Goal: Task Accomplishment & Management: Use online tool/utility

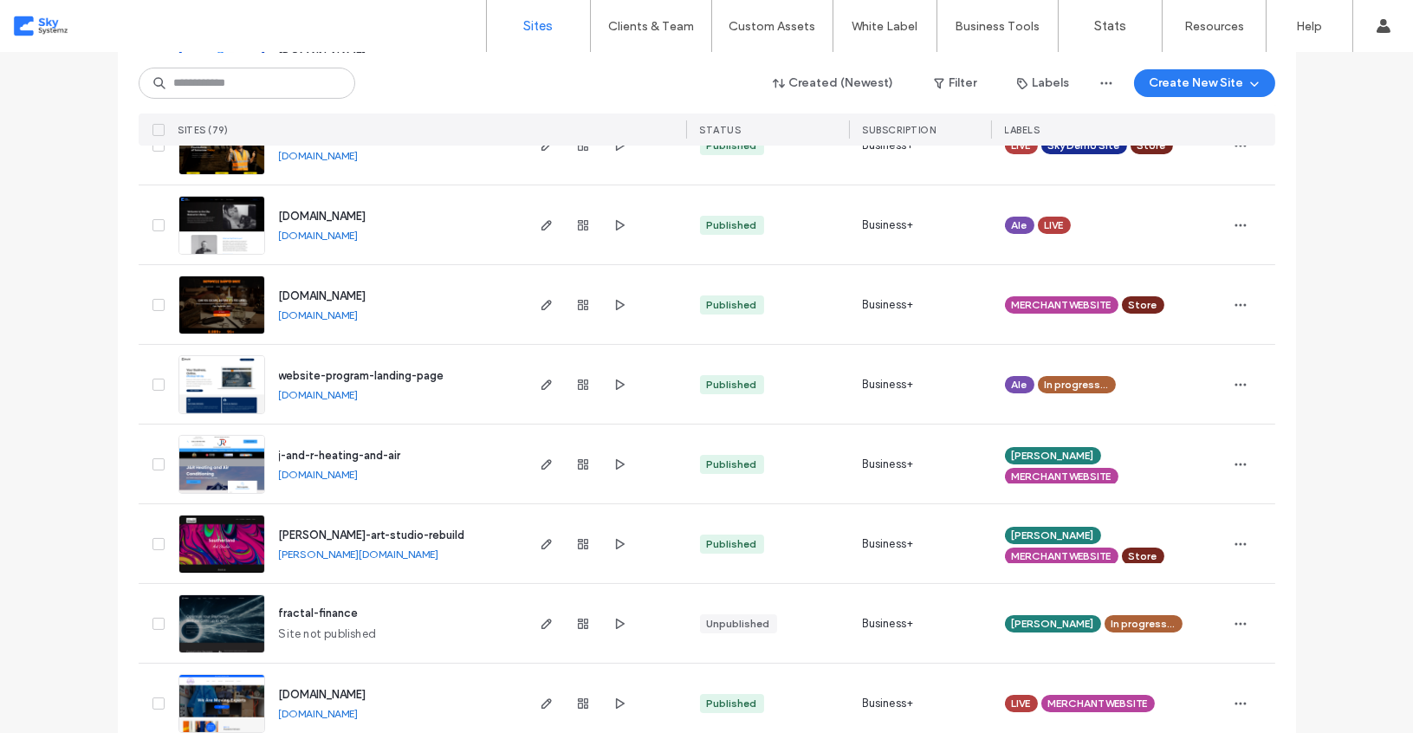
scroll to position [558, 0]
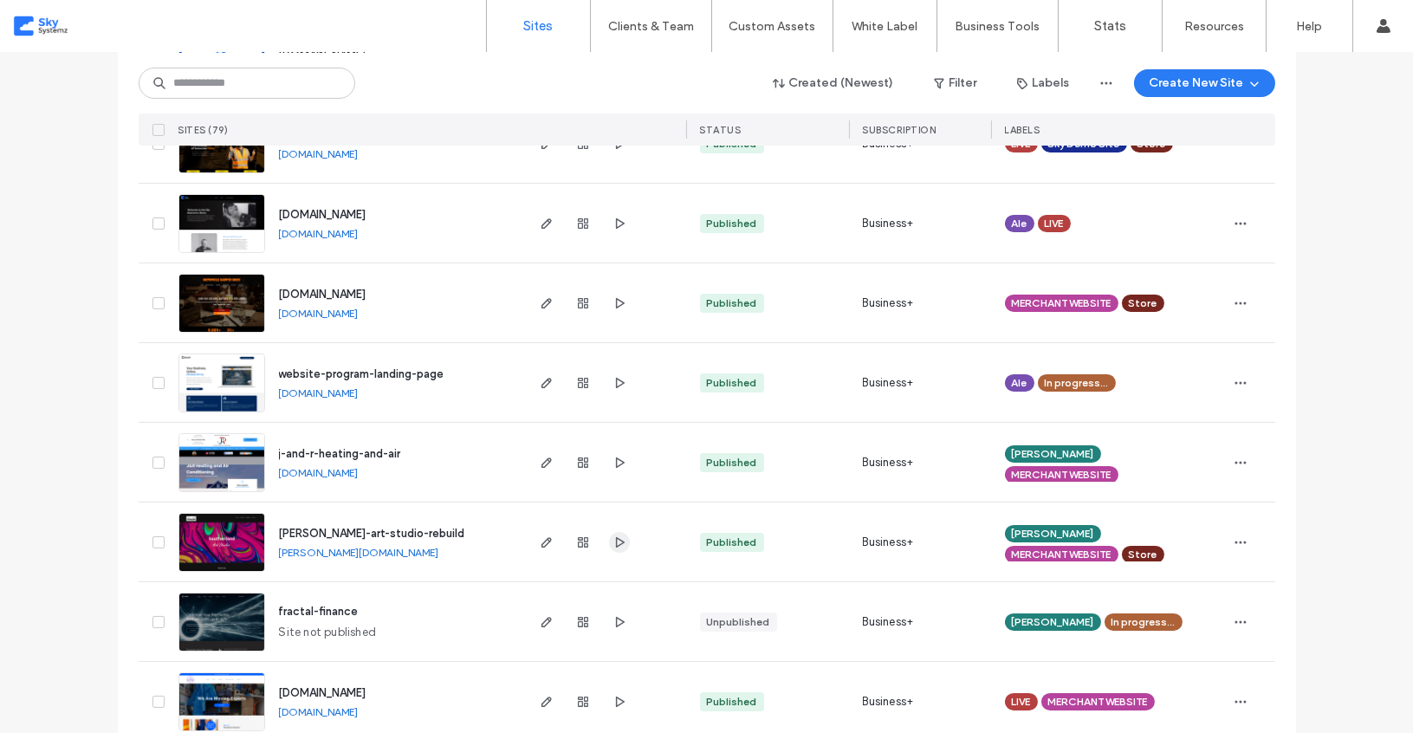
click at [612, 540] on icon "button" at bounding box center [619, 542] width 14 height 14
click at [359, 474] on link "[DOMAIN_NAME]" at bounding box center [319, 472] width 80 height 13
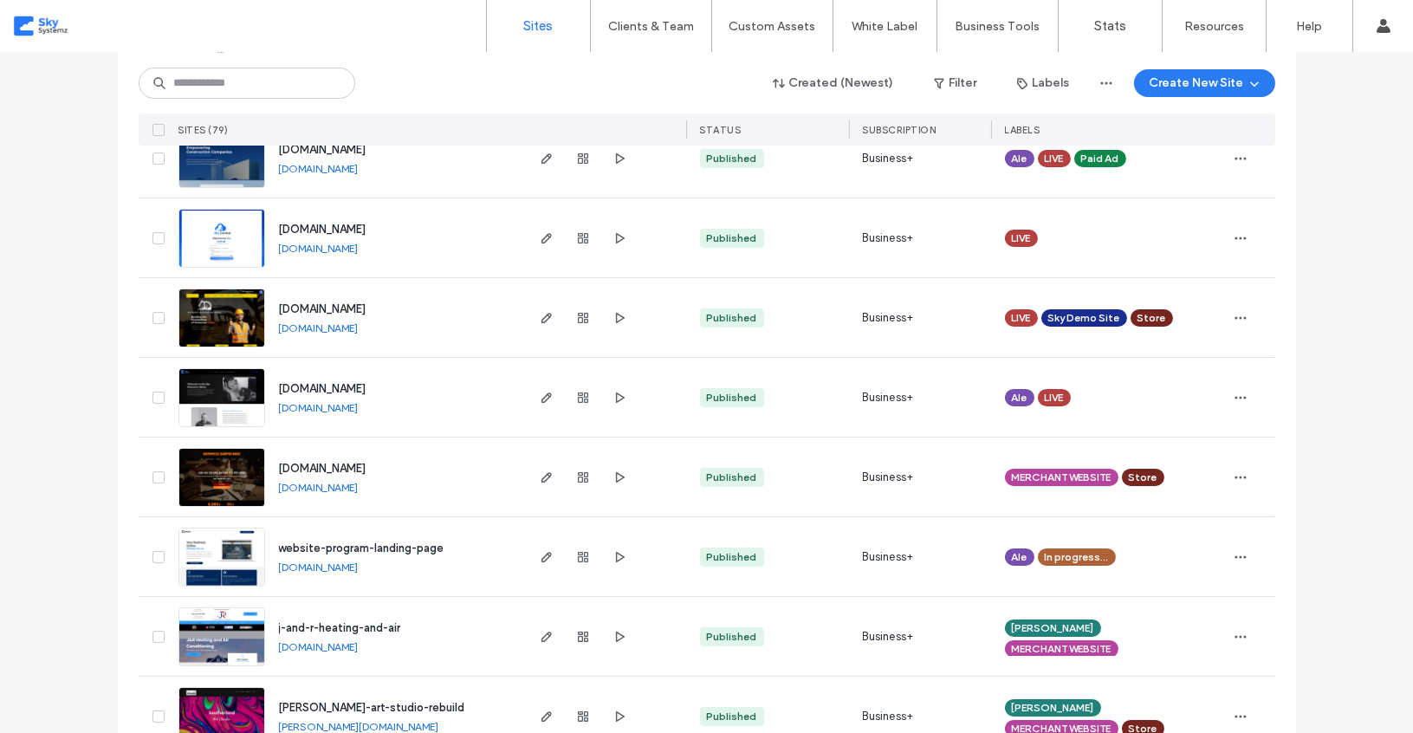
scroll to position [0, 0]
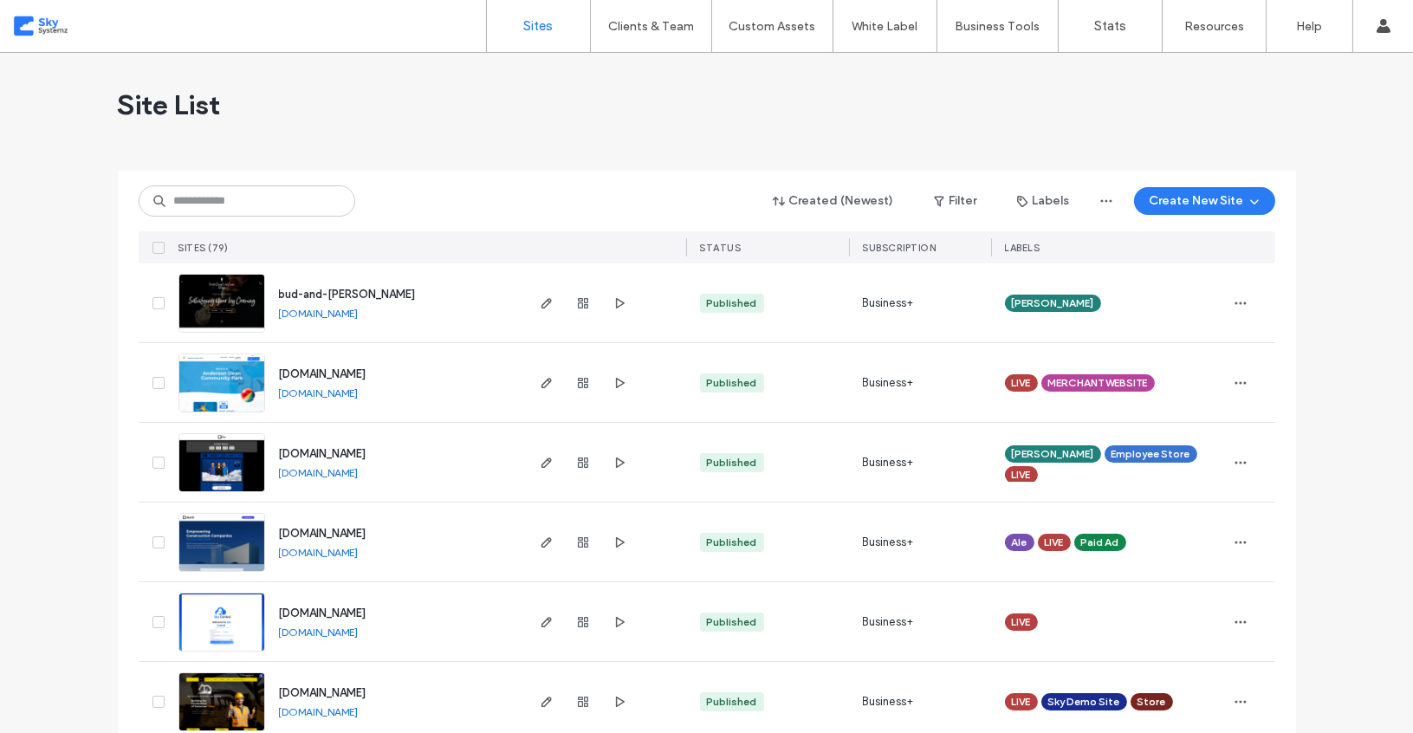
click at [336, 314] on link "[DOMAIN_NAME]" at bounding box center [319, 313] width 80 height 13
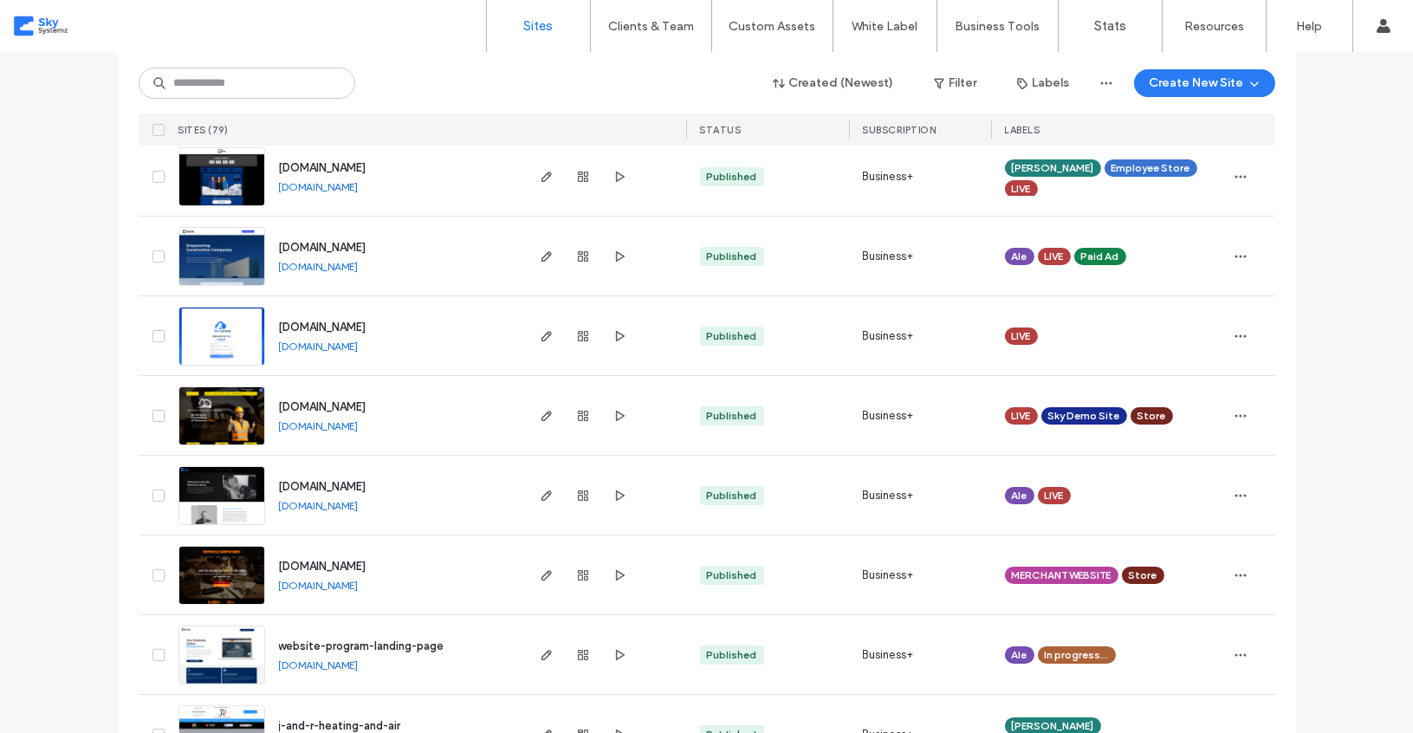
scroll to position [331, 0]
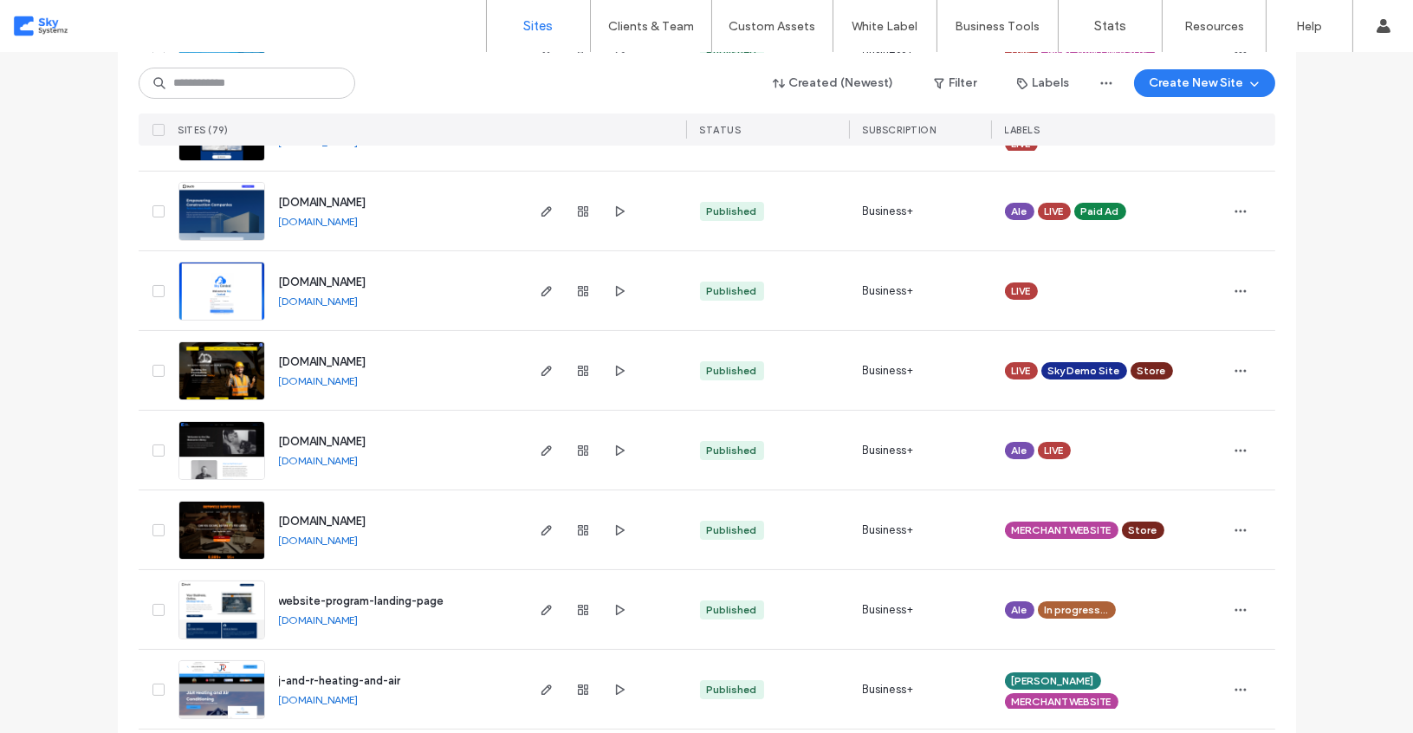
click at [340, 541] on link "[DOMAIN_NAME]" at bounding box center [319, 540] width 80 height 13
click at [544, 540] on div at bounding box center [583, 529] width 94 height 79
click at [540, 524] on icon "button" at bounding box center [547, 530] width 14 height 14
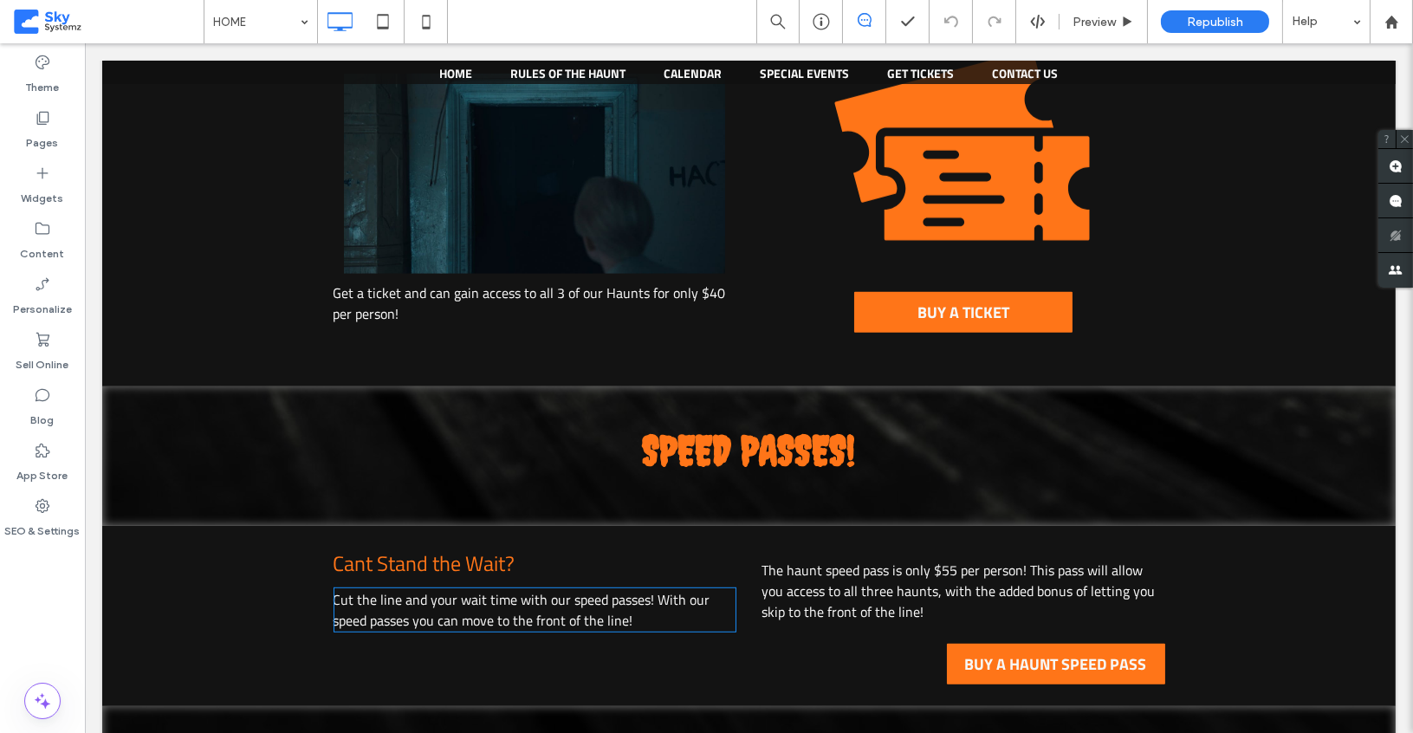
scroll to position [2079, 0]
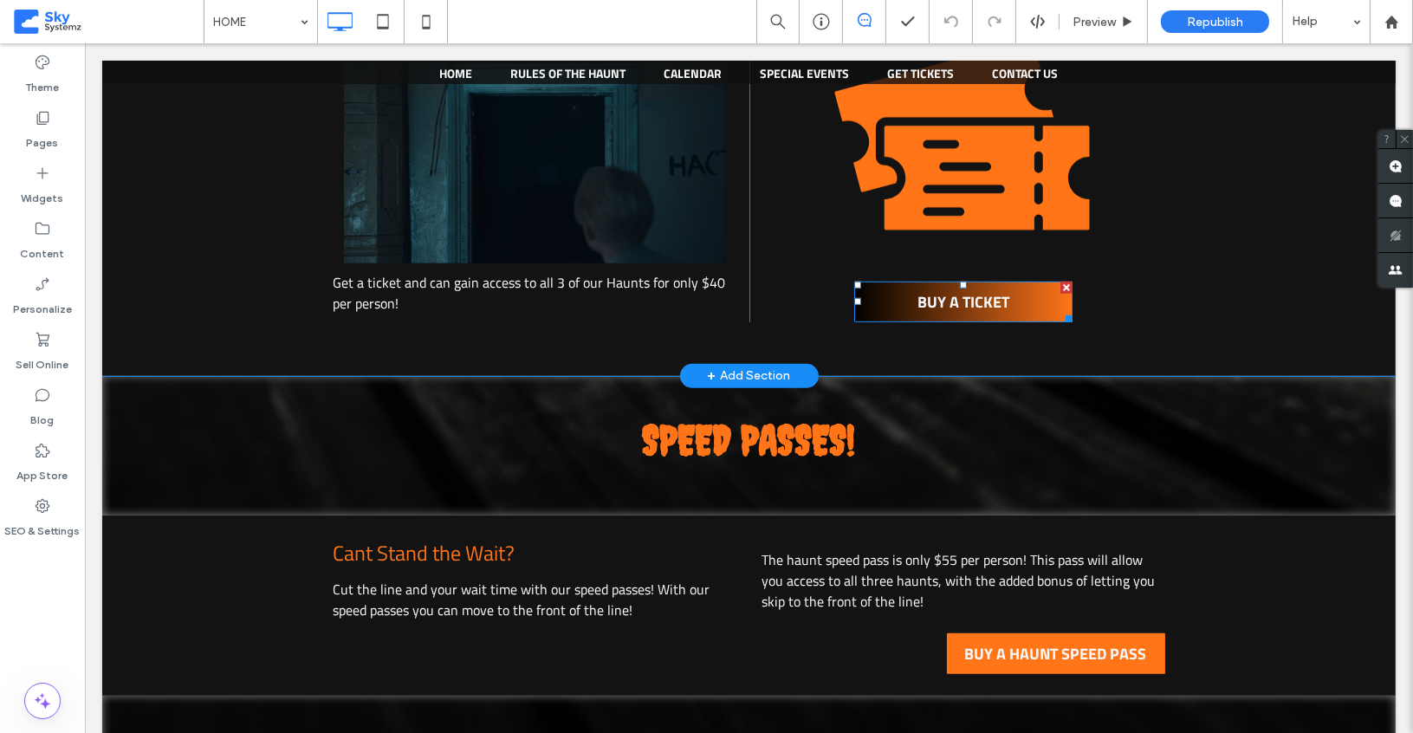
click at [944, 290] on span "BUY A TICKET" at bounding box center [963, 301] width 92 height 23
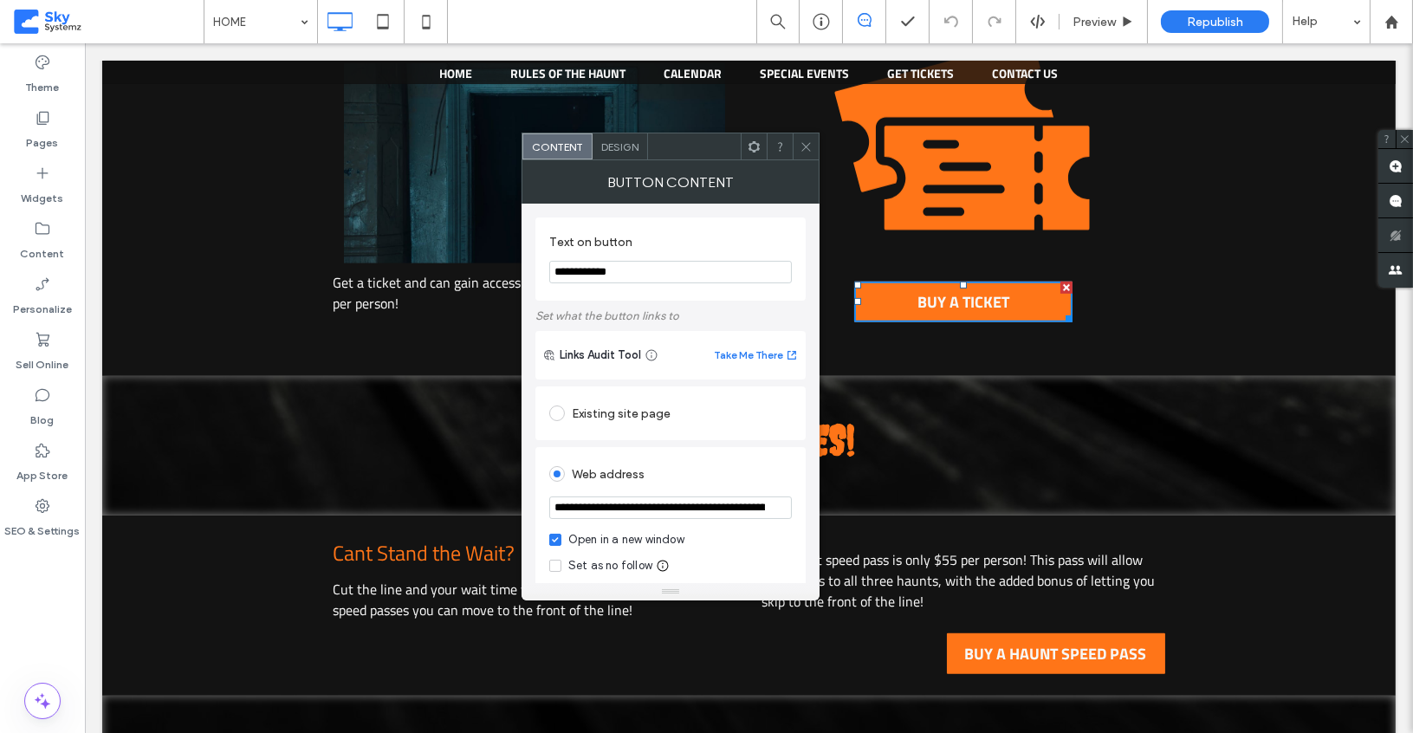
click at [617, 157] on div "Design" at bounding box center [619, 146] width 55 height 26
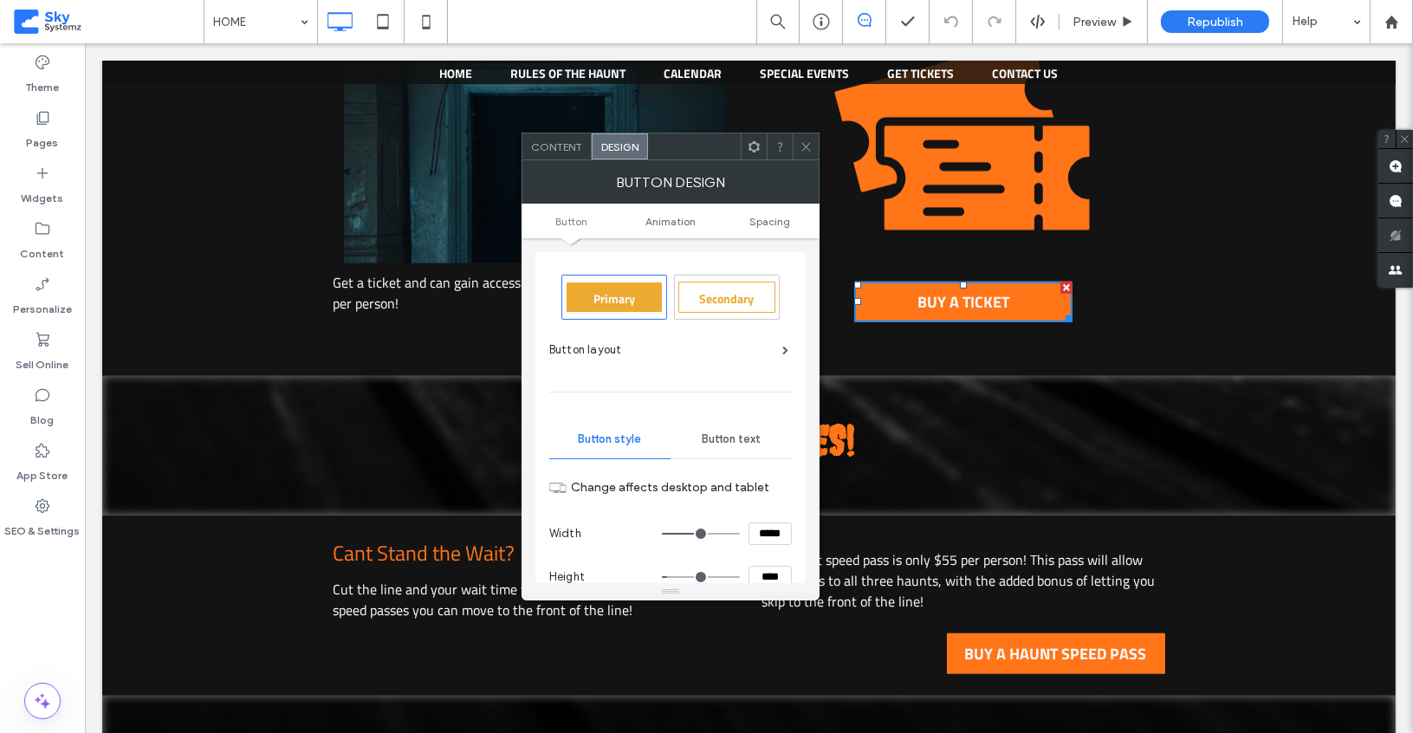
click at [715, 432] on span "Button text" at bounding box center [731, 439] width 59 height 14
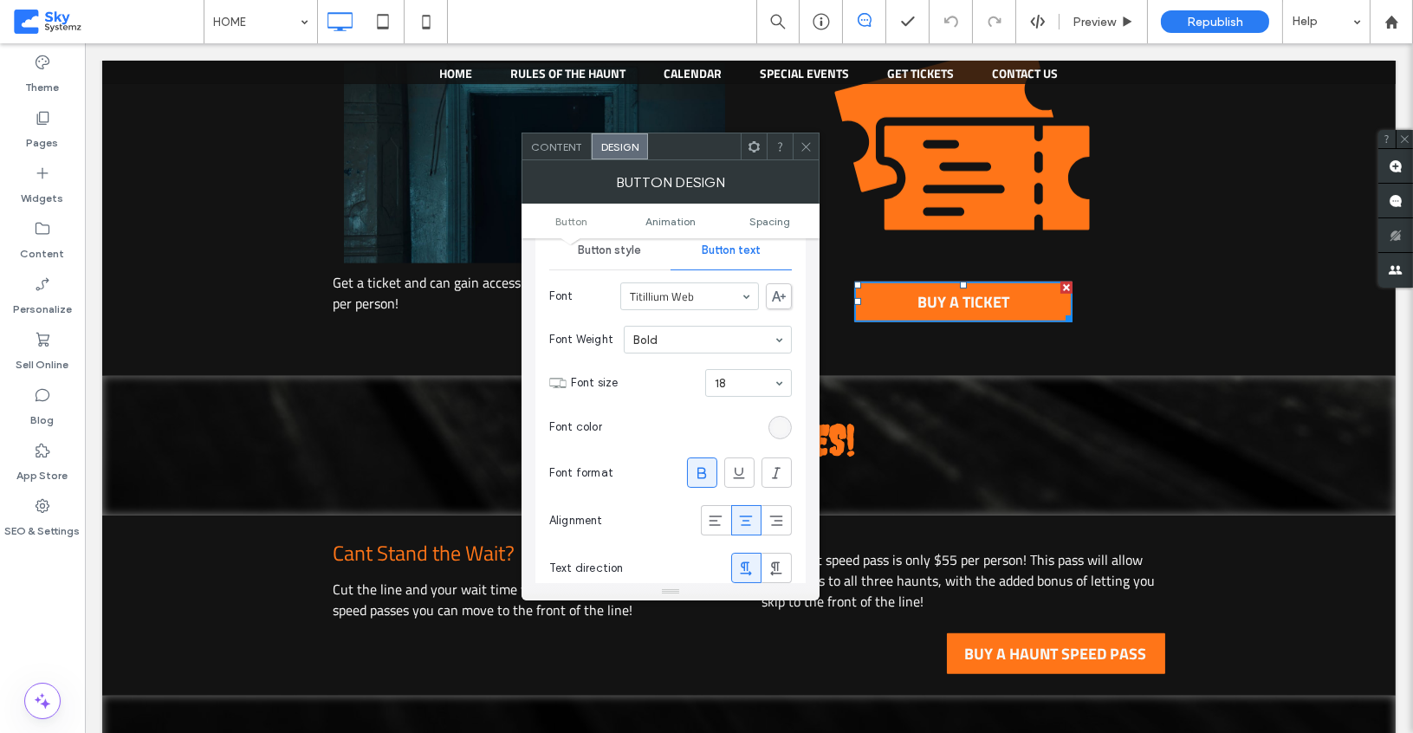
scroll to position [234, 0]
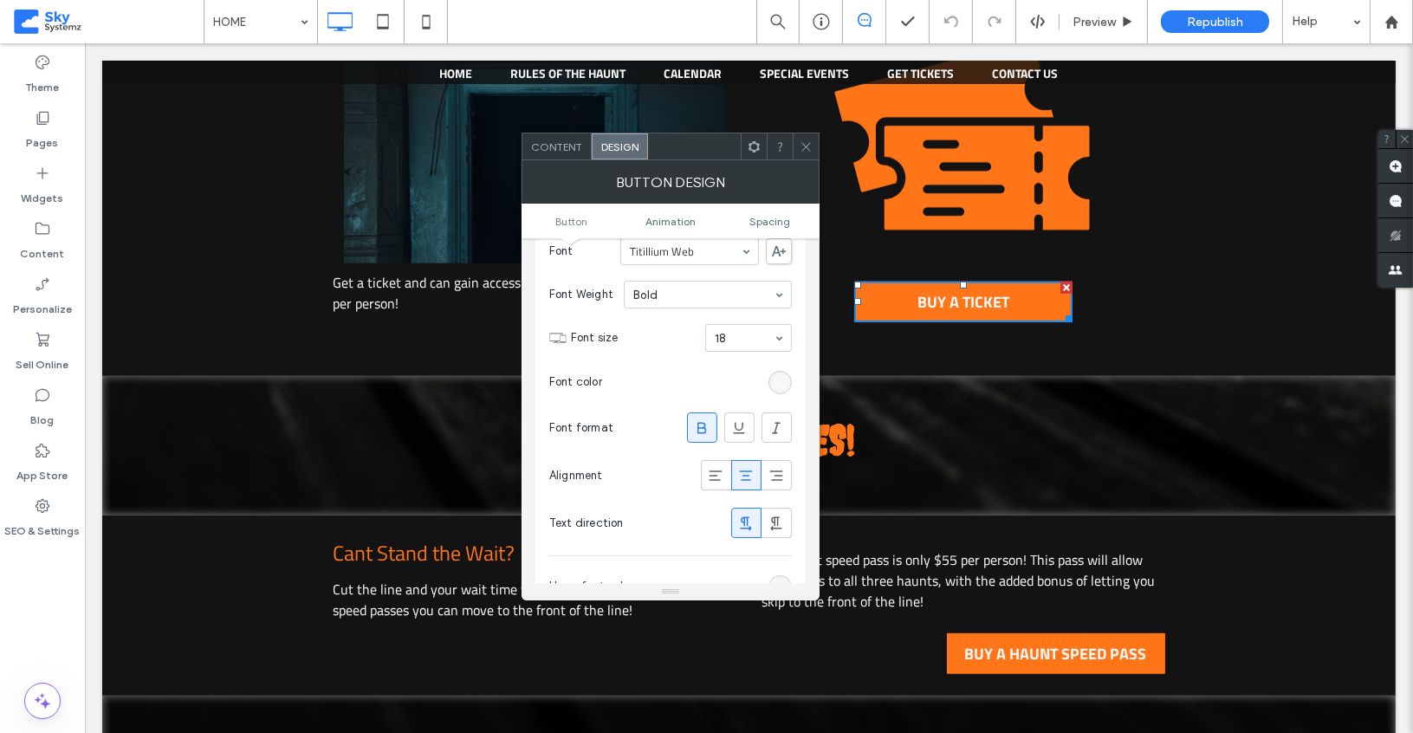
click at [776, 382] on div "rgb(247, 247, 247)" at bounding box center [780, 382] width 15 height 15
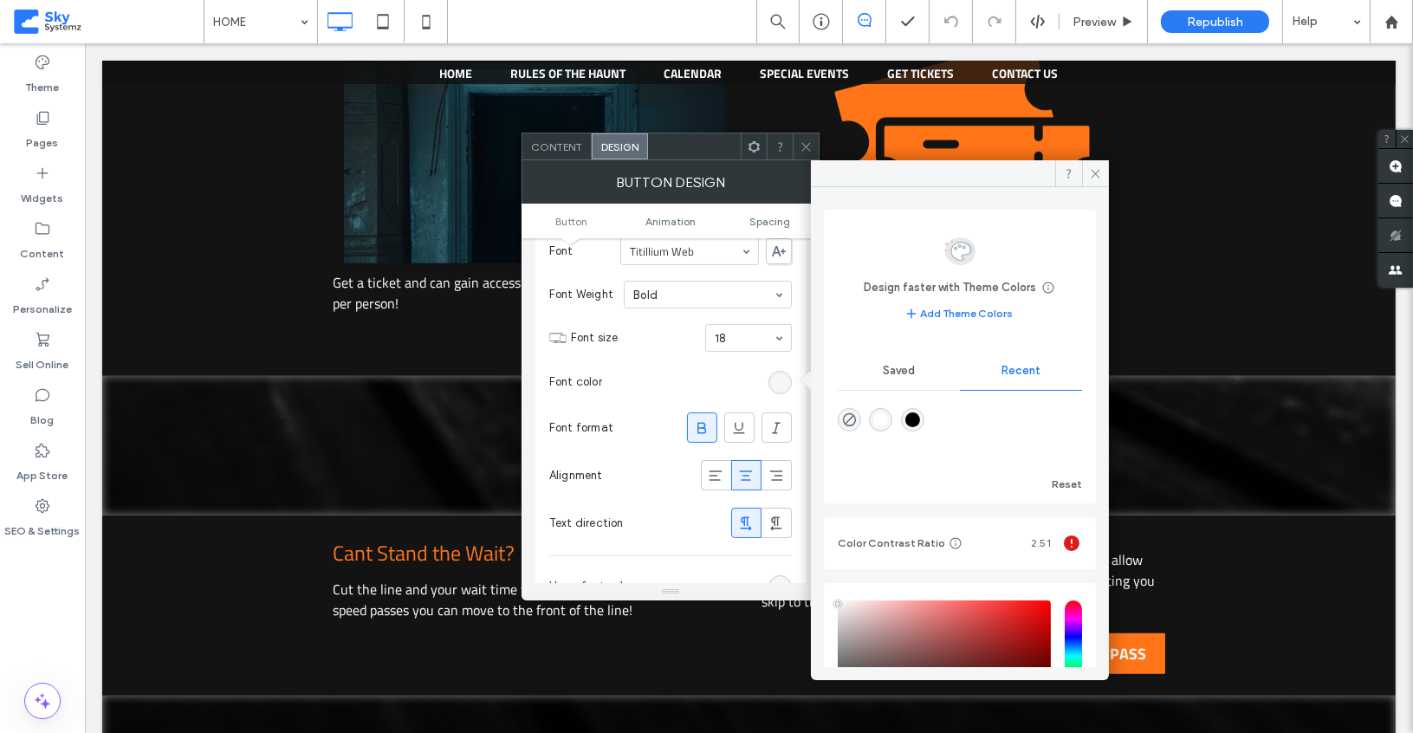
click at [916, 423] on div "rgba(0, 0, 0, 1)" at bounding box center [912, 419] width 15 height 15
type input "*******"
click at [805, 142] on icon at bounding box center [805, 146] width 13 height 13
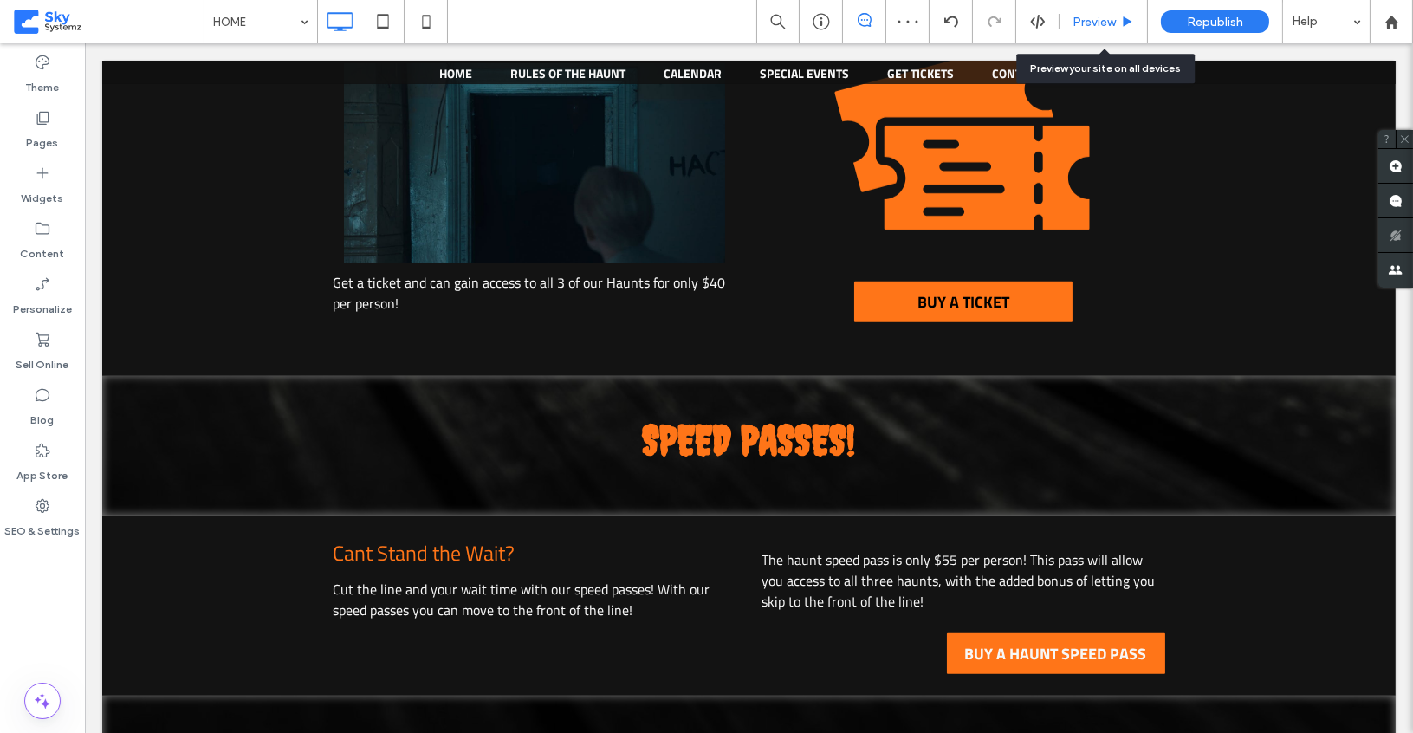
click at [1099, 30] on div "Preview" at bounding box center [1103, 21] width 88 height 43
click at [1113, 16] on span "Preview" at bounding box center [1093, 22] width 43 height 15
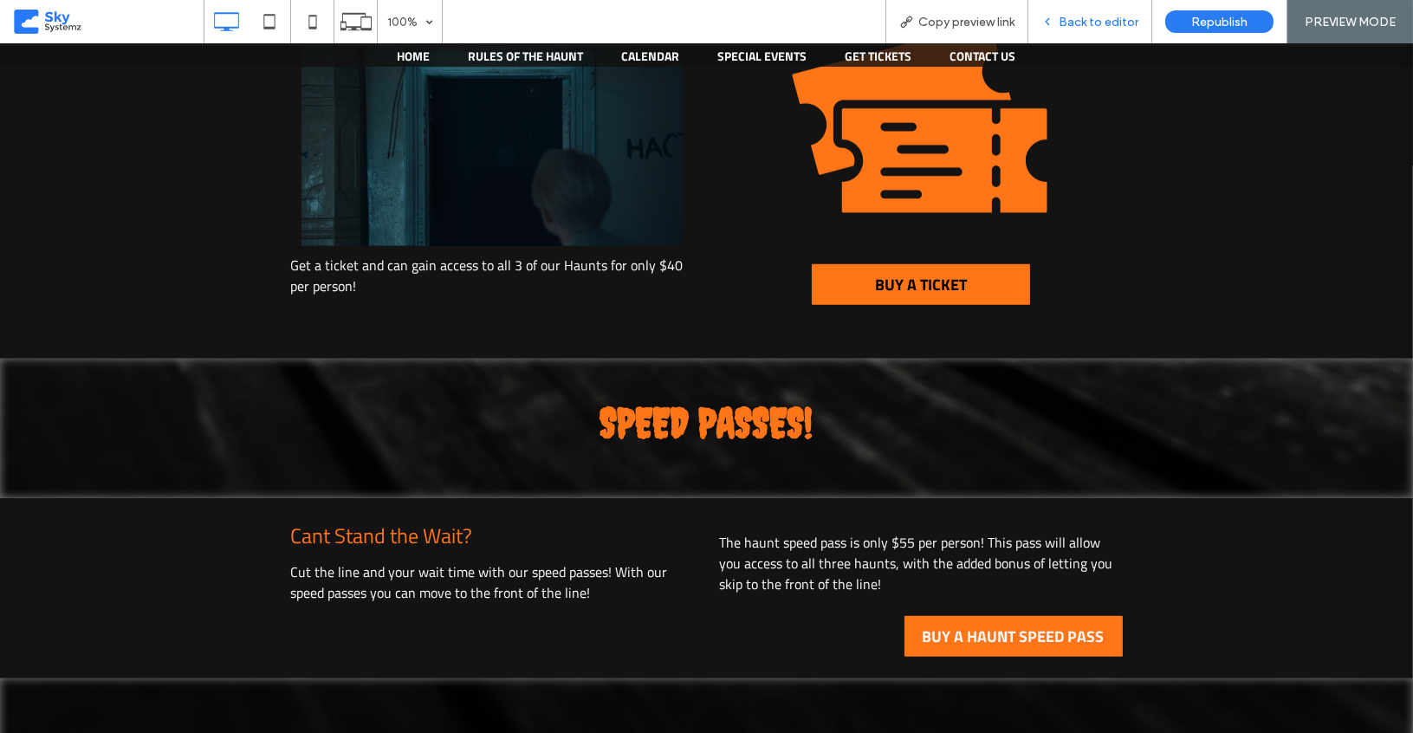
click at [1110, 12] on div "Back to editor" at bounding box center [1090, 21] width 124 height 43
click at [1114, 9] on div "Back to editor" at bounding box center [1090, 21] width 124 height 43
click at [1083, 23] on span "Back to editor" at bounding box center [1098, 22] width 80 height 15
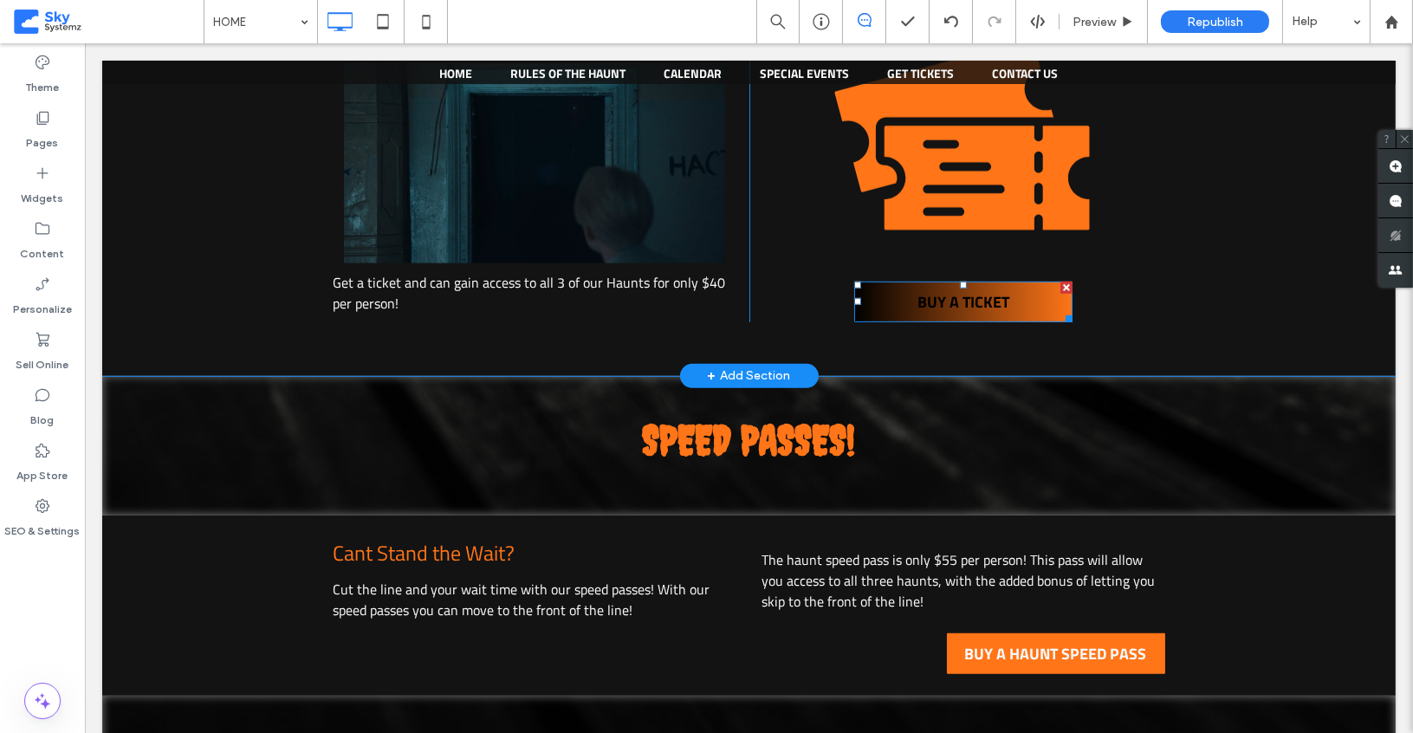
click at [982, 290] on span "BUY A TICKET" at bounding box center [963, 301] width 92 height 23
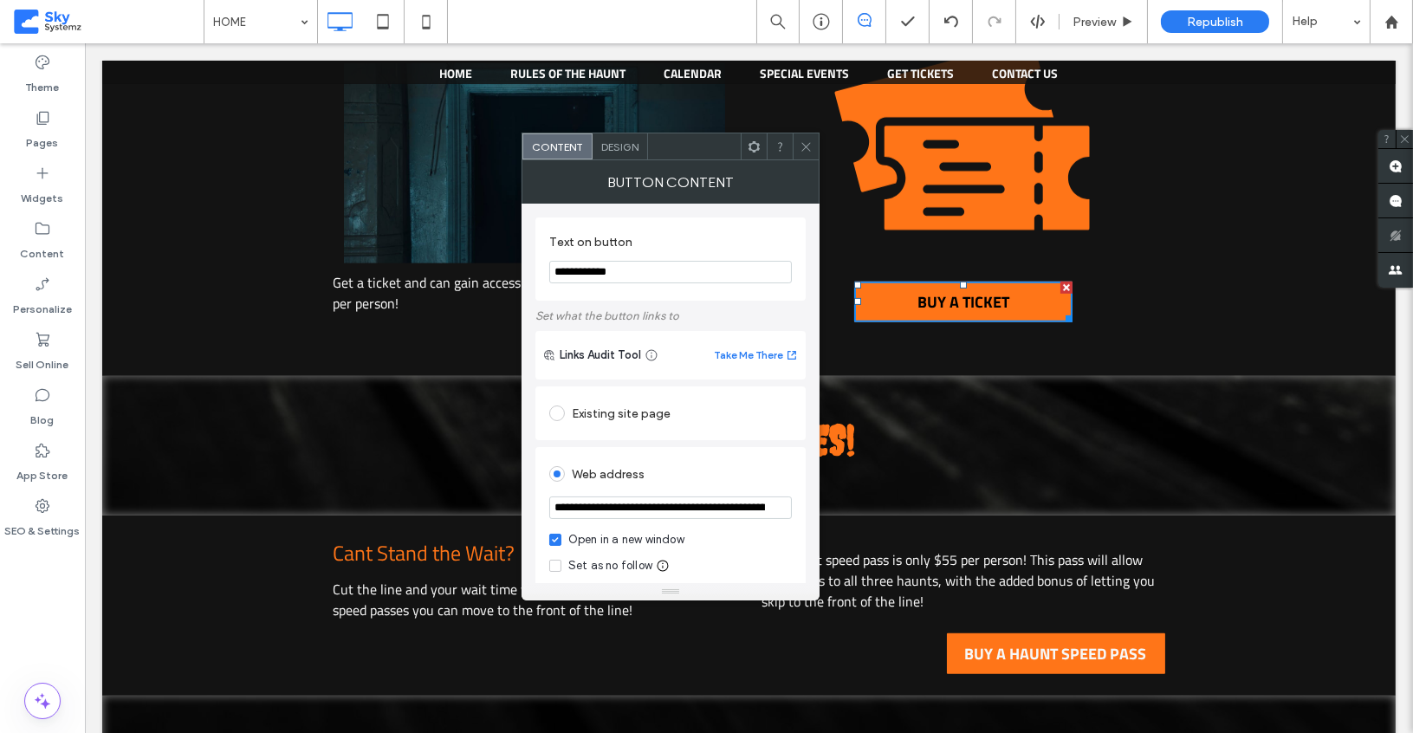
click at [609, 146] on span "Design" at bounding box center [619, 146] width 37 height 13
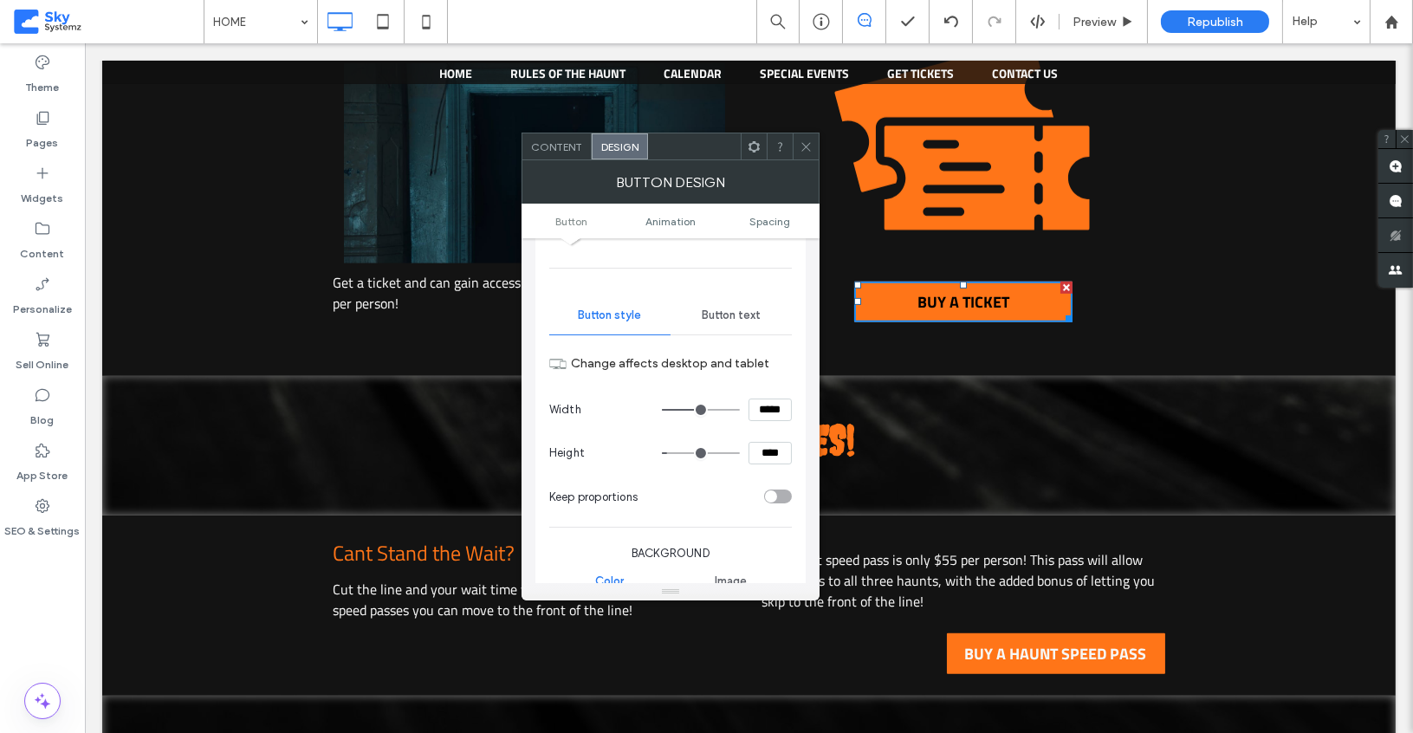
scroll to position [113, 0]
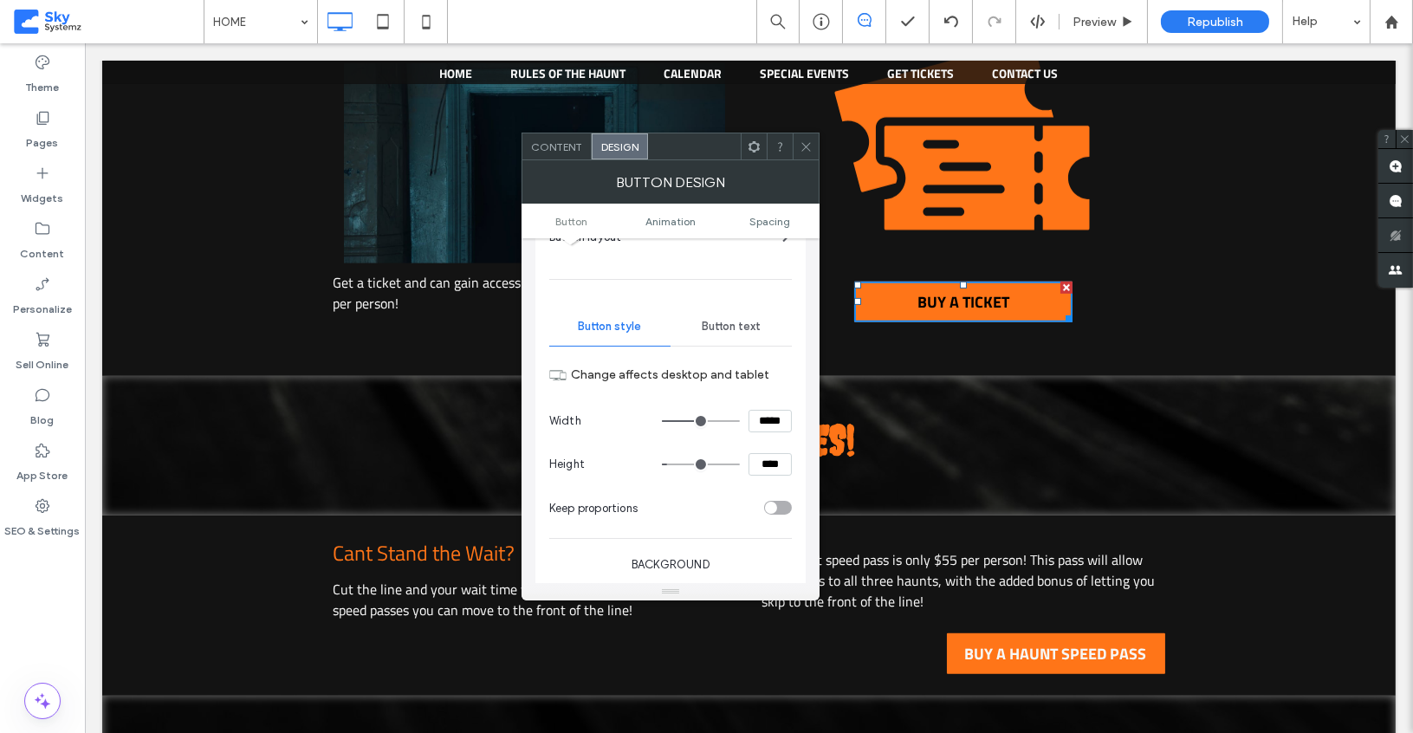
click at [719, 328] on span "Button text" at bounding box center [731, 327] width 59 height 14
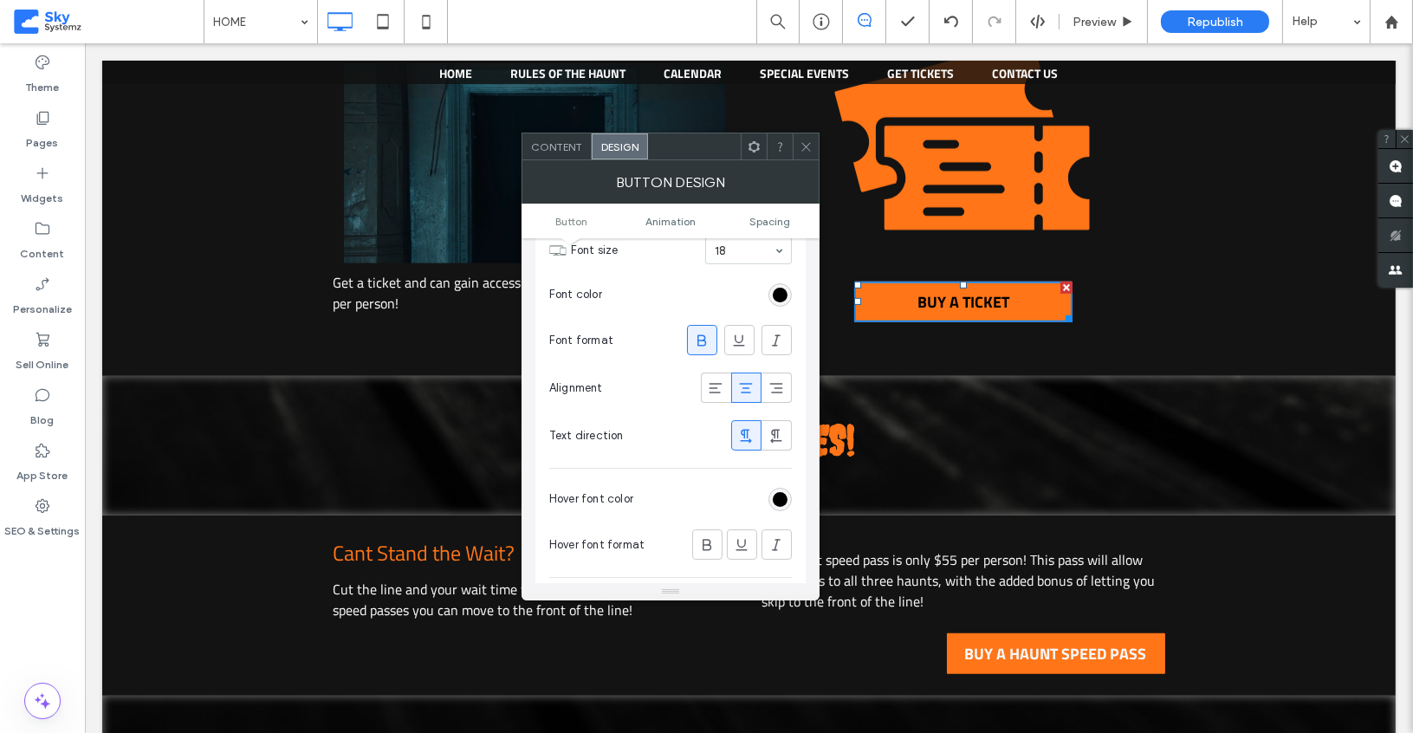
scroll to position [439, 0]
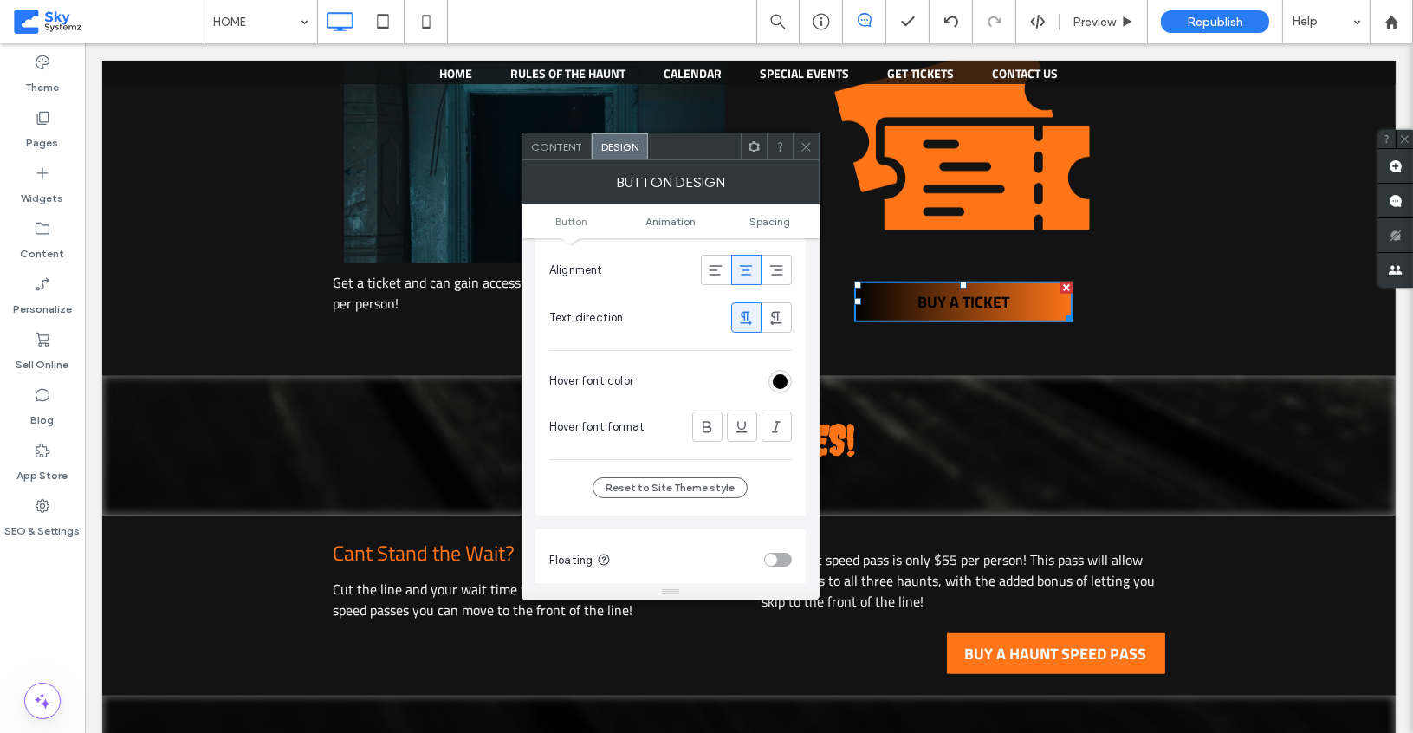
click at [787, 374] on div "rgb(0, 0, 0)" at bounding box center [780, 381] width 15 height 15
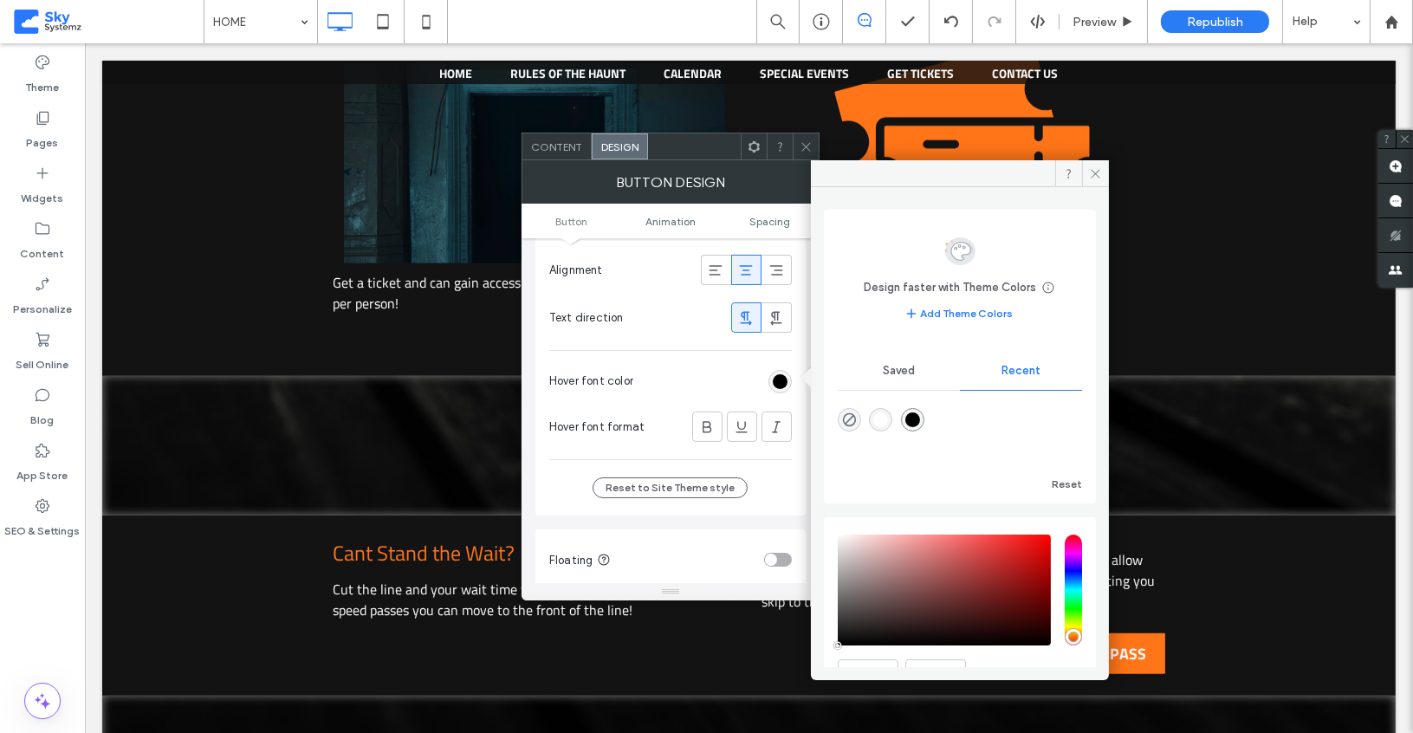
click at [883, 415] on div "rgba(255, 255, 255, 1)" at bounding box center [880, 419] width 15 height 15
type input "*******"
click at [806, 146] on icon at bounding box center [805, 146] width 13 height 13
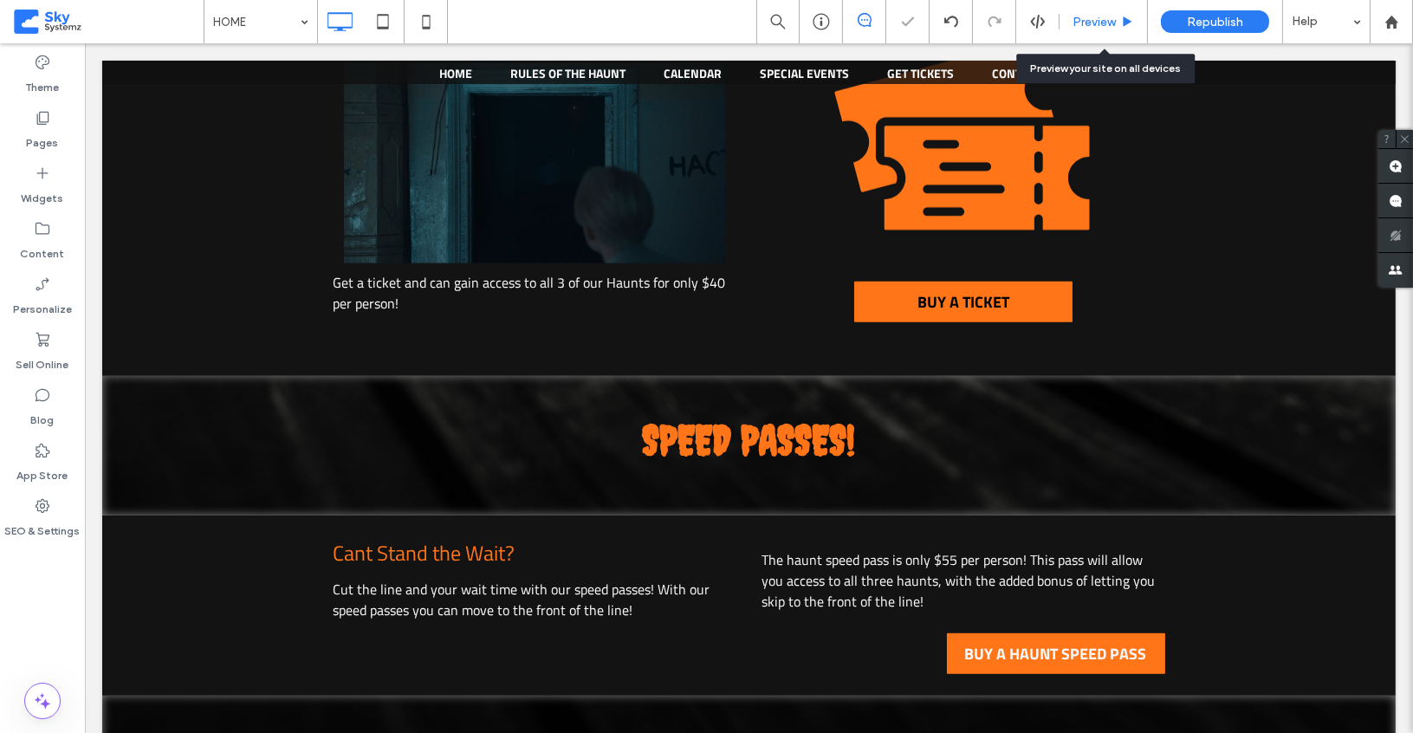
click at [1096, 19] on span "Preview" at bounding box center [1093, 22] width 43 height 15
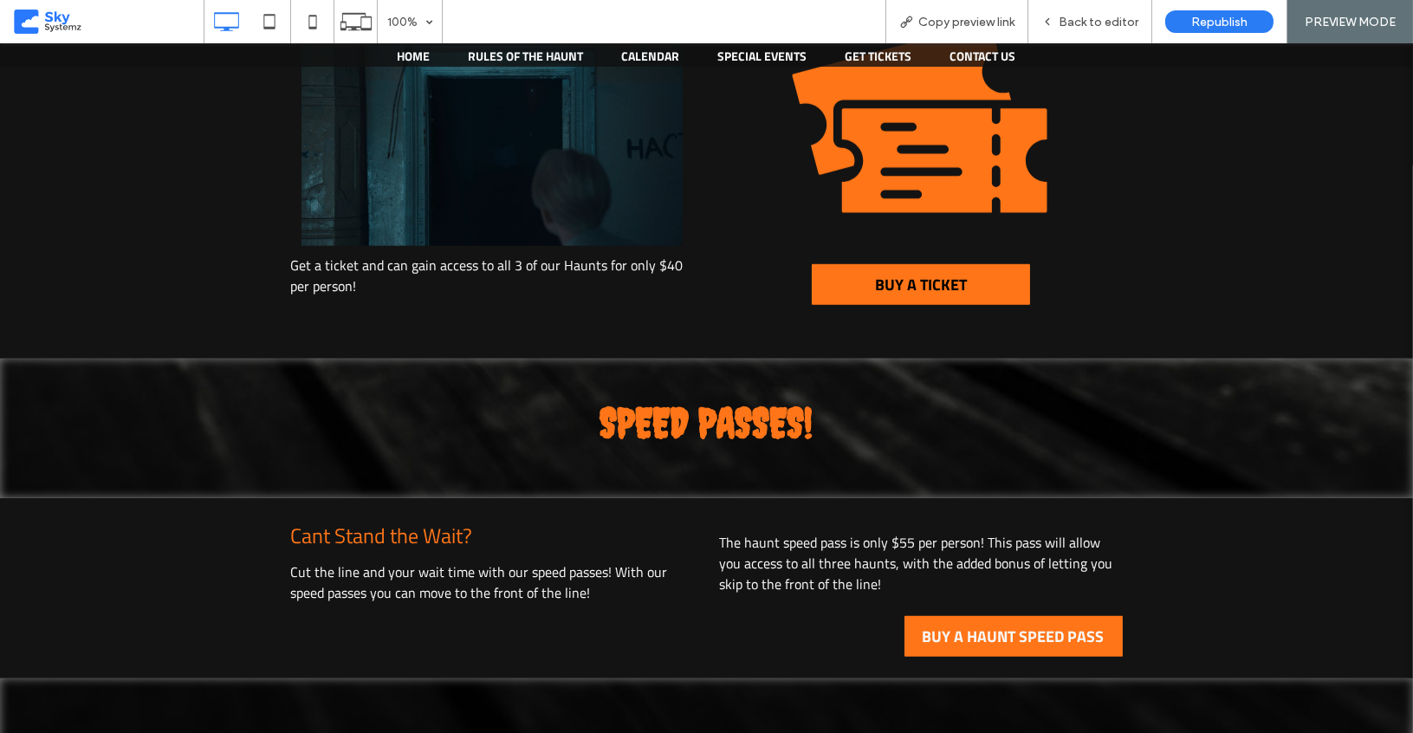
scroll to position [2275, 0]
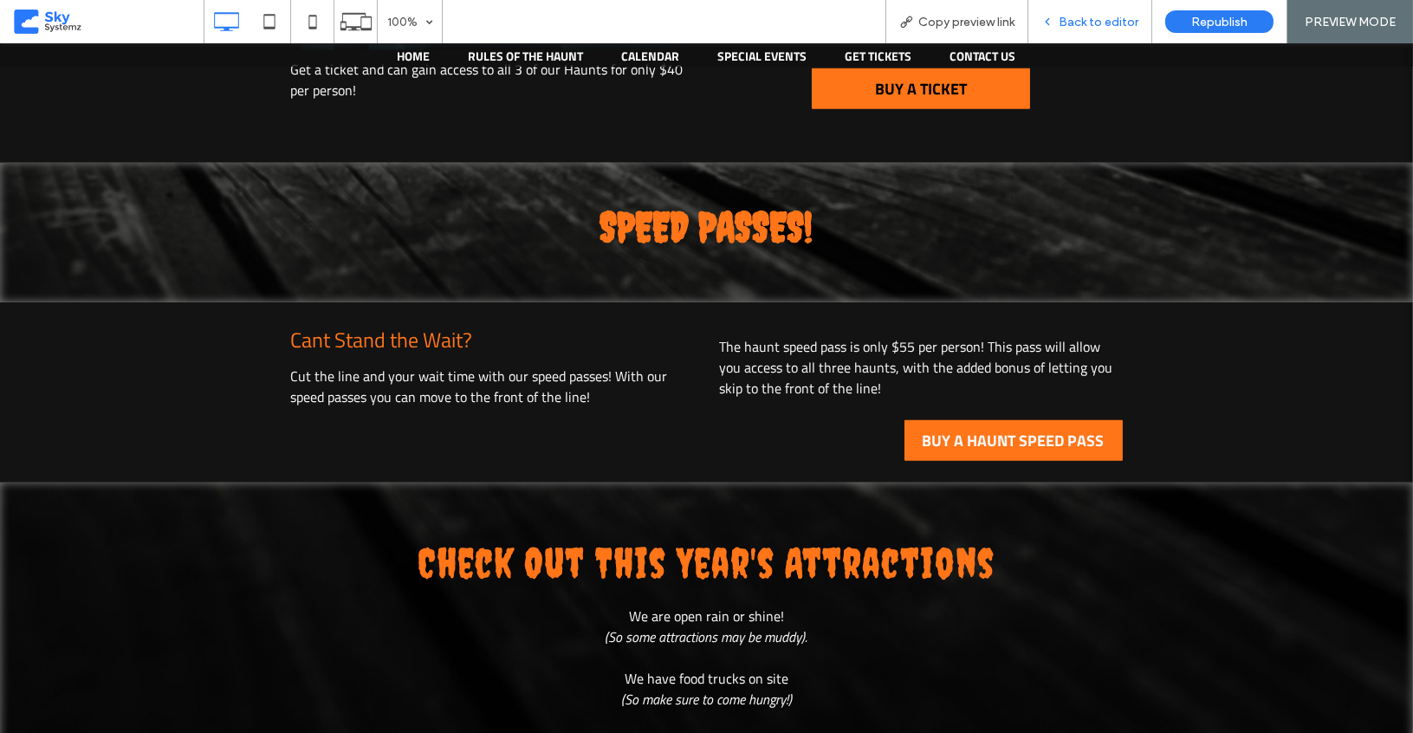
click at [1097, 24] on span "Back to editor" at bounding box center [1098, 22] width 80 height 15
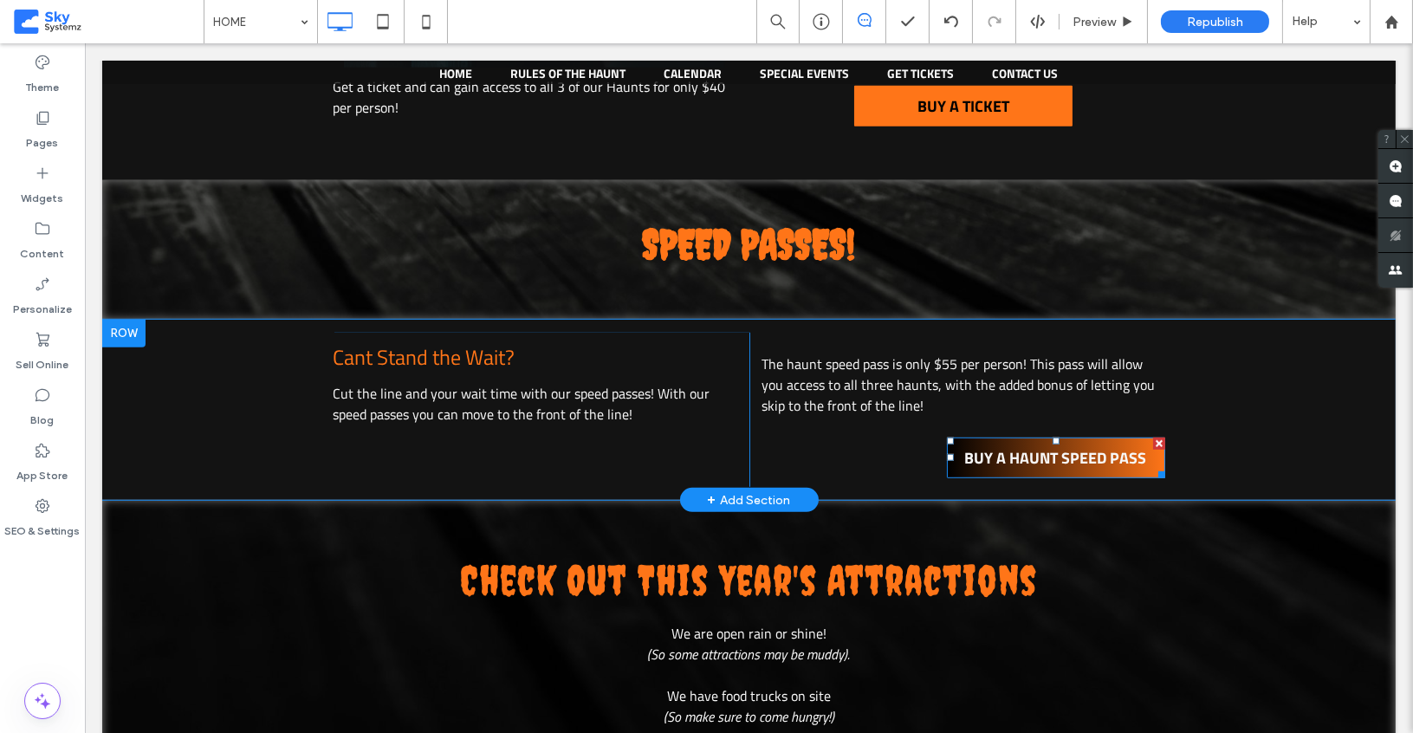
click at [1063, 437] on link "BUY A HAUNT SPEED PASS" at bounding box center [1056, 458] width 218 height 42
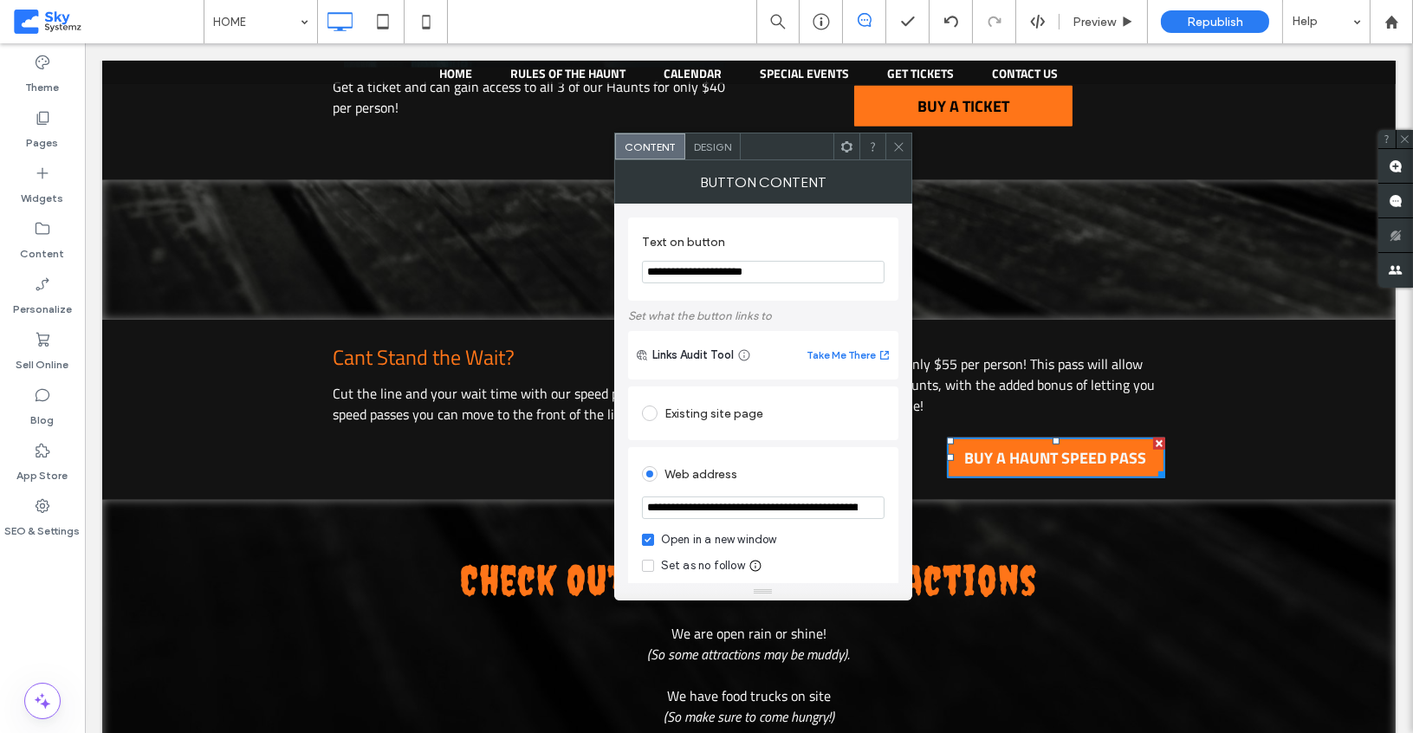
click at [709, 146] on span "Design" at bounding box center [712, 146] width 37 height 13
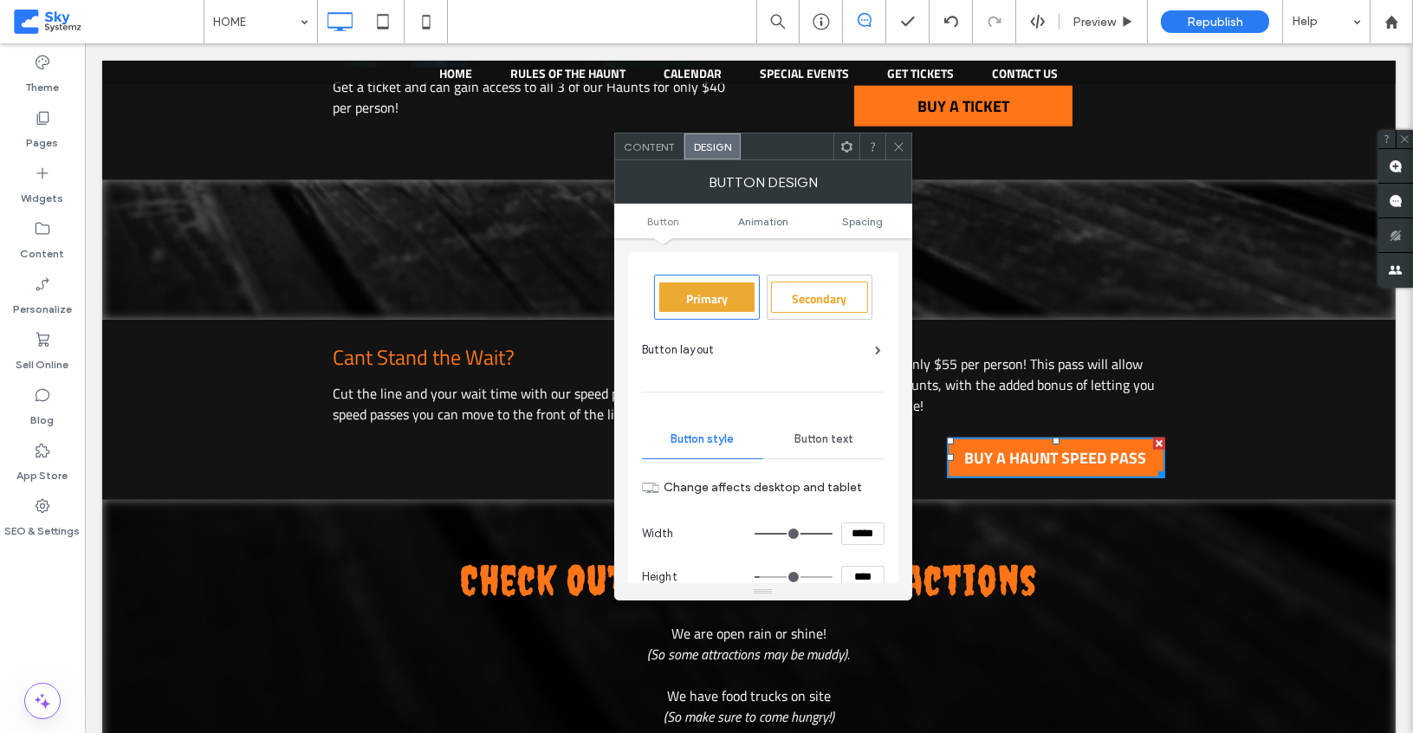
click at [822, 435] on span "Button text" at bounding box center [823, 439] width 59 height 14
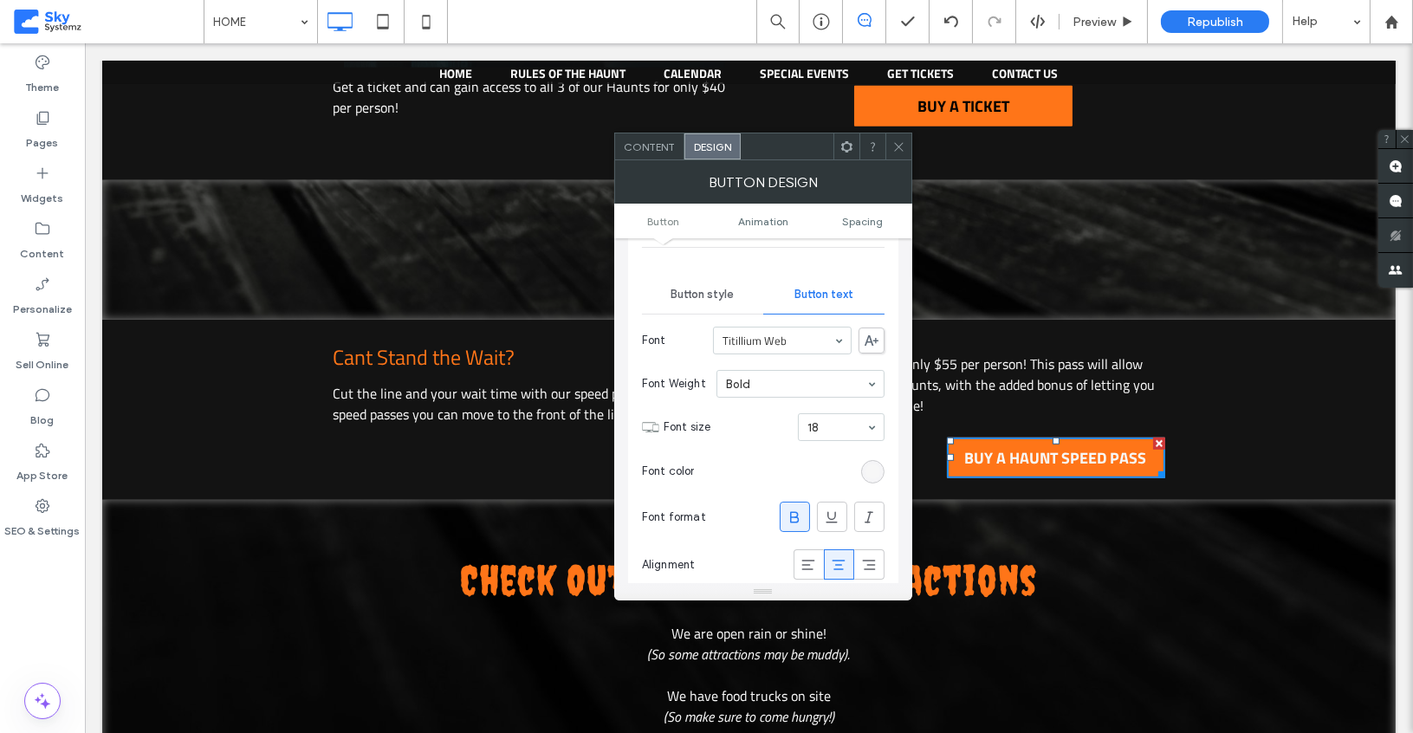
scroll to position [152, 0]
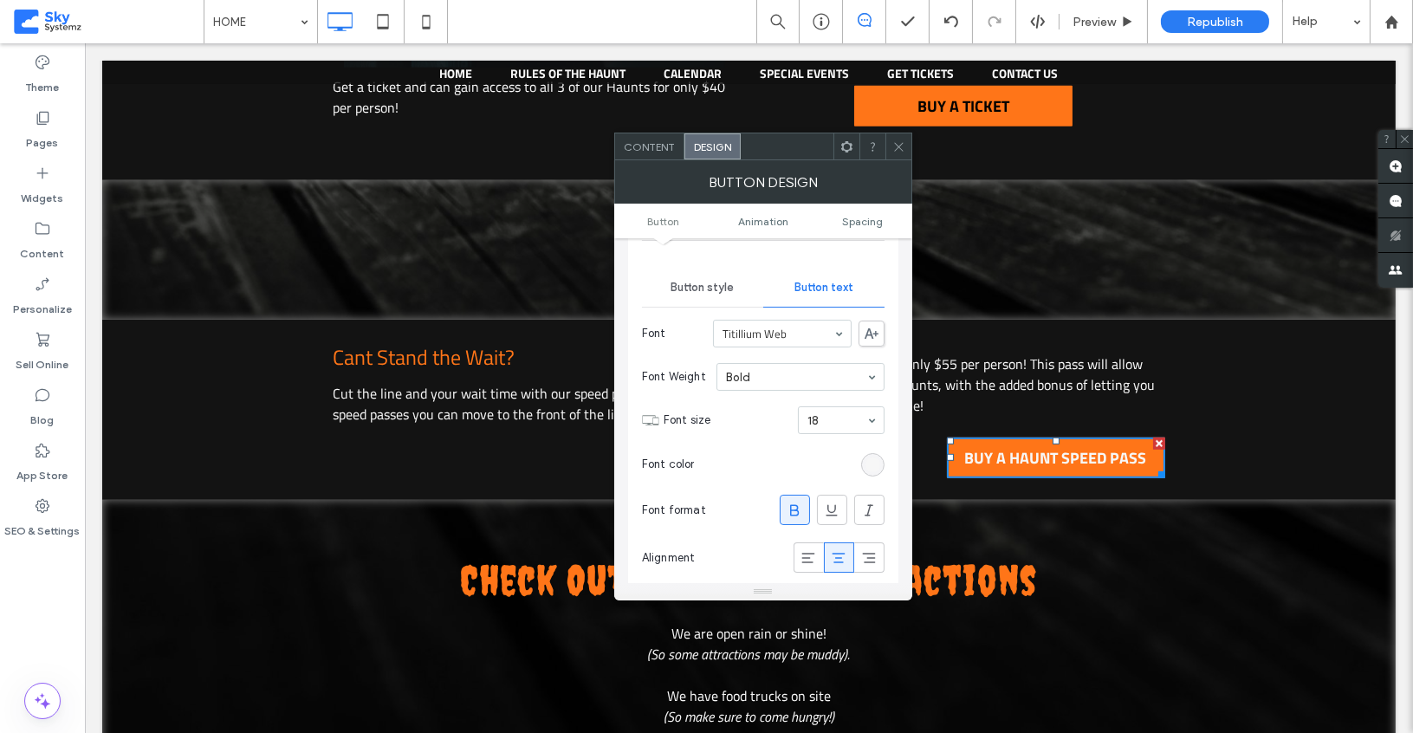
click at [872, 471] on section "Font color" at bounding box center [763, 464] width 243 height 43
click at [872, 459] on div "rgb(247, 247, 247)" at bounding box center [872, 464] width 15 height 15
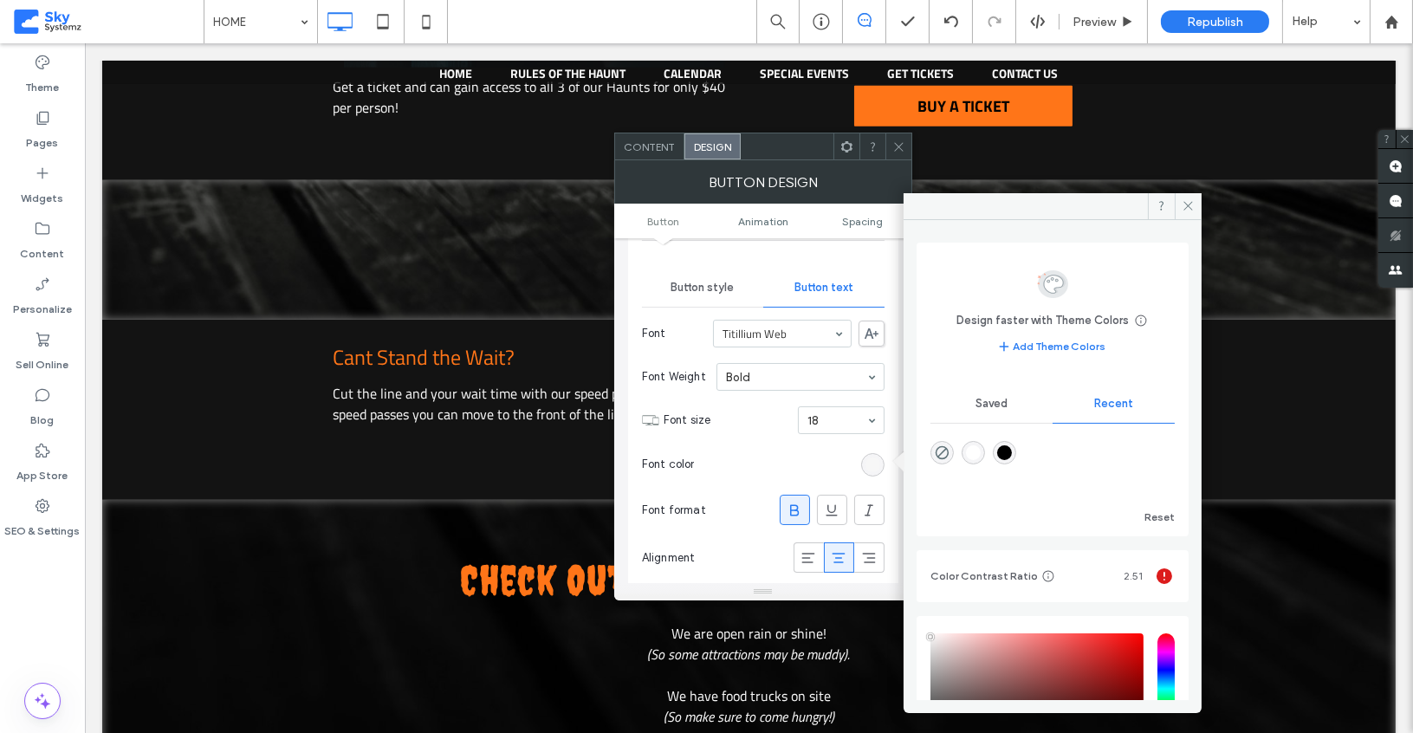
click at [1014, 442] on div "rgba(0, 0, 0, 1)" at bounding box center [1004, 452] width 23 height 23
type input "*******"
click at [893, 146] on icon at bounding box center [898, 146] width 13 height 13
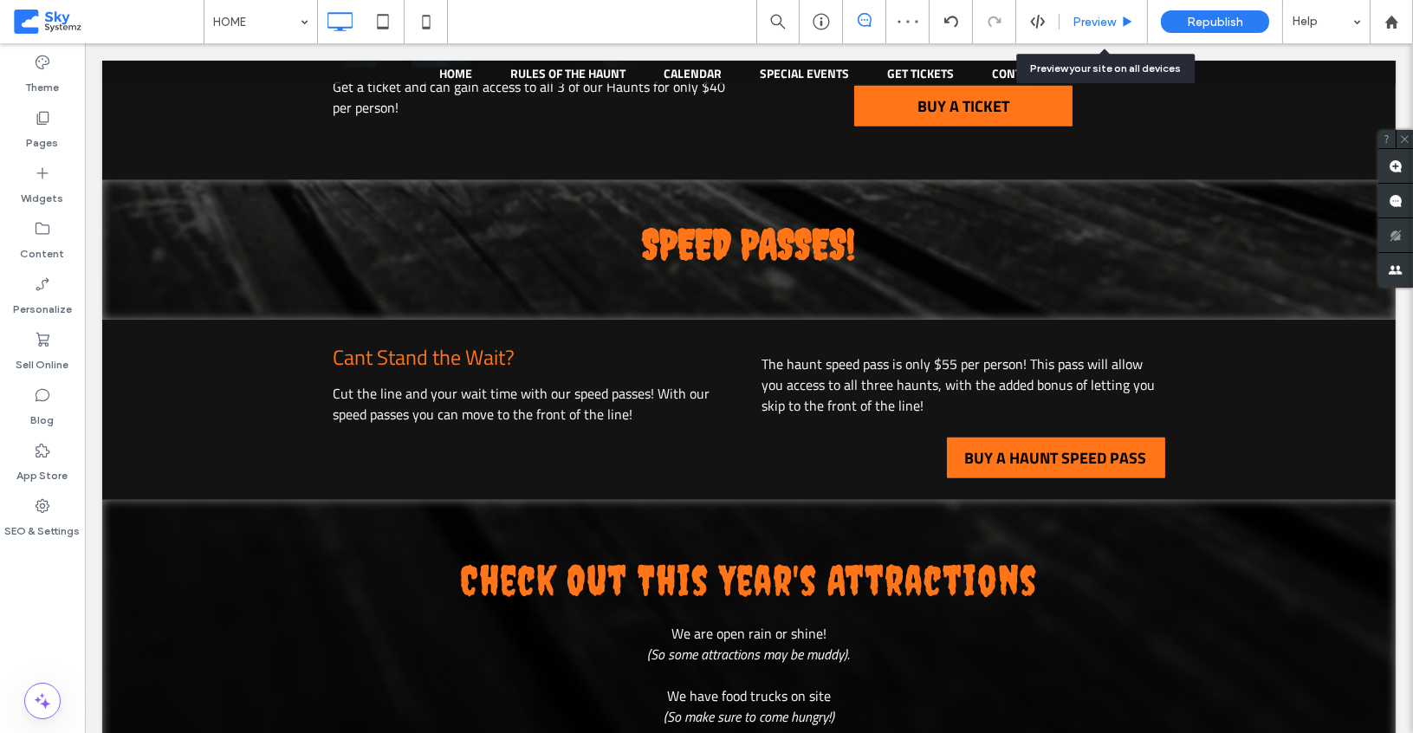
click at [1090, 25] on span "Preview" at bounding box center [1093, 22] width 43 height 15
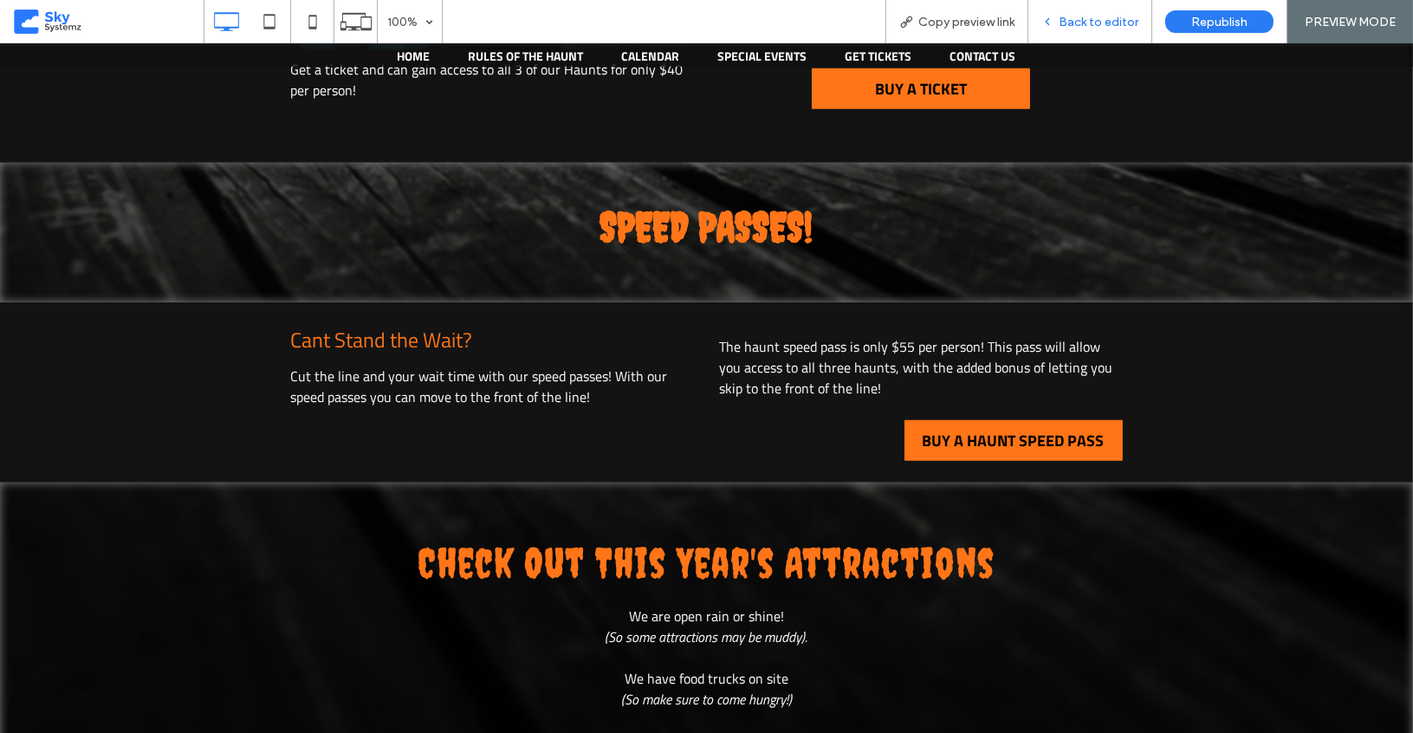
click at [1123, 10] on div "Back to editor" at bounding box center [1090, 21] width 124 height 43
click at [1105, 17] on span "Back to editor" at bounding box center [1098, 22] width 80 height 15
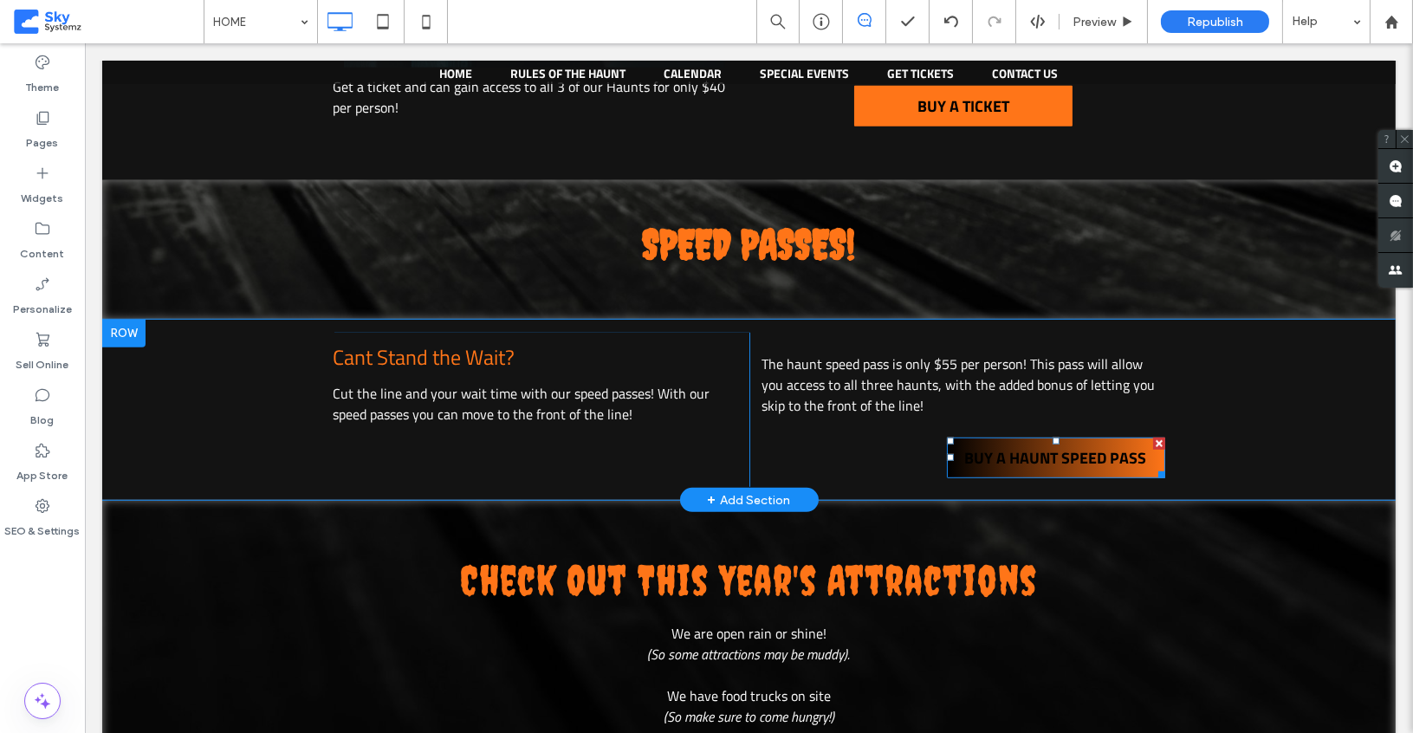
click at [1018, 446] on span "BUY A HAUNT SPEED PASS" at bounding box center [1056, 457] width 182 height 23
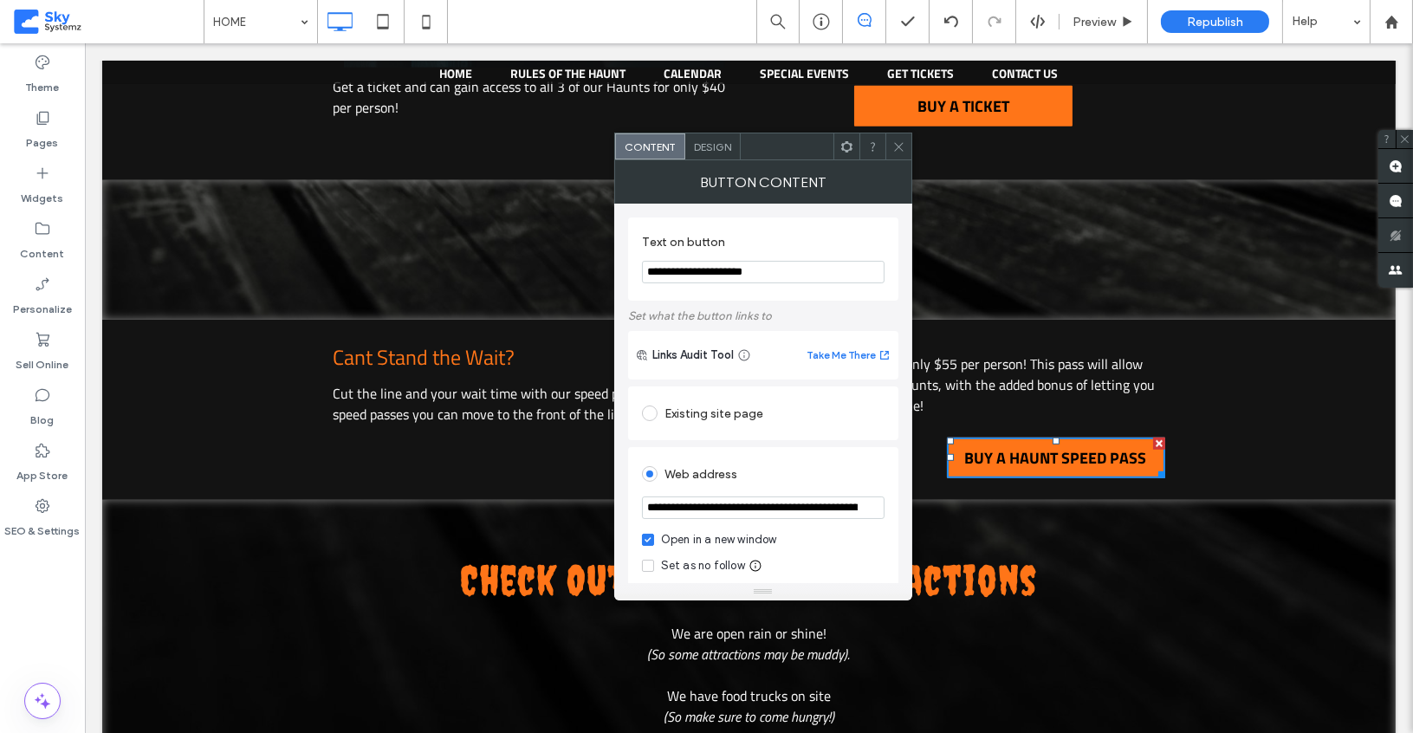
click at [702, 147] on span "Design" at bounding box center [712, 146] width 37 height 13
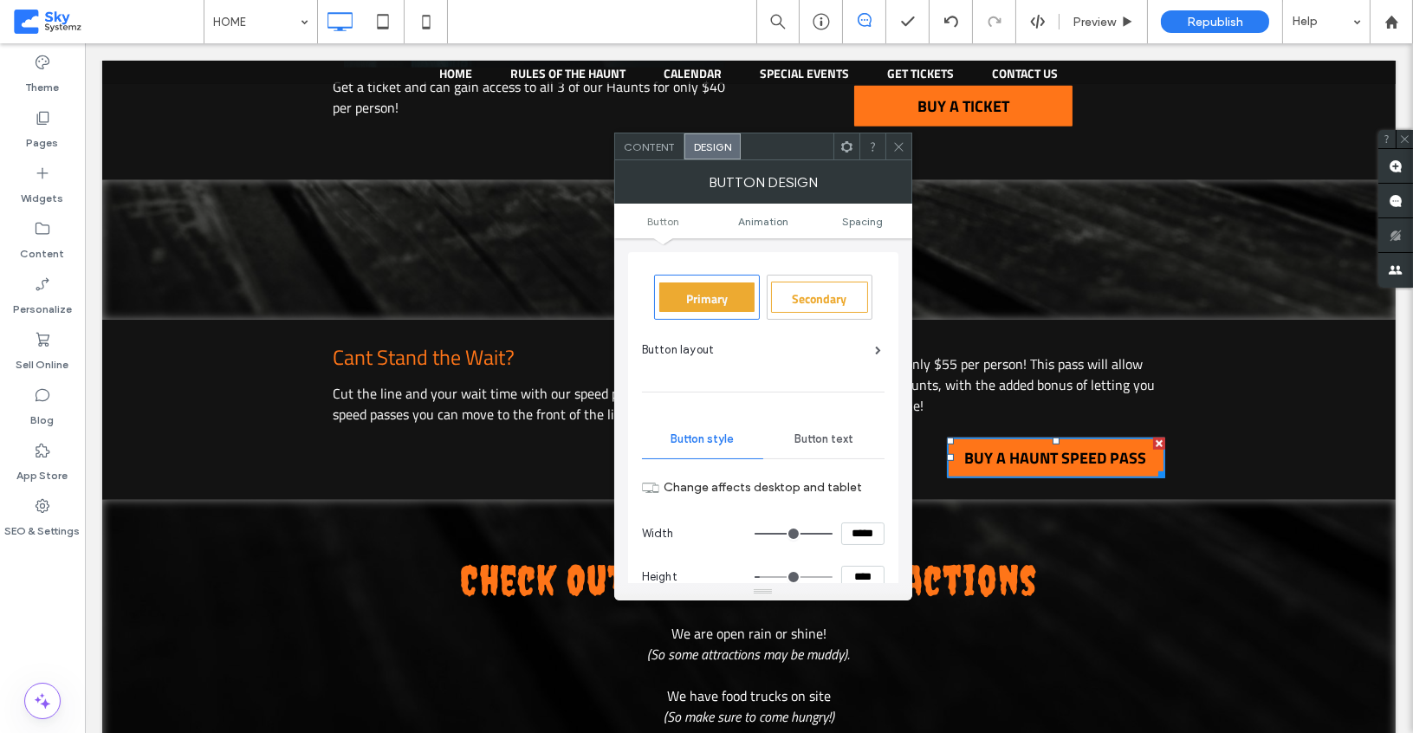
click at [821, 420] on div "Button text" at bounding box center [823, 439] width 121 height 38
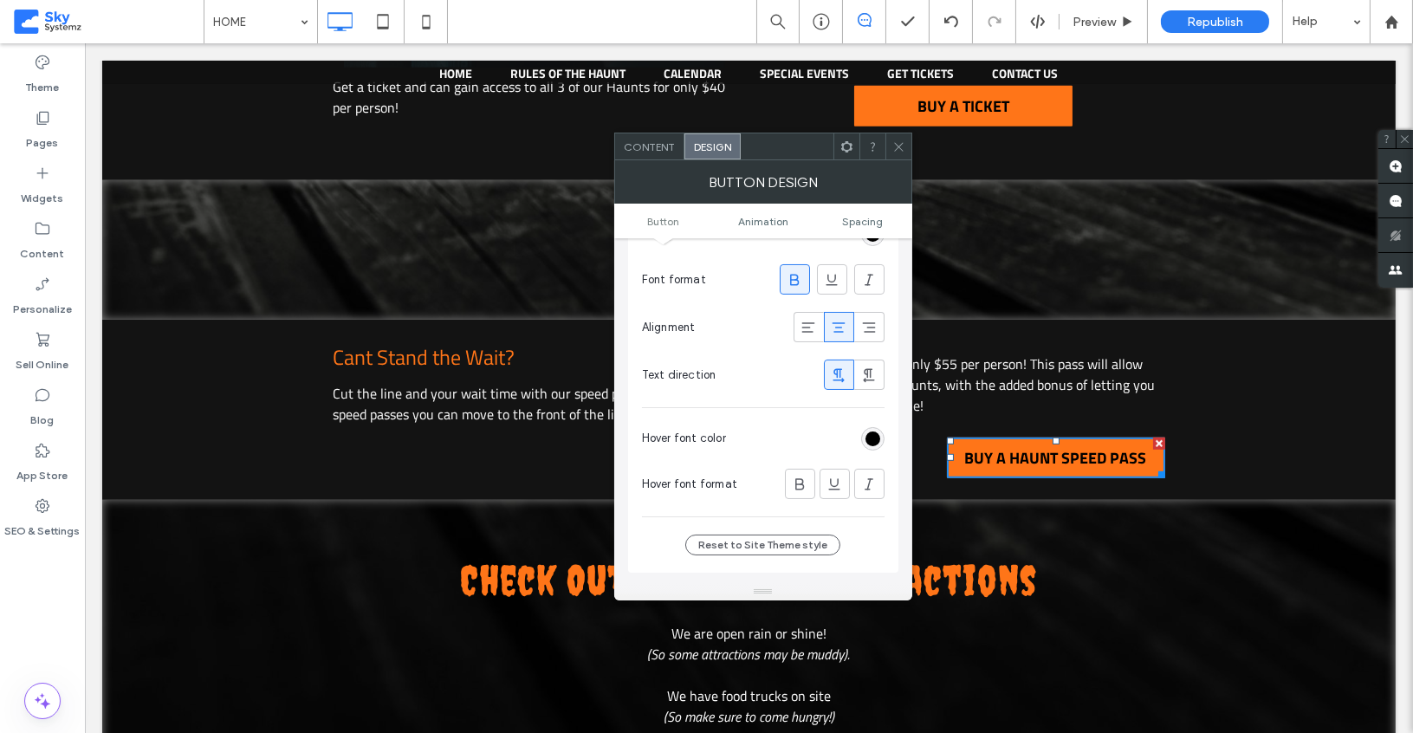
scroll to position [384, 0]
click at [873, 430] on div "rgb(0, 0, 0)" at bounding box center [872, 437] width 15 height 15
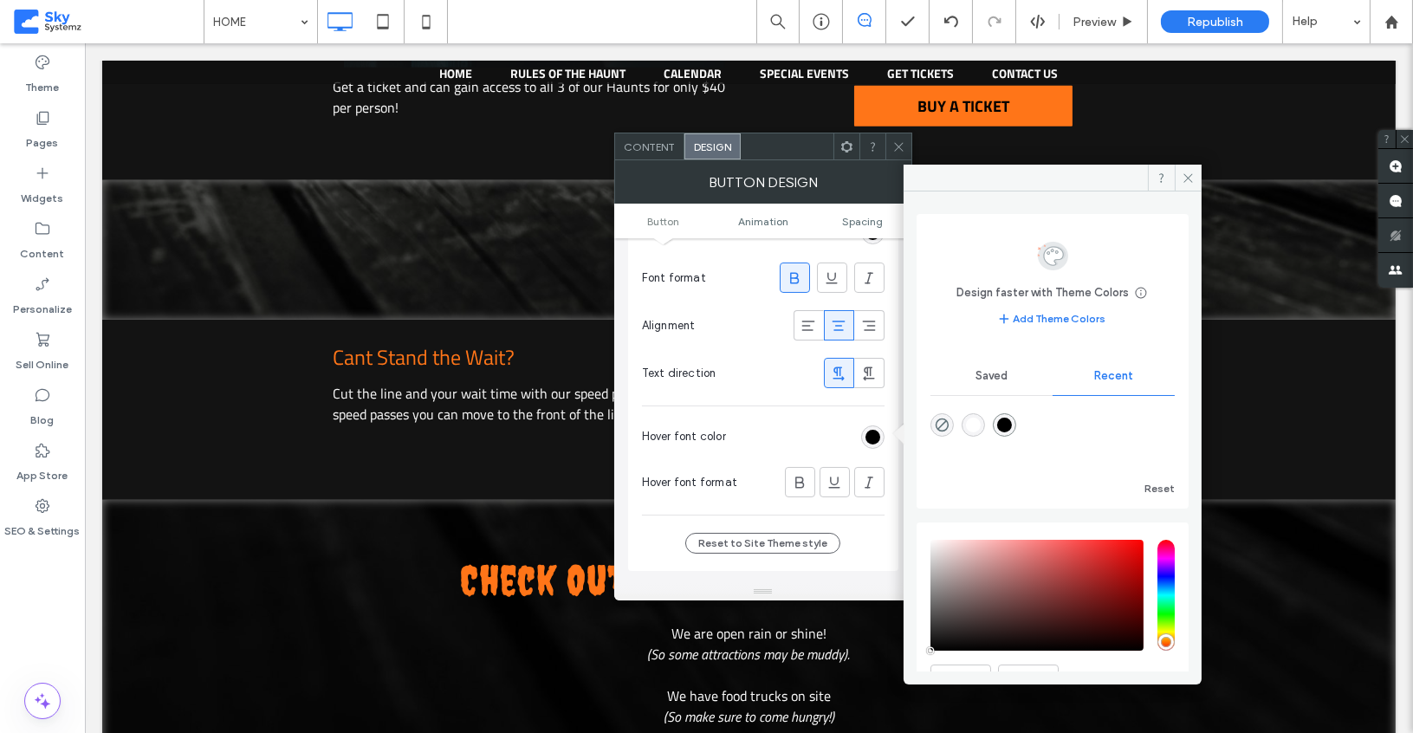
click at [979, 438] on div at bounding box center [1052, 437] width 244 height 65
click at [979, 429] on div "rgba(255, 255, 255, 1)" at bounding box center [973, 424] width 15 height 15
type input "*******"
click at [894, 156] on span at bounding box center [898, 146] width 13 height 26
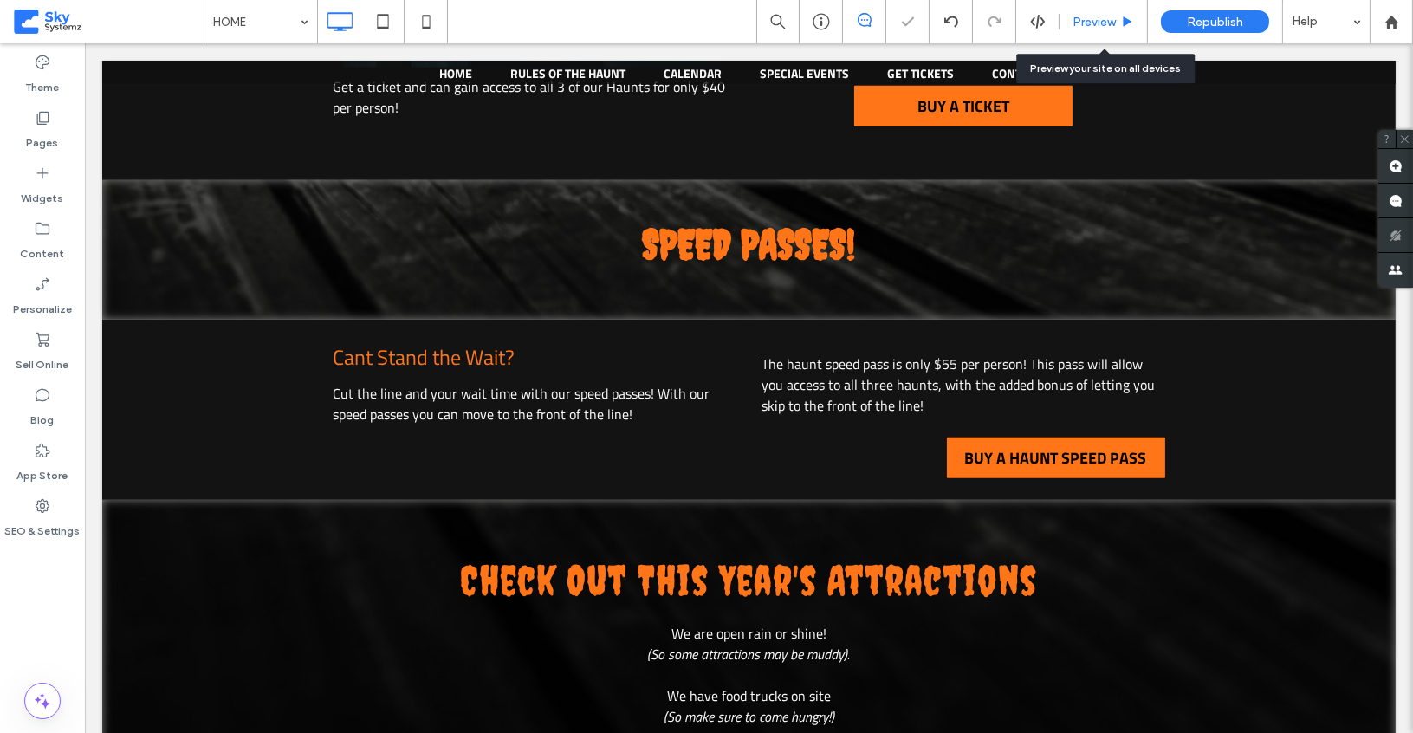
click at [1106, 9] on div "Preview" at bounding box center [1103, 21] width 88 height 43
click at [1102, 36] on div "Preview" at bounding box center [1103, 21] width 88 height 43
click at [1117, 15] on div "Preview" at bounding box center [1102, 22] width 87 height 15
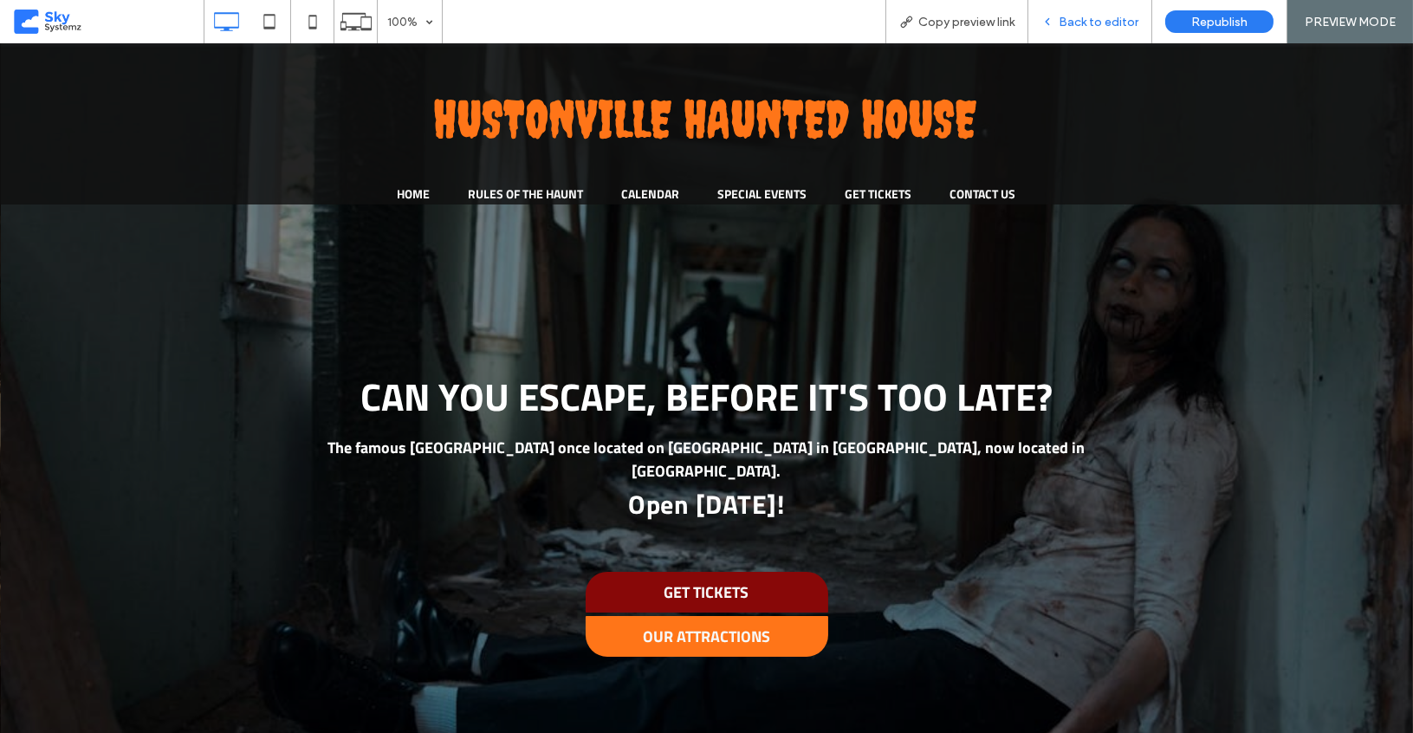
click at [1094, 10] on div "Back to editor" at bounding box center [1090, 21] width 124 height 43
click at [1085, 30] on div "Back to editor" at bounding box center [1090, 21] width 124 height 43
click at [1122, 16] on span "Back to editor" at bounding box center [1098, 22] width 80 height 15
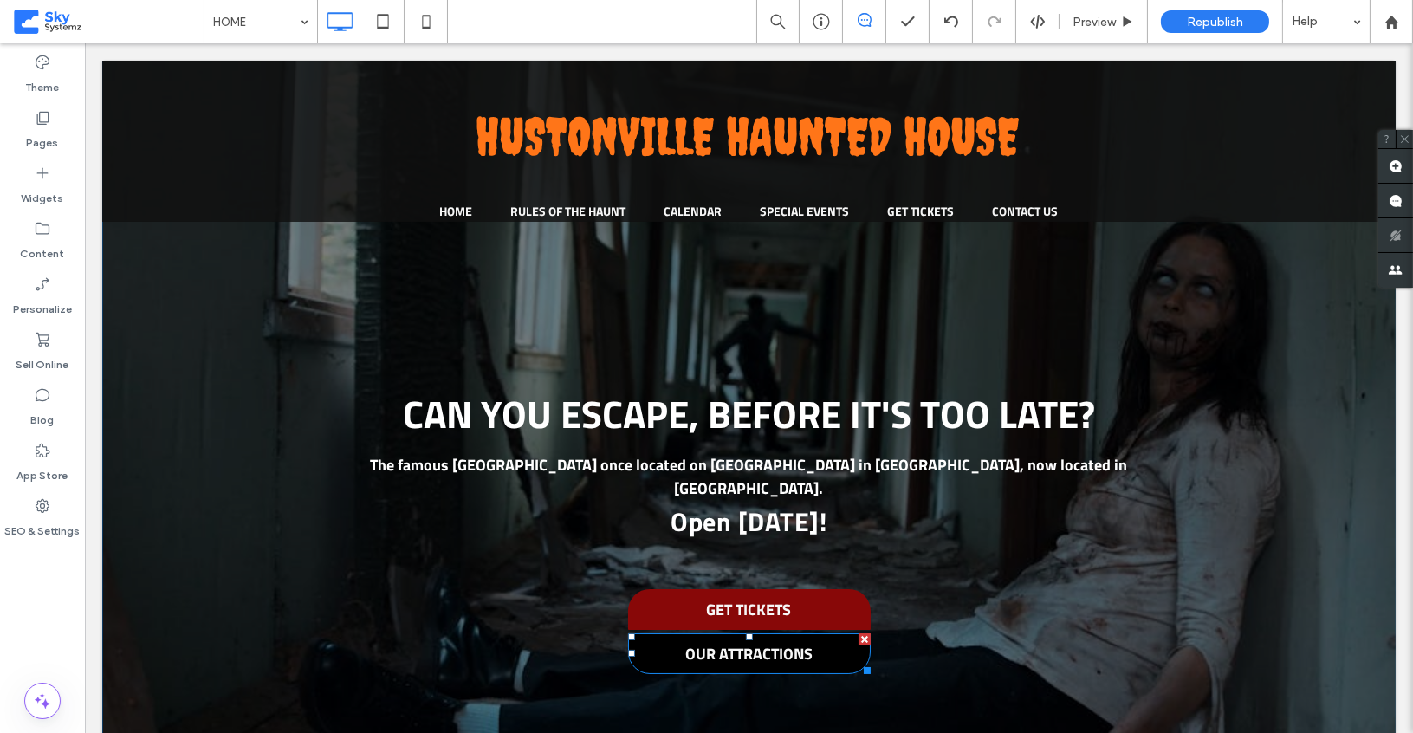
click at [694, 638] on span "OUR ATTRACTIONS" at bounding box center [748, 653] width 139 height 41
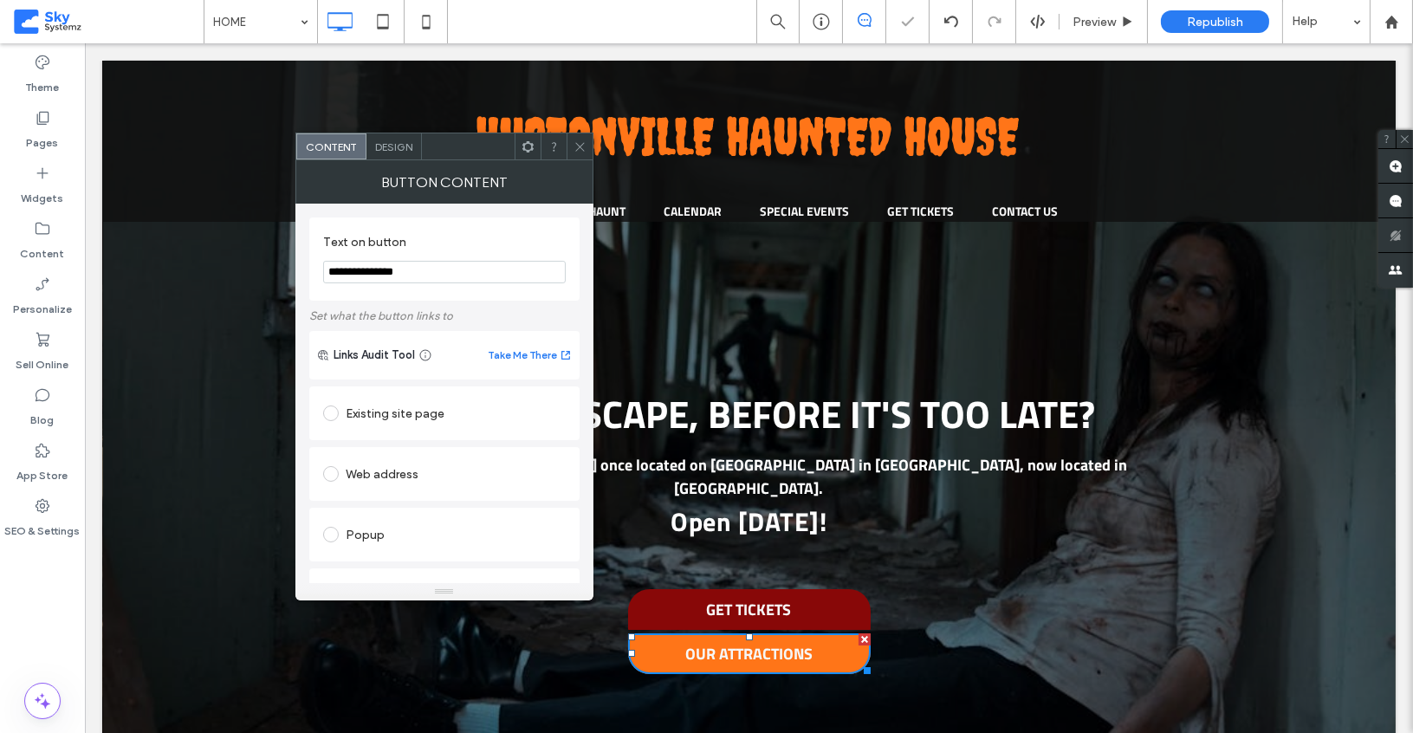
click at [407, 129] on p "HUSTONVILLE HAUNTED HOUSE" at bounding box center [747, 136] width 811 height 78
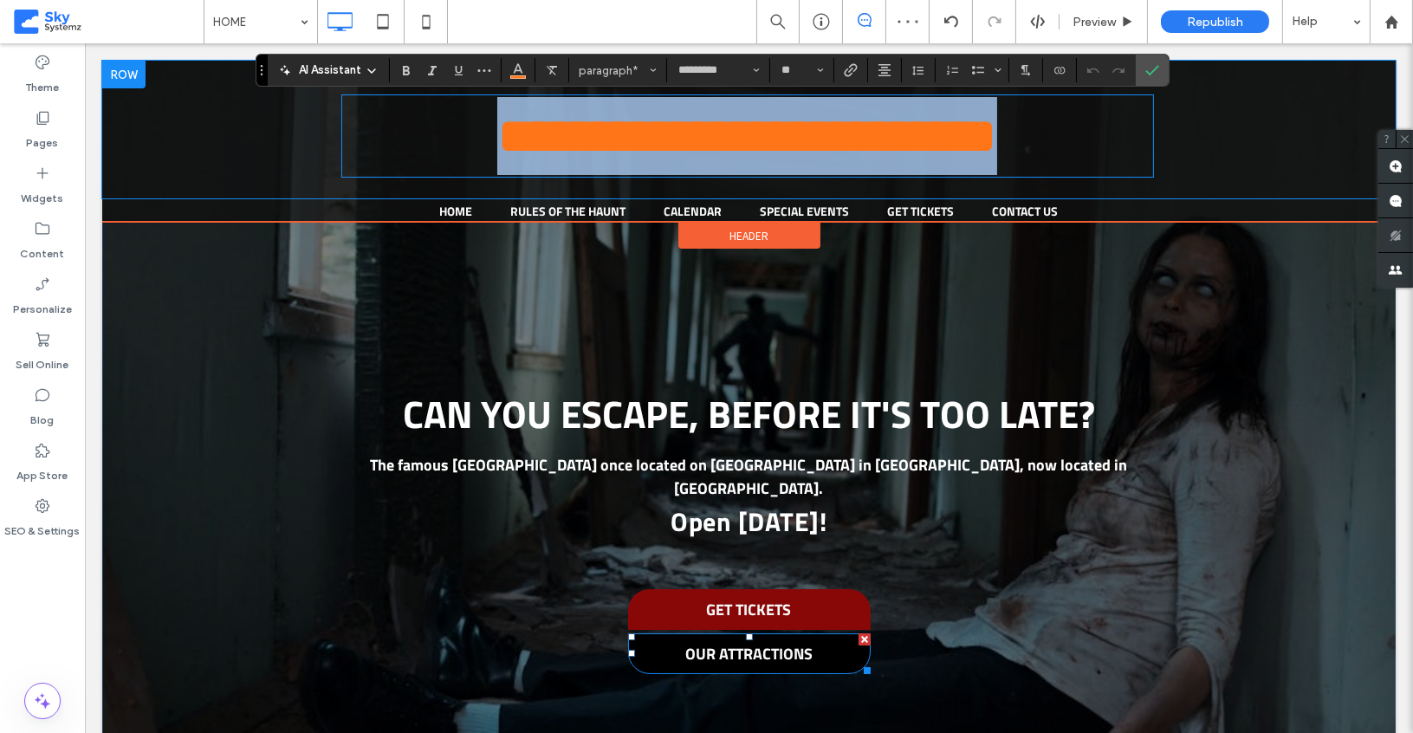
click at [697, 634] on span "OUR ATTRACTIONS" at bounding box center [748, 653] width 139 height 41
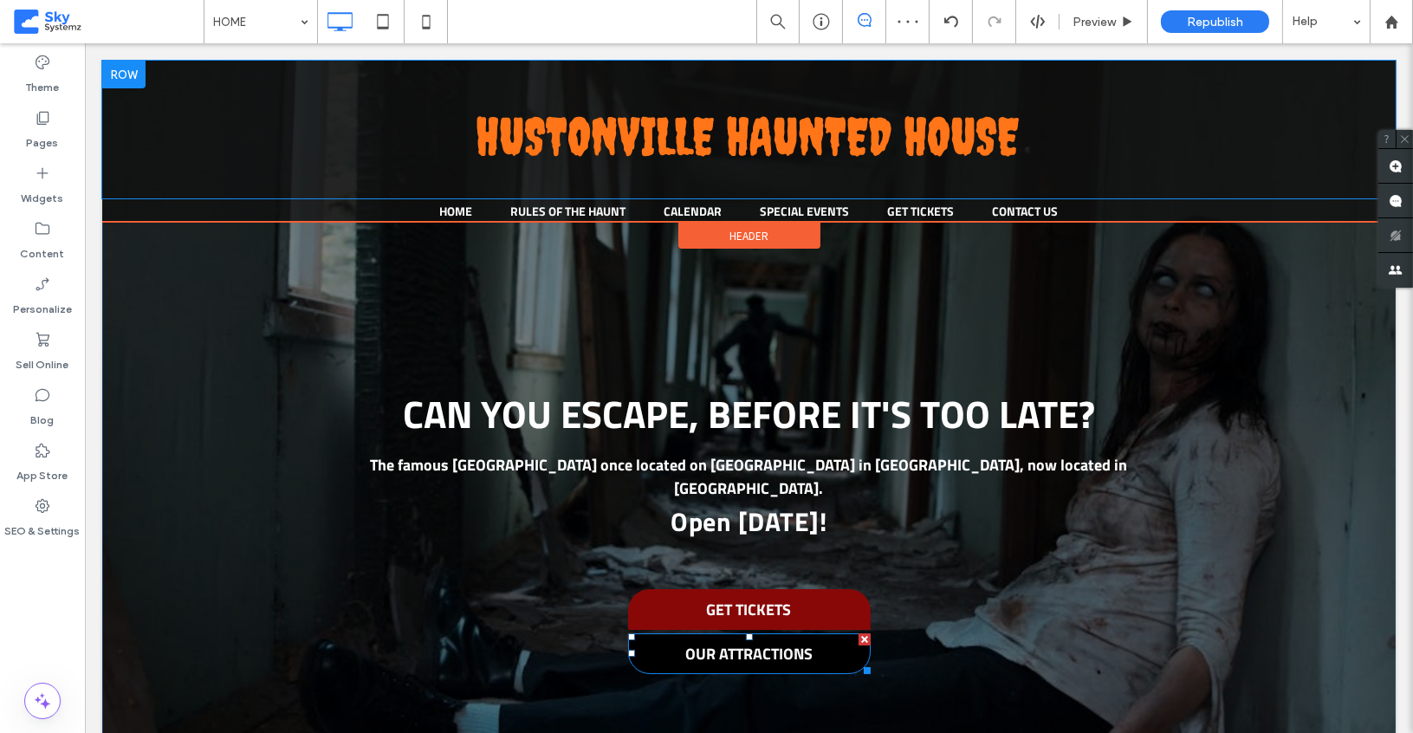
click at [707, 650] on span "OUR ATTRACTIONS" at bounding box center [748, 653] width 139 height 41
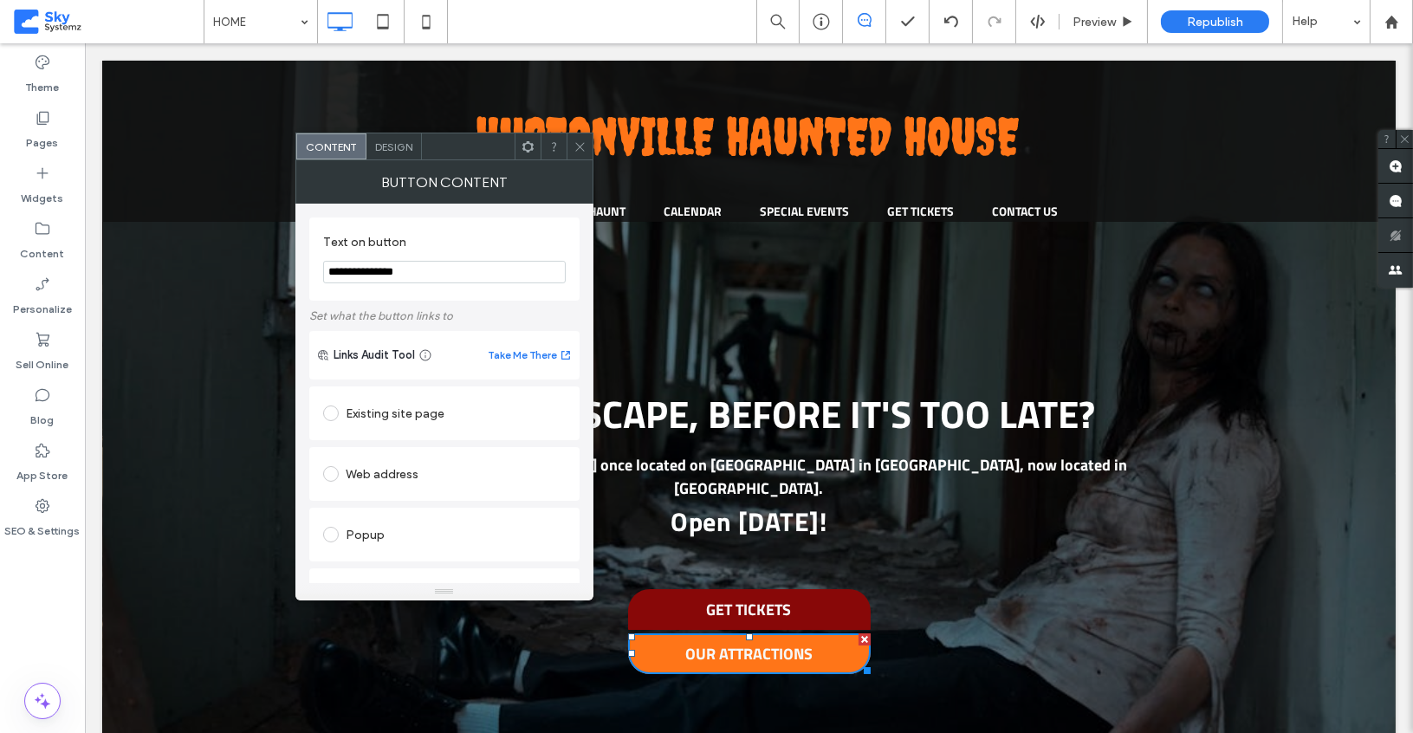
click at [398, 141] on span "Design" at bounding box center [393, 146] width 37 height 13
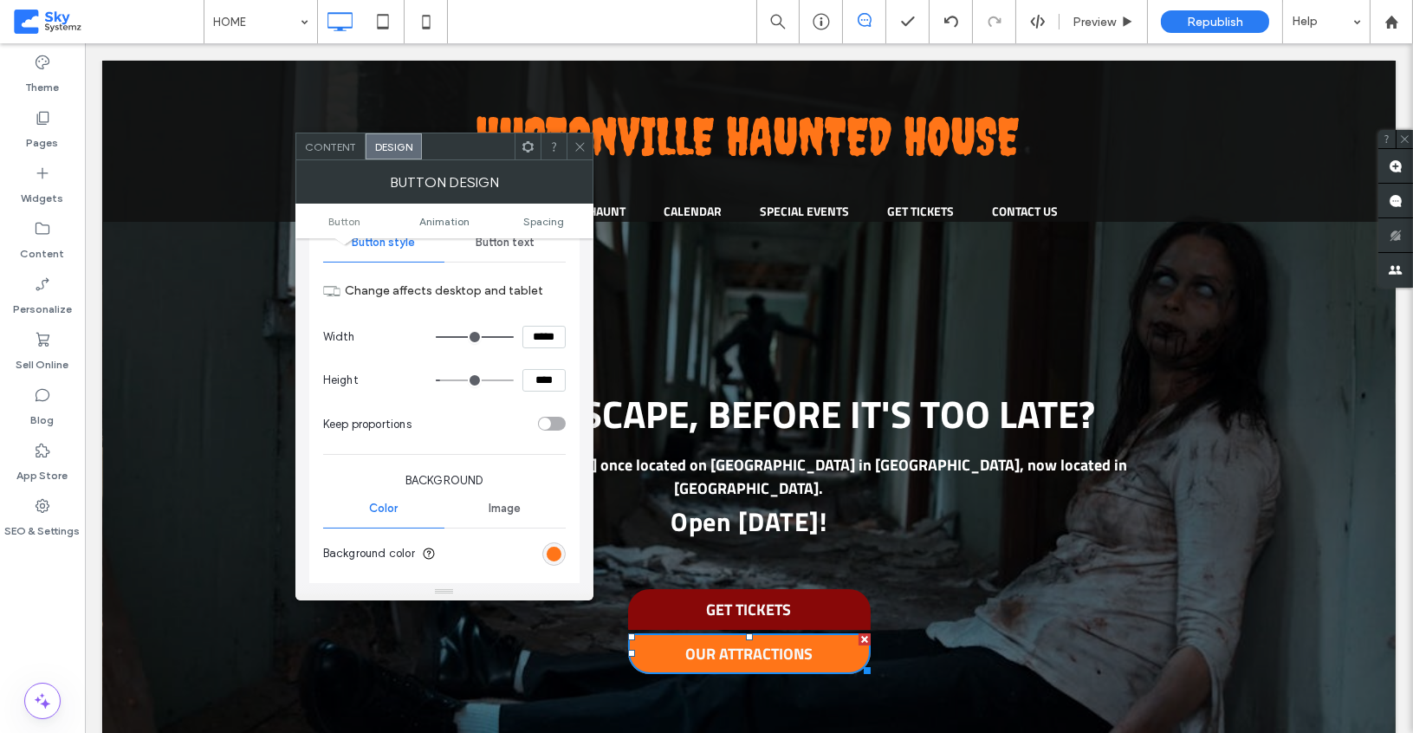
scroll to position [36, 0]
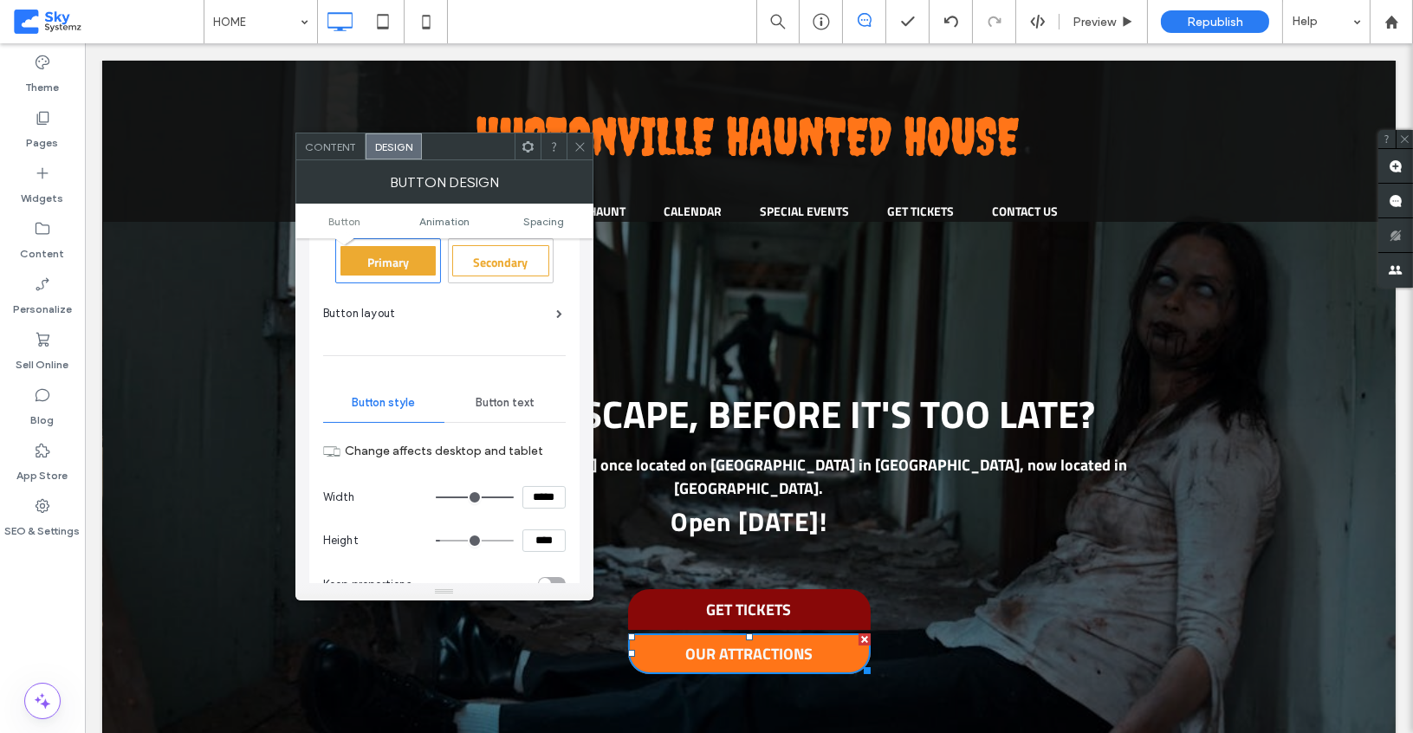
click at [505, 387] on div "Button text" at bounding box center [504, 403] width 121 height 38
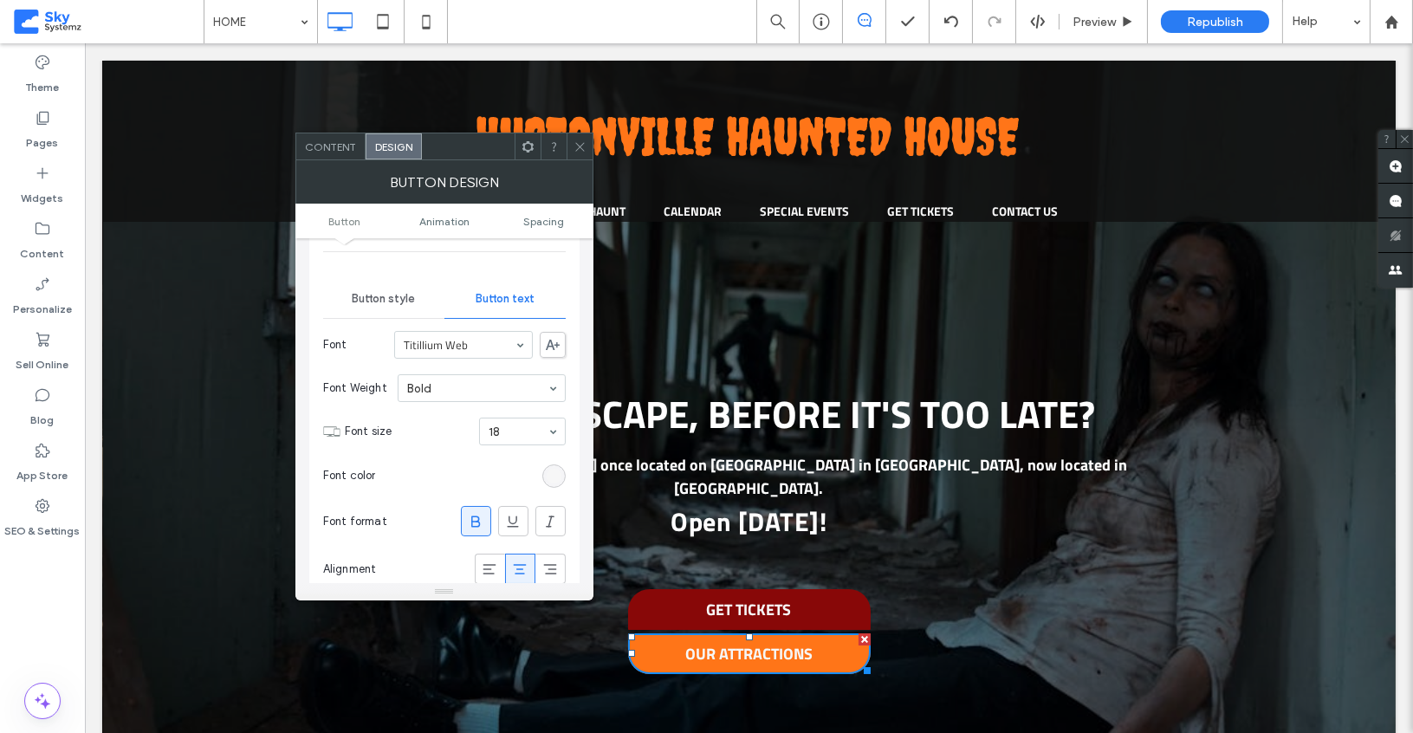
scroll to position [148, 0]
click at [554, 463] on div "rgb(247, 247, 247)" at bounding box center [554, 468] width 15 height 15
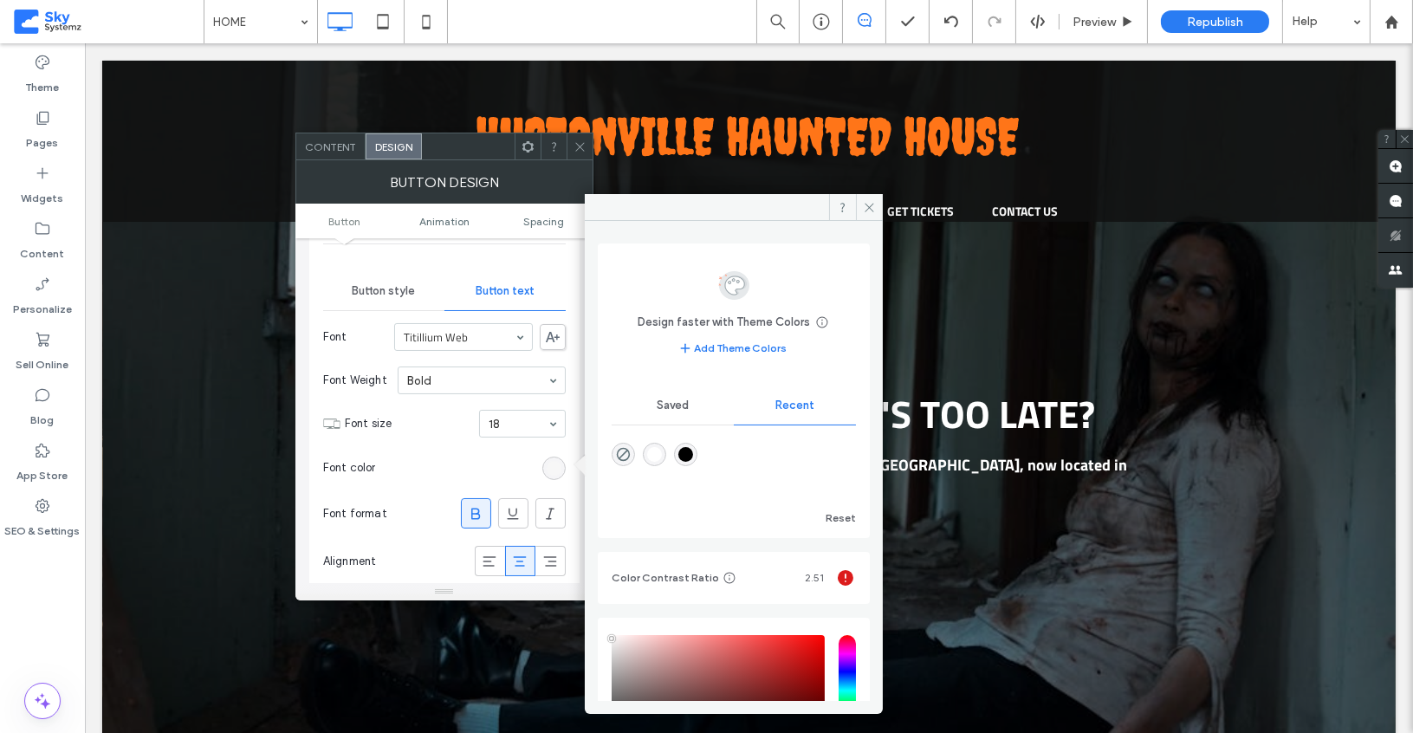
click at [688, 457] on div "rgba(0, 0, 0, 1)" at bounding box center [685, 454] width 15 height 15
type input "*******"
click at [452, 463] on section "Font color" at bounding box center [444, 467] width 243 height 43
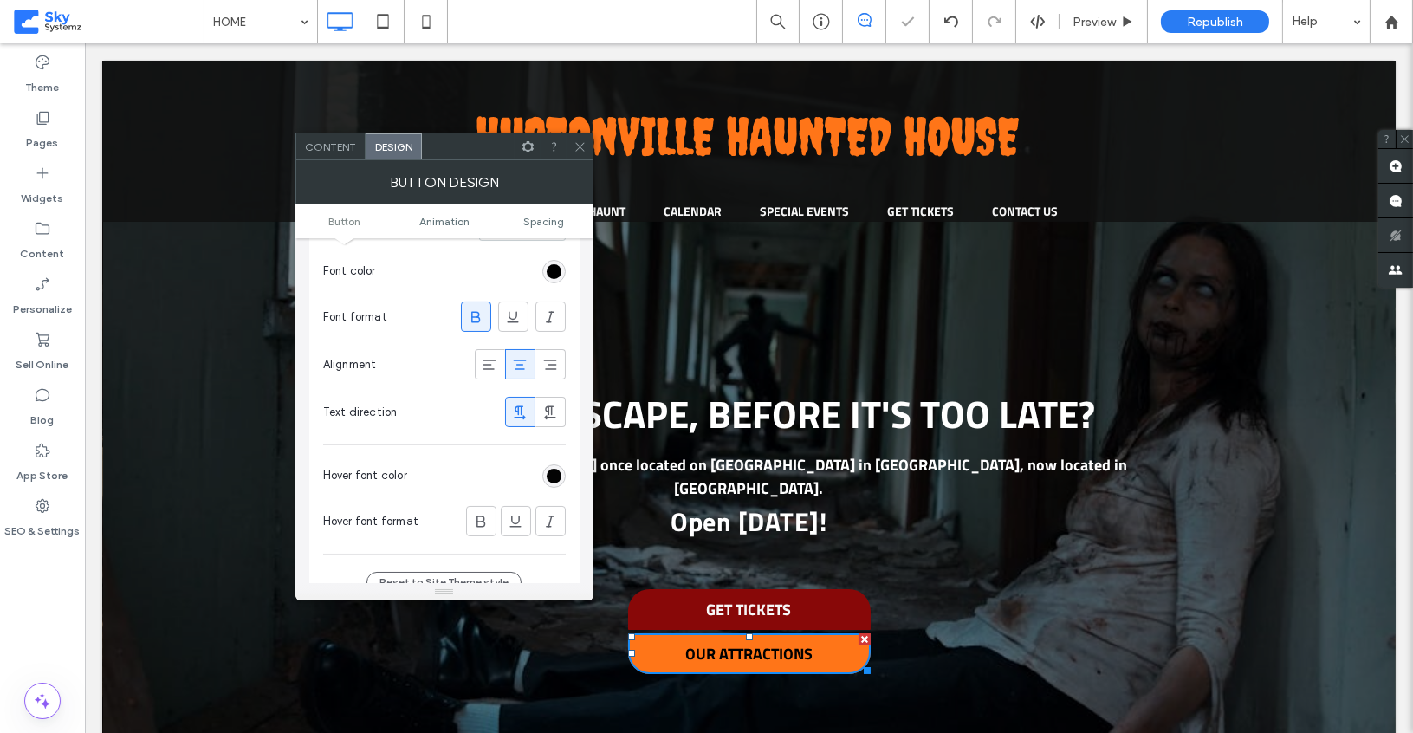
scroll to position [376, 0]
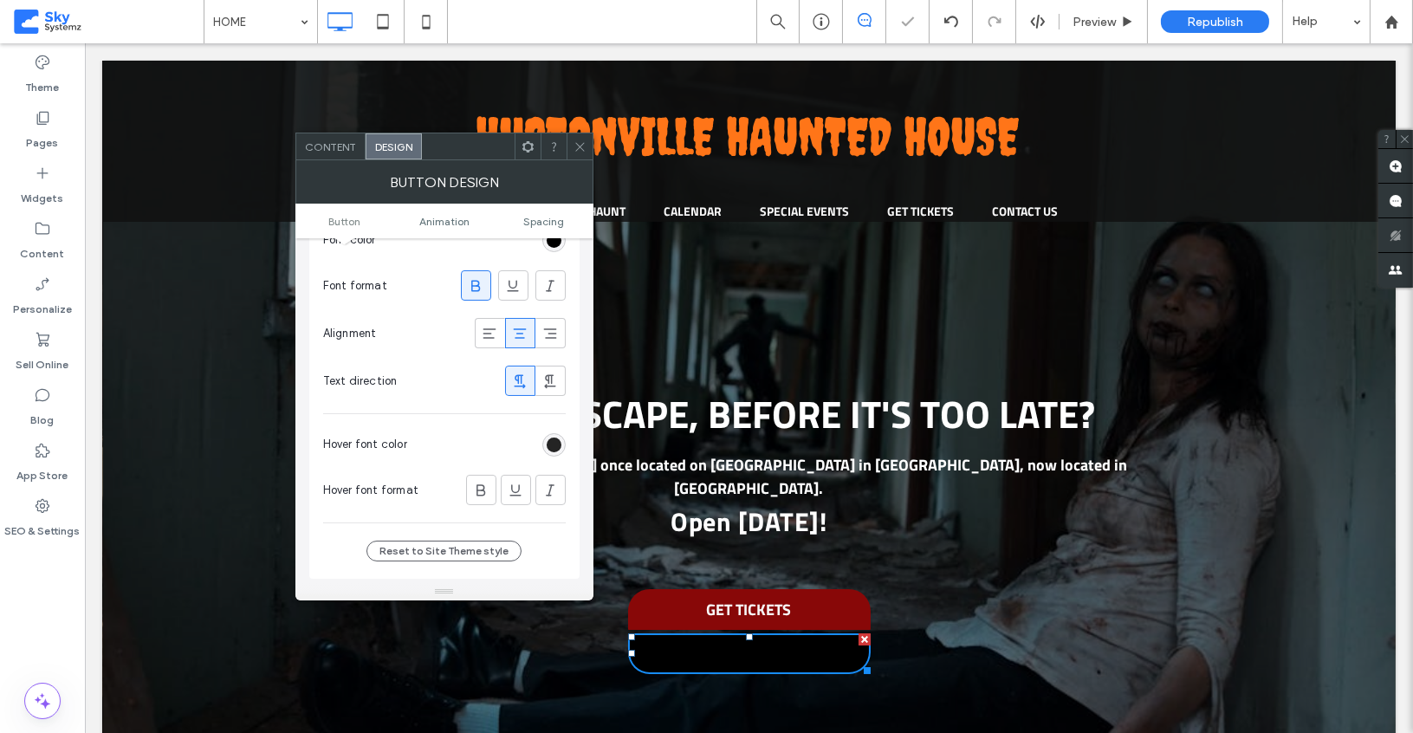
click at [550, 441] on div "rgb(4, 4, 4)" at bounding box center [554, 444] width 15 height 15
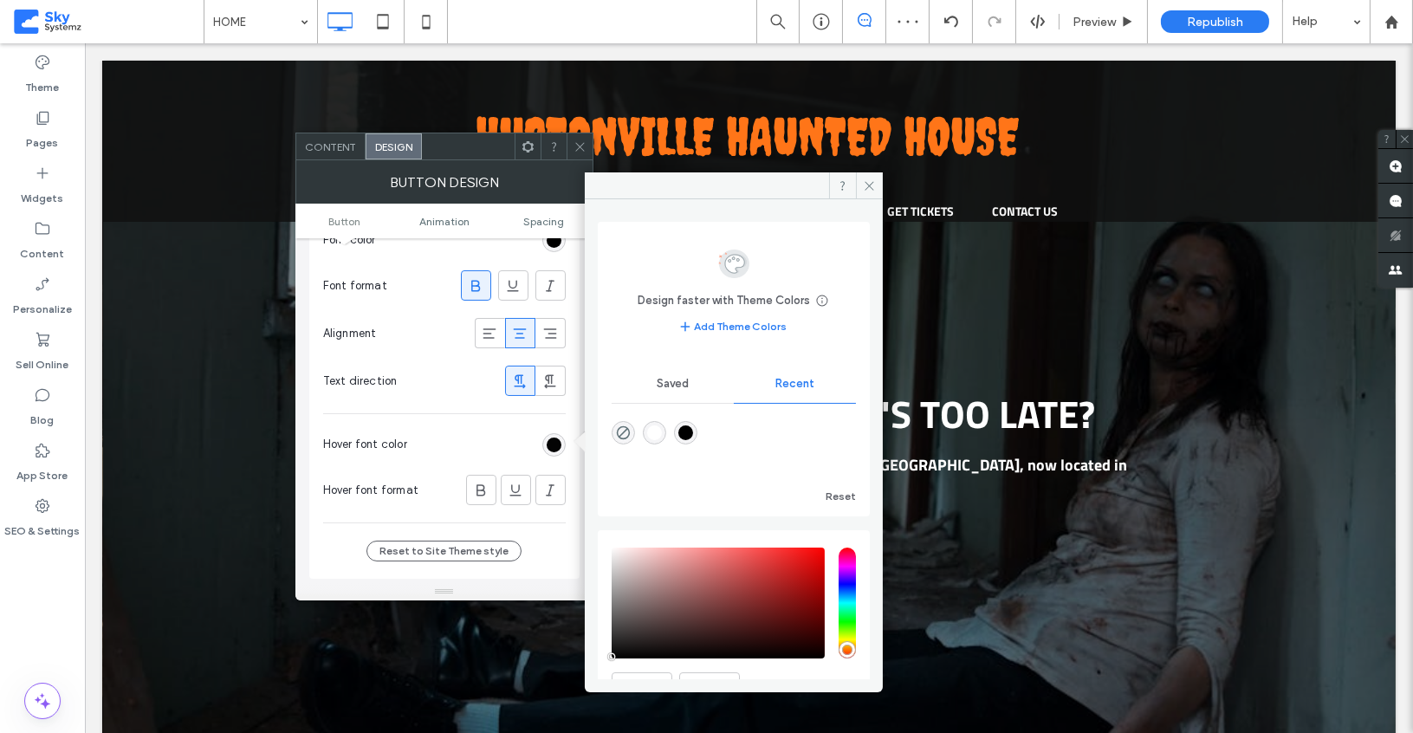
click at [653, 412] on div at bounding box center [734, 444] width 244 height 65
click at [661, 425] on div "rgba(255, 255, 255, 1)" at bounding box center [654, 432] width 15 height 15
type input "*******"
click at [579, 151] on icon at bounding box center [579, 146] width 13 height 13
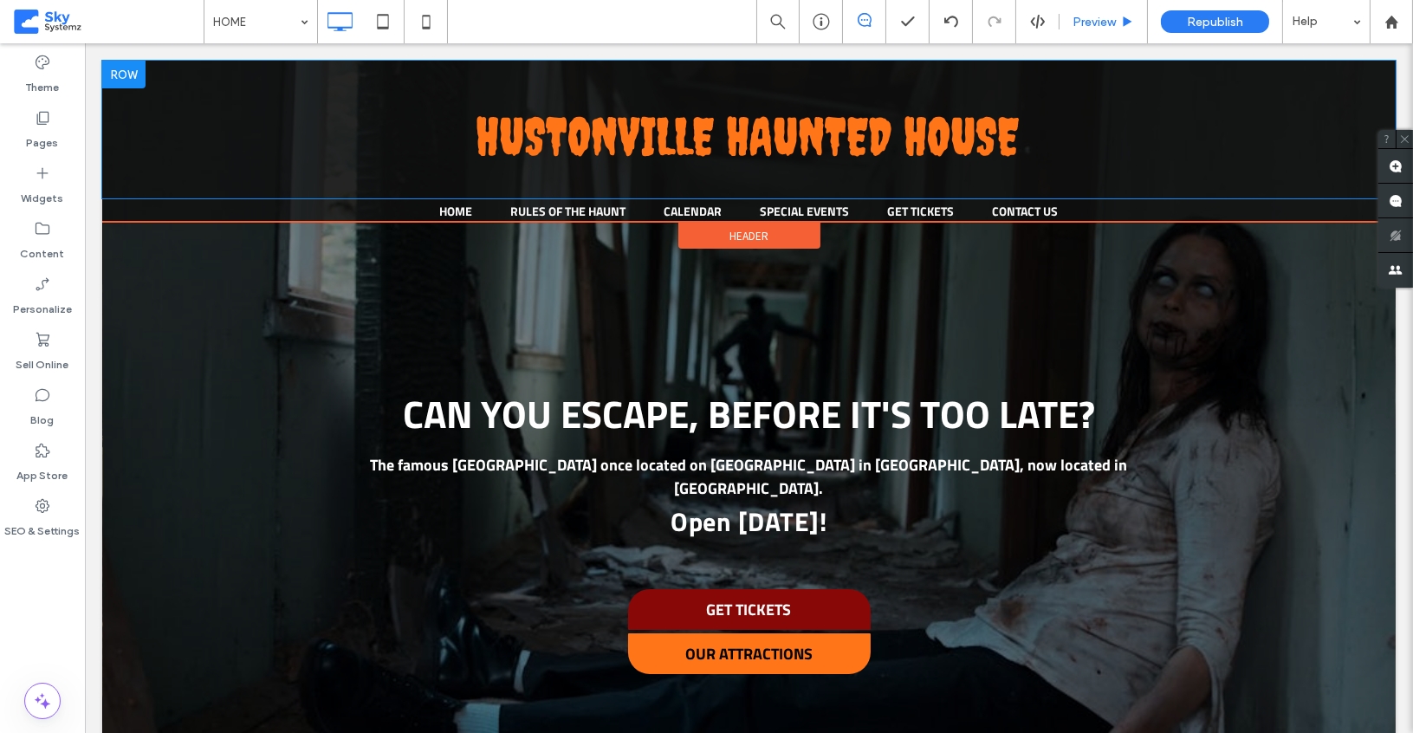
click at [1117, 26] on div "Preview" at bounding box center [1102, 22] width 87 height 15
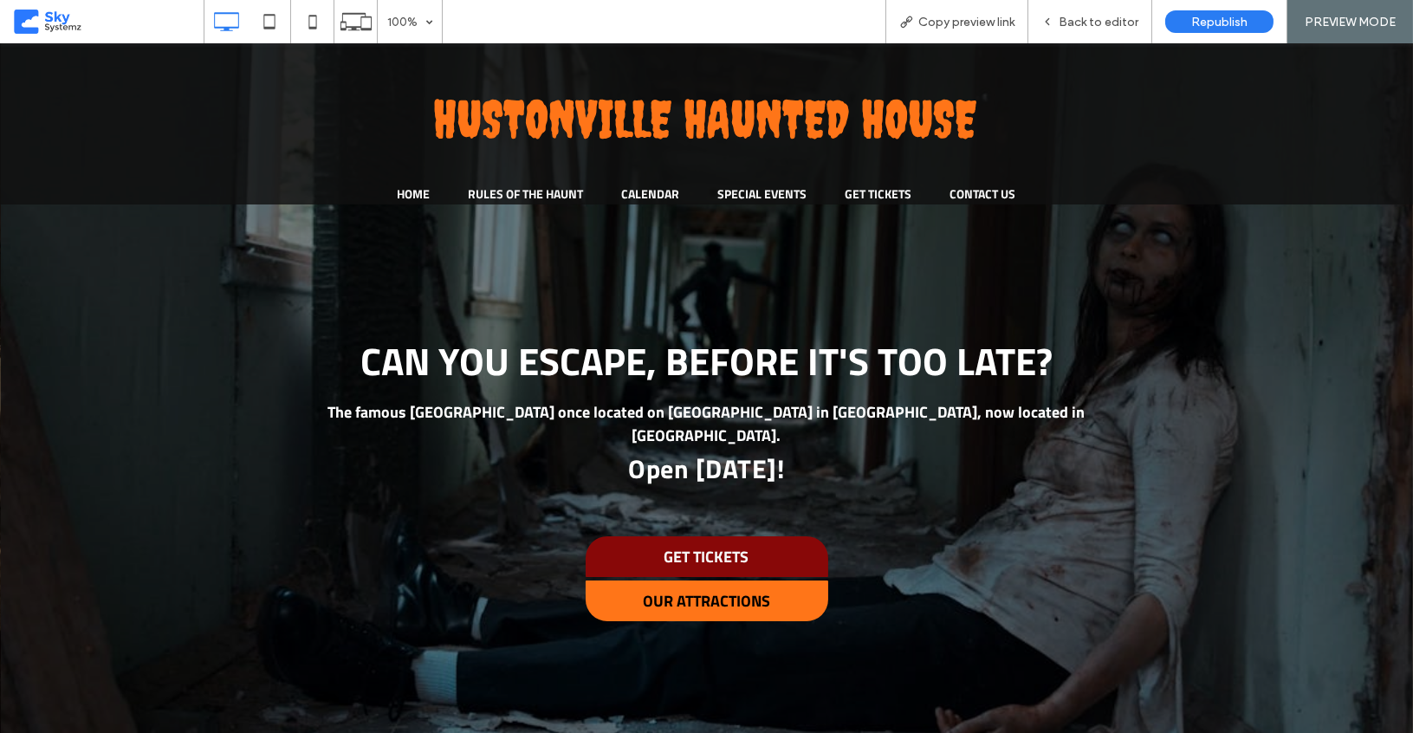
scroll to position [39, 0]
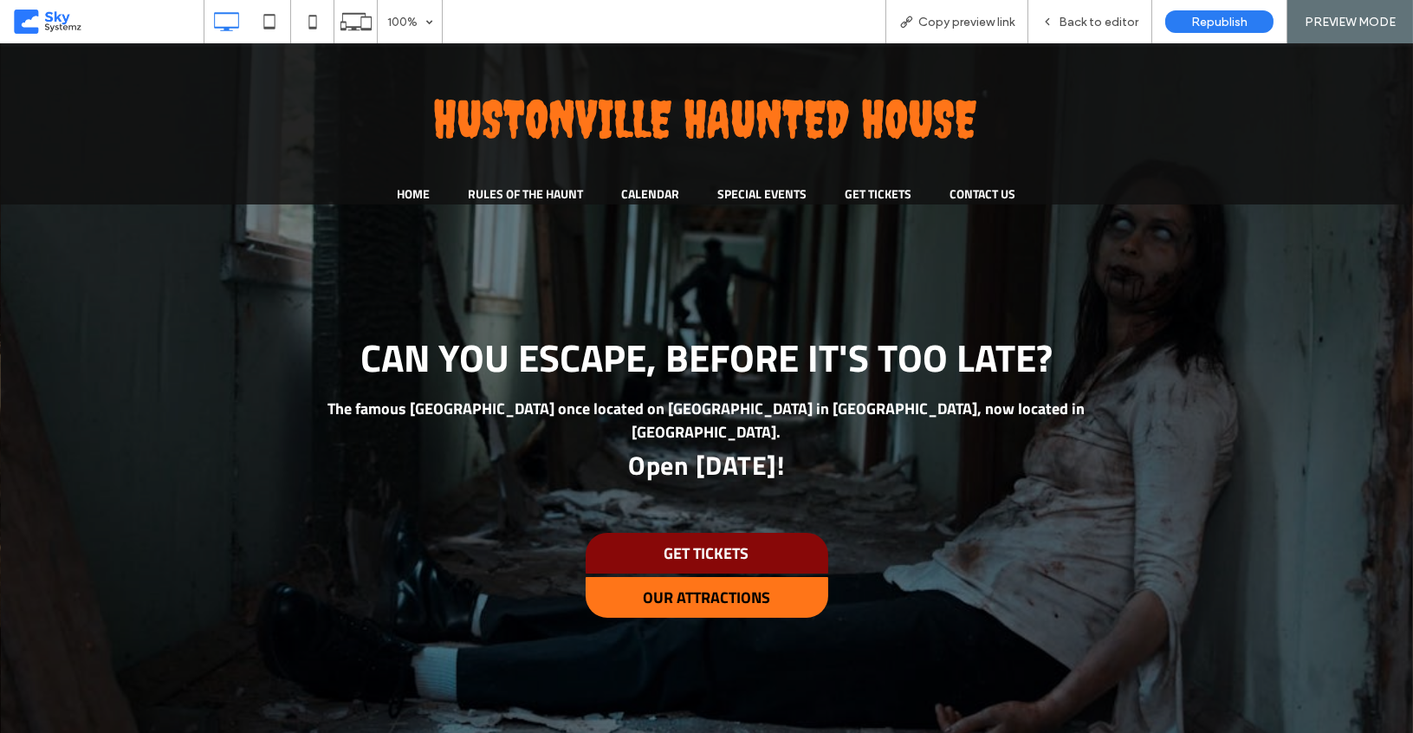
click at [680, 418] on span "The famous Hustonville Haunted House once located on Main Street in Hustonville…" at bounding box center [706, 420] width 757 height 47
click at [1096, 12] on div "Back to editor" at bounding box center [1090, 21] width 124 height 43
click at [1086, 26] on span "Back to editor" at bounding box center [1098, 22] width 80 height 15
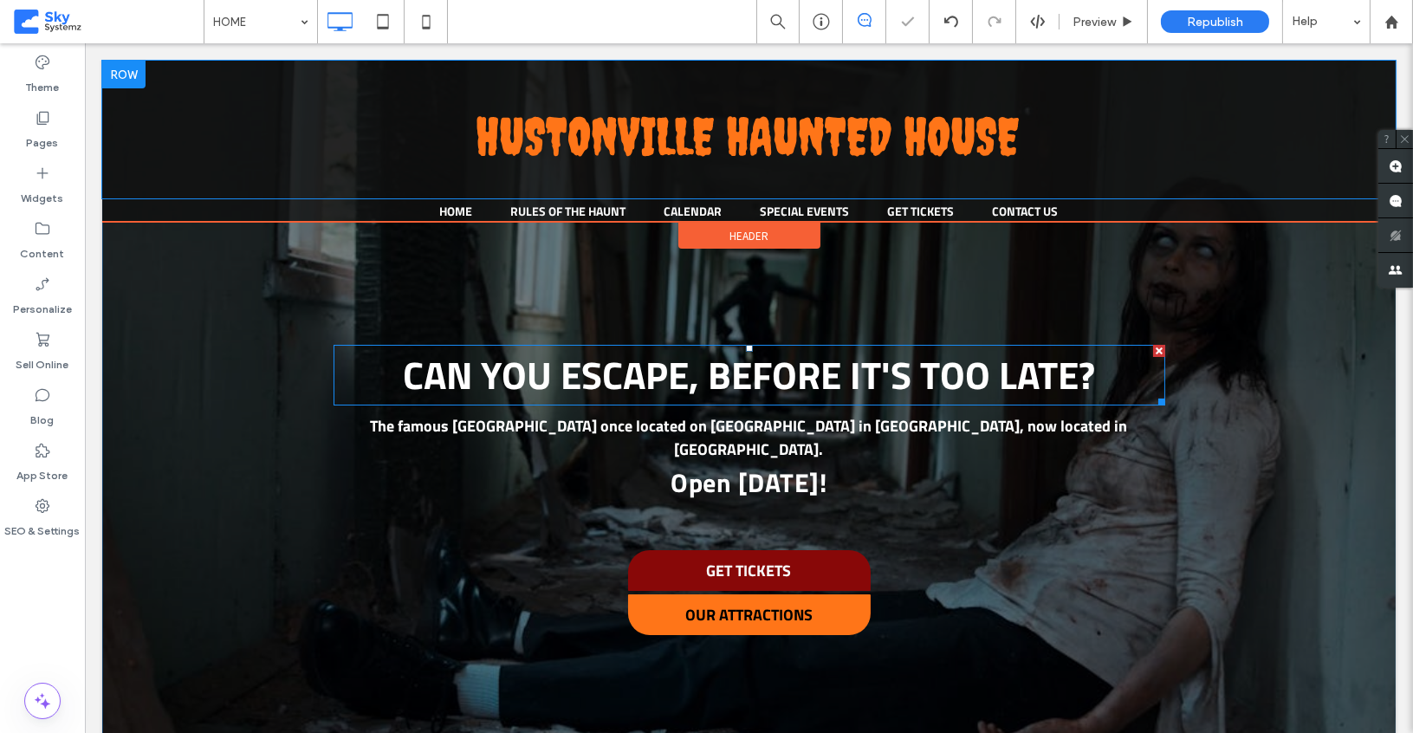
click at [760, 381] on span "CAN YOU ESCAPE, BEFORE IT'S TOO LATE?" at bounding box center [749, 375] width 692 height 58
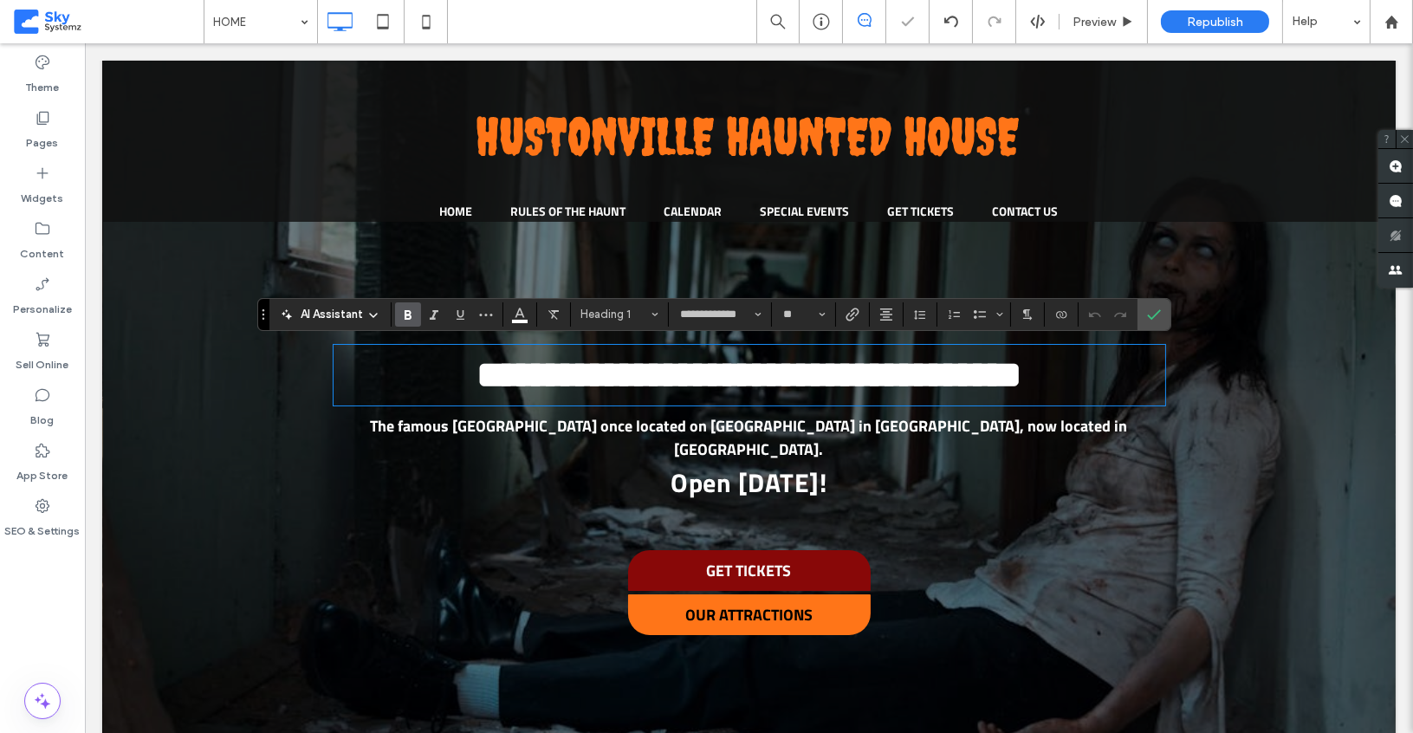
click at [741, 463] on span "Open September 26th!" at bounding box center [749, 483] width 156 height 40
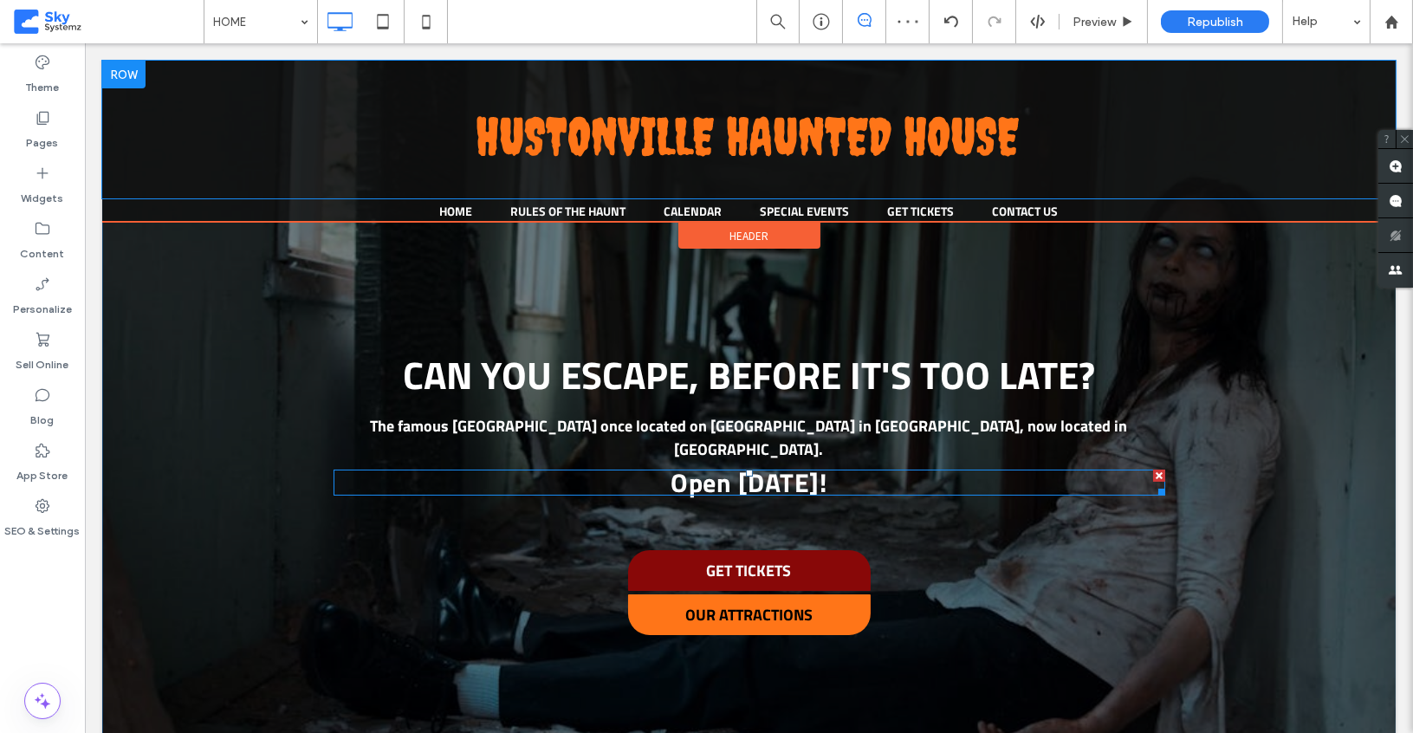
click at [741, 463] on span "Open September 26th!" at bounding box center [749, 483] width 156 height 40
type input "**********"
type input "**"
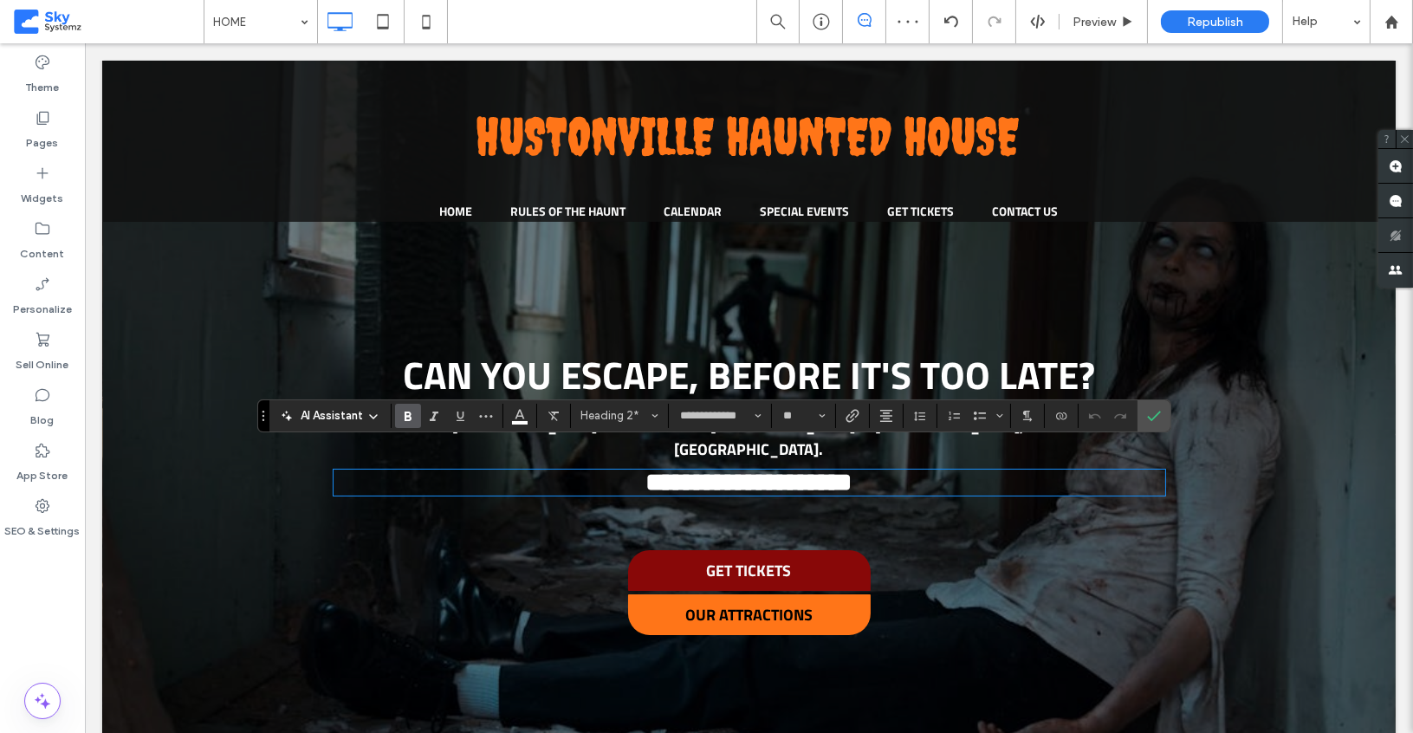
click at [813, 334] on div at bounding box center [748, 413] width 1293 height 783
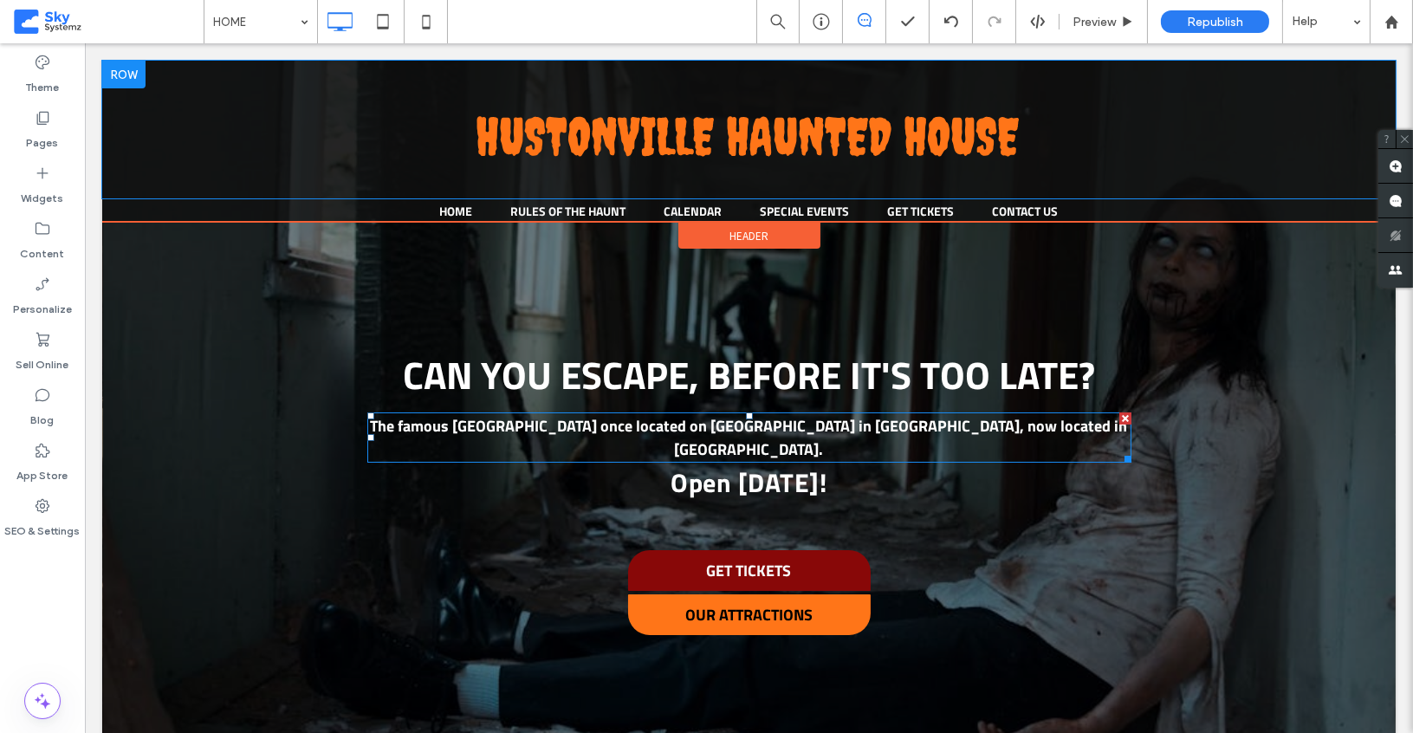
click at [773, 428] on span "The famous Hustonville Haunted House once located on Main Street in Hustonville…" at bounding box center [749, 437] width 757 height 47
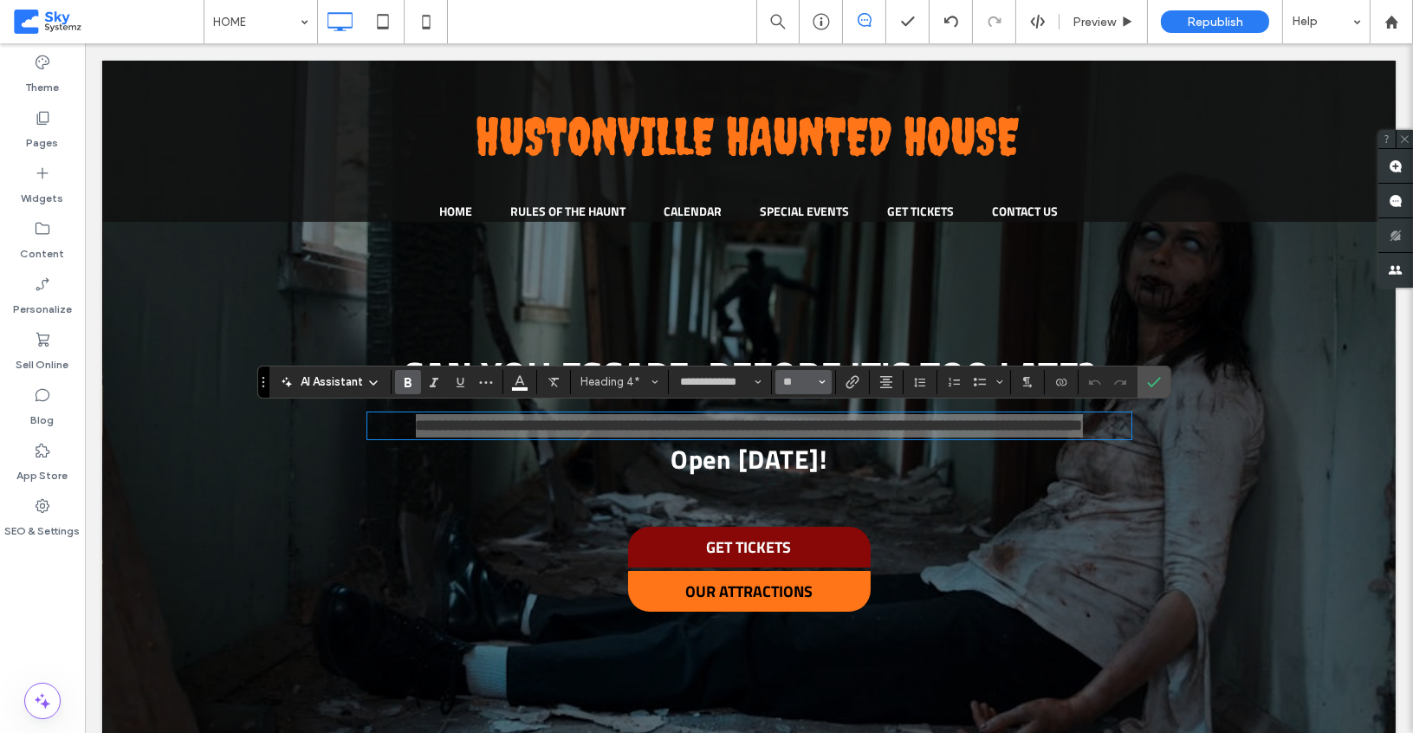
click at [790, 382] on input "**" at bounding box center [798, 382] width 34 height 14
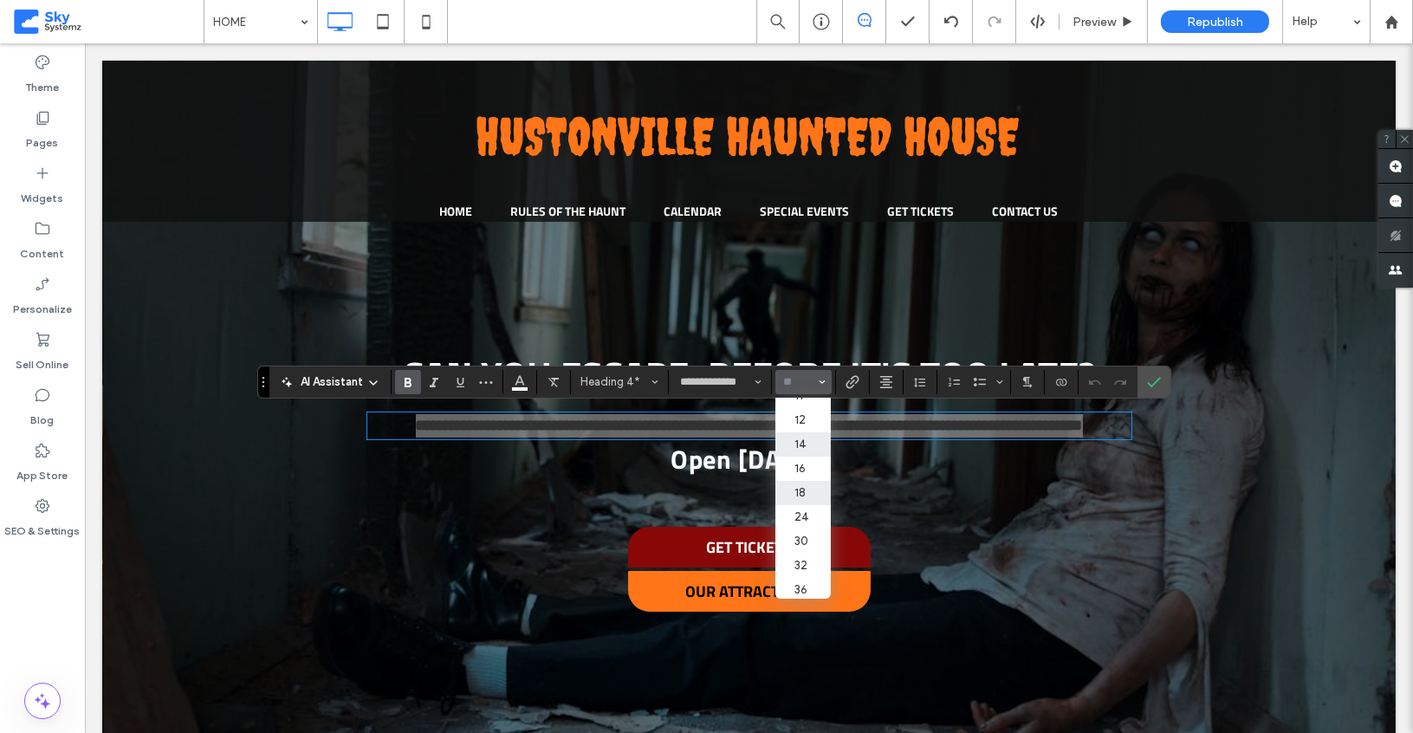
scroll to position [100, 0]
click at [799, 538] on label "30" at bounding box center [802, 528] width 55 height 24
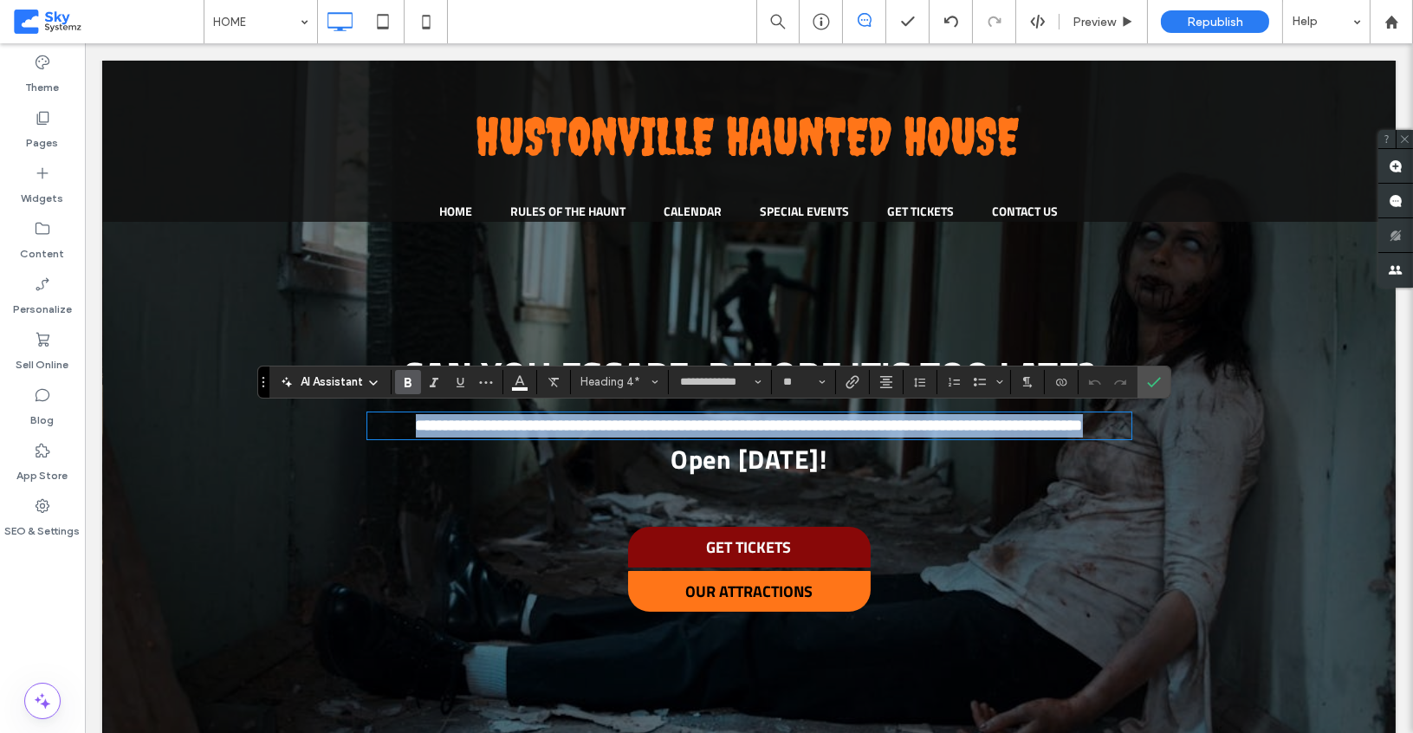
type input "**"
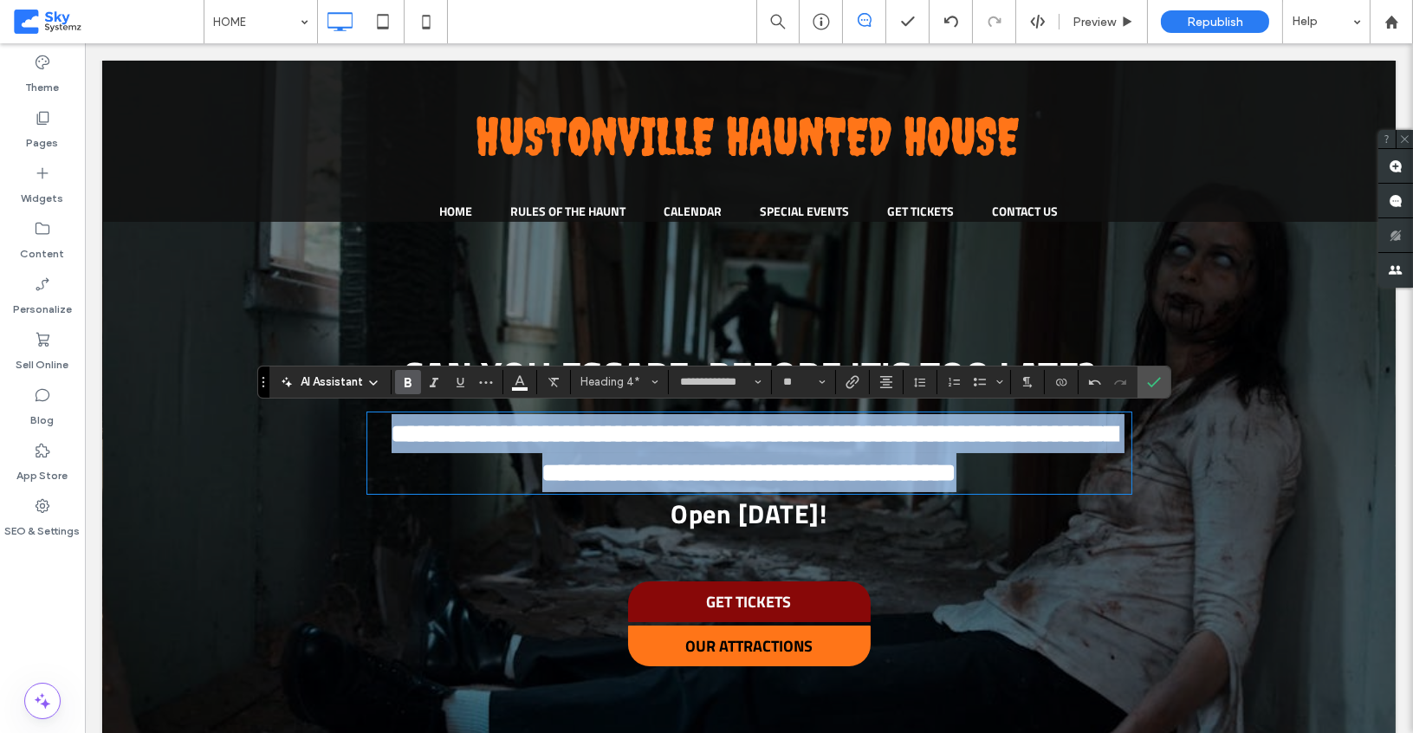
click at [858, 458] on span "**********" at bounding box center [755, 453] width 726 height 64
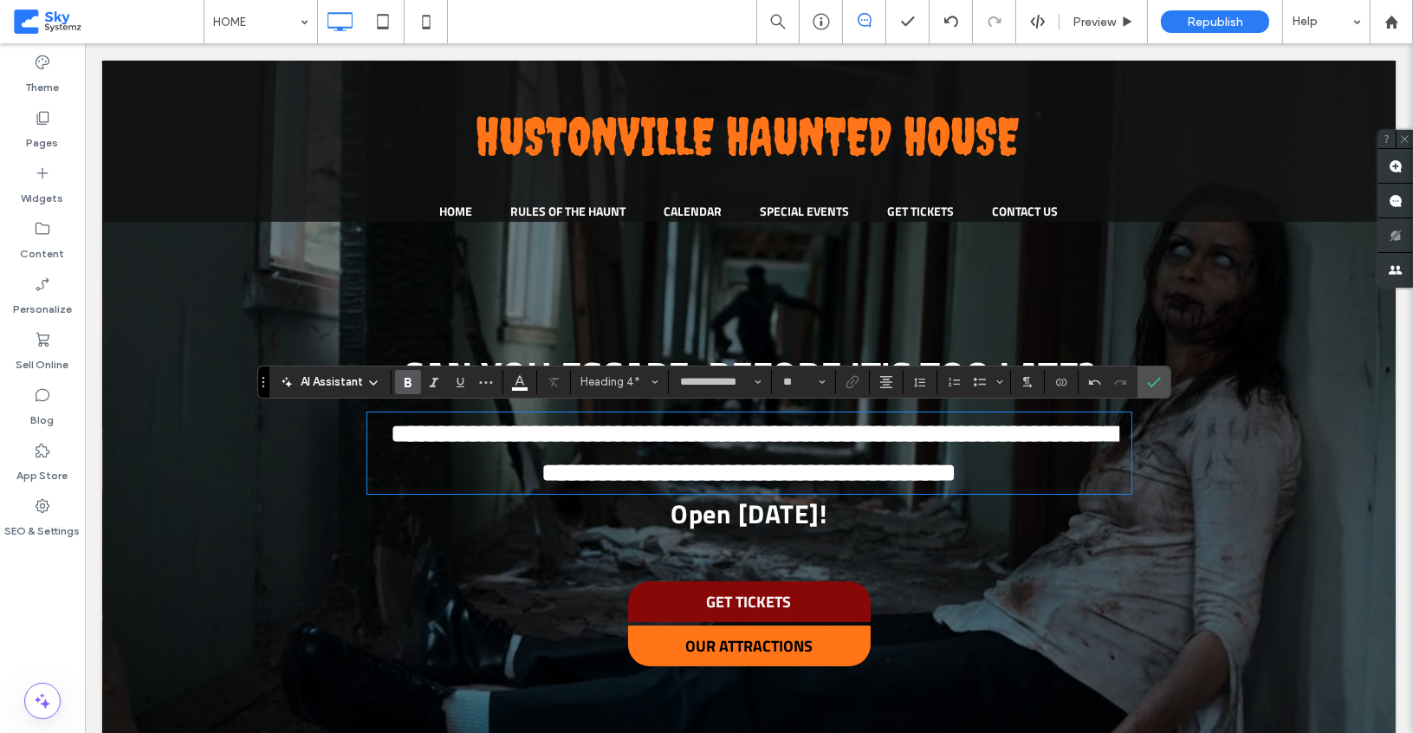
click at [685, 516] on span "Open September 26th!" at bounding box center [749, 514] width 156 height 40
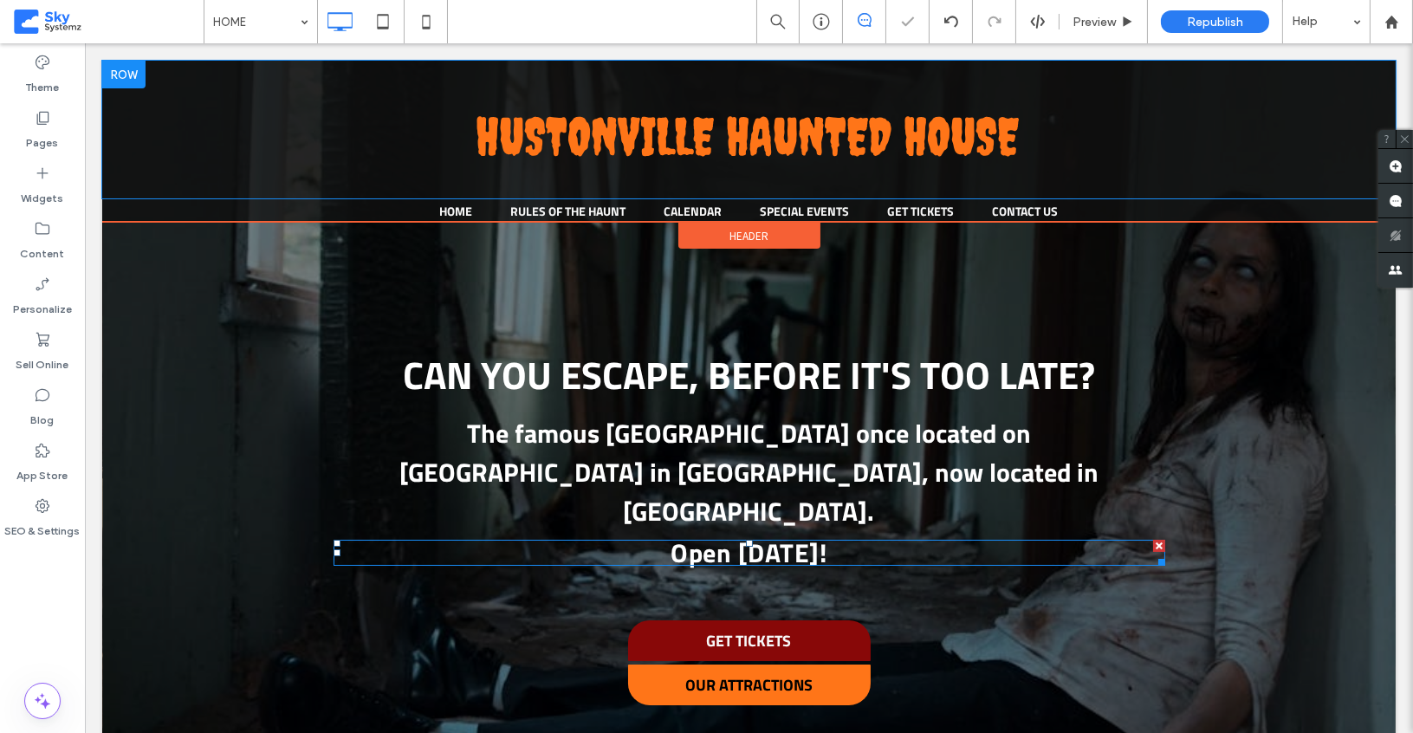
click at [685, 533] on span "Open September 26th!" at bounding box center [749, 553] width 156 height 40
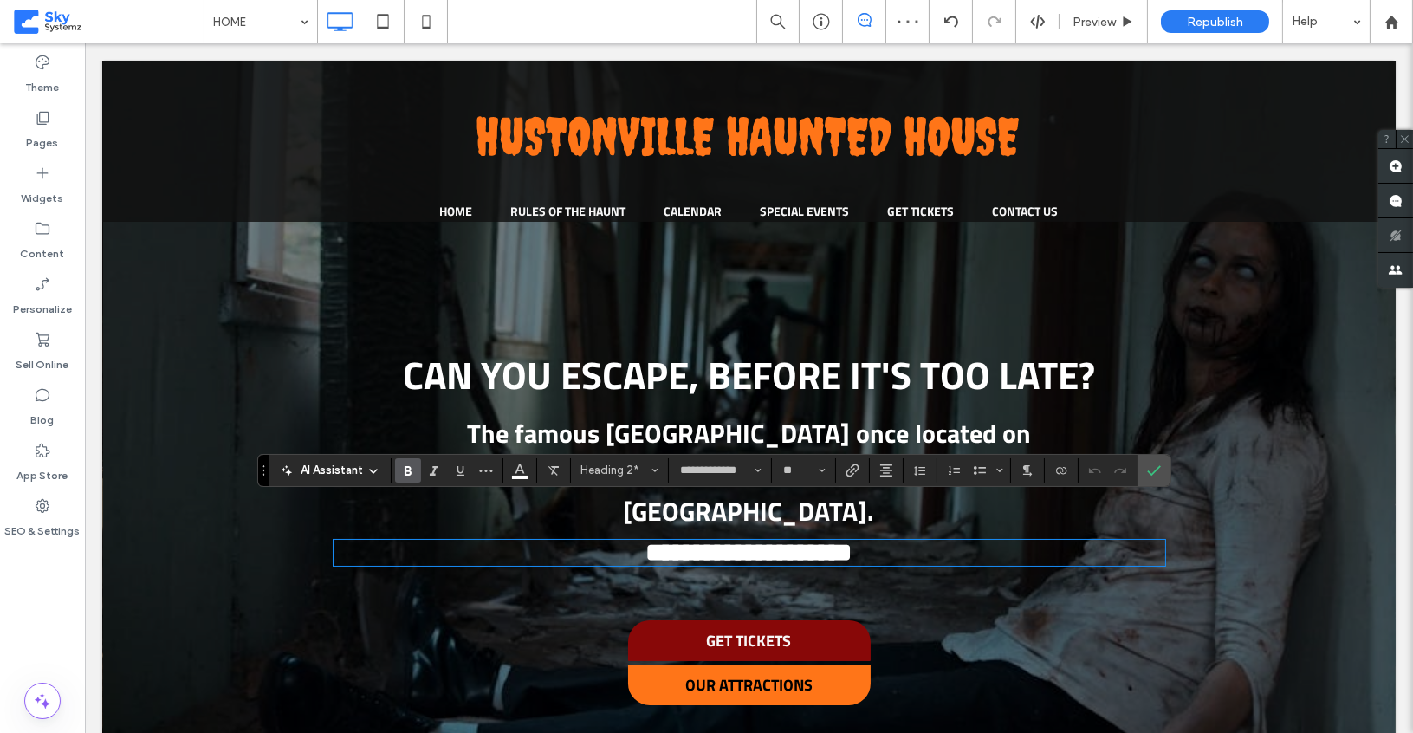
click at [1202, 386] on div at bounding box center [748, 448] width 1293 height 853
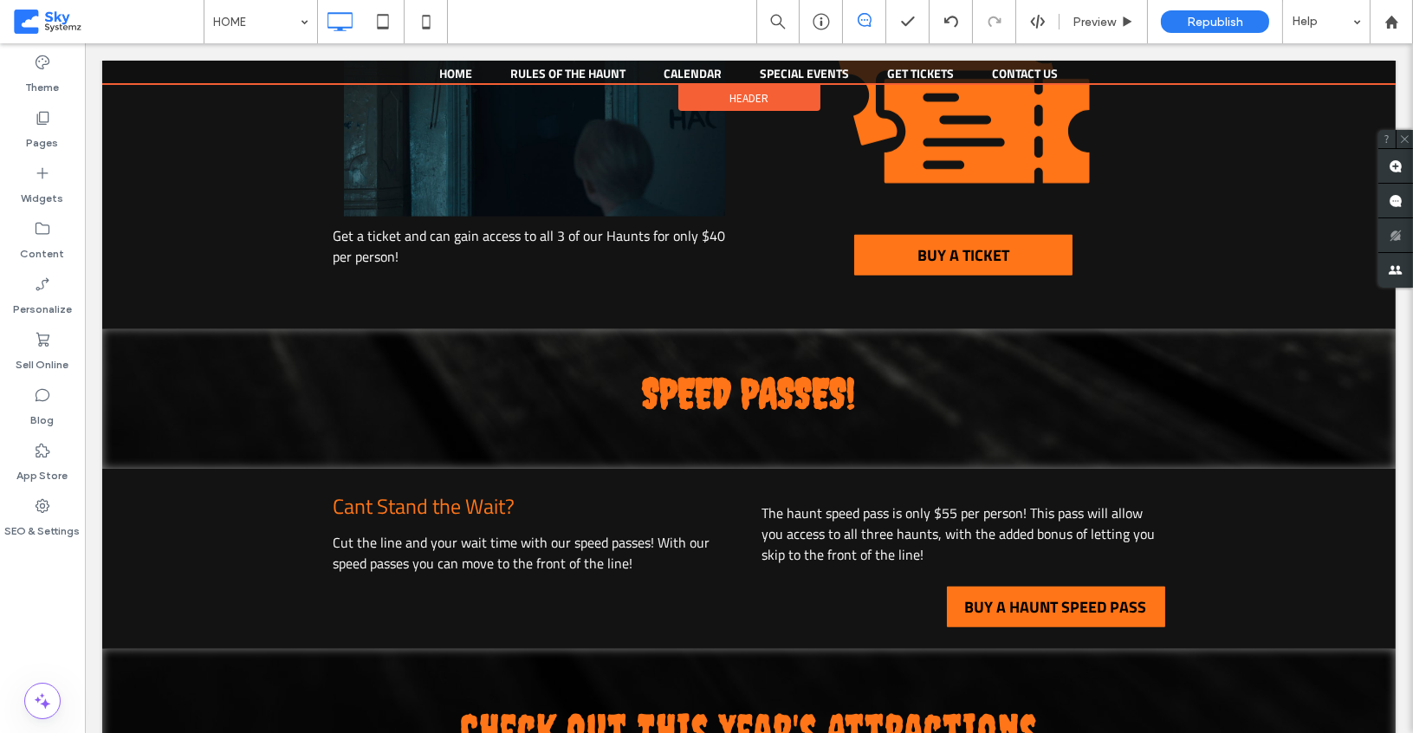
scroll to position [2171, 0]
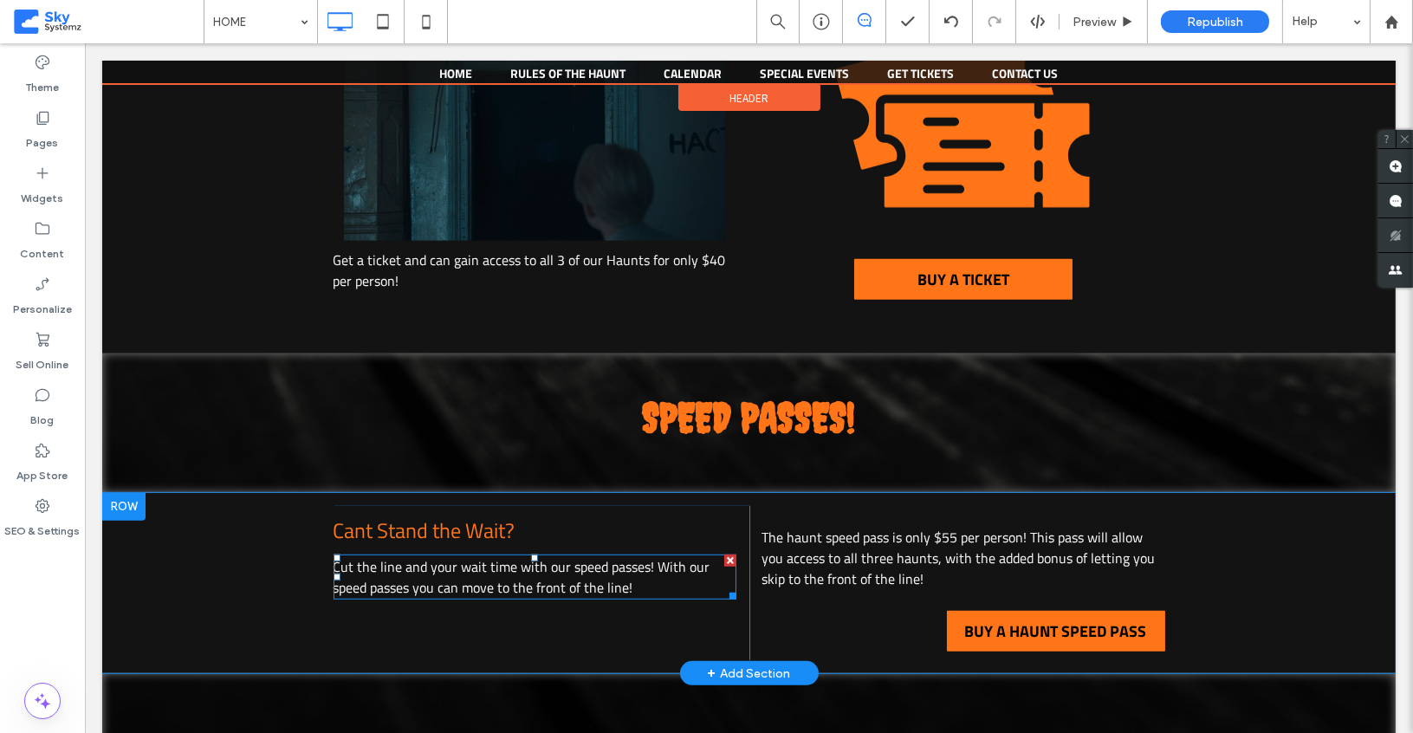
click at [442, 556] on span "Cut the line and your wait time with our speed passes! With our speed passes yo…" at bounding box center [521, 577] width 377 height 42
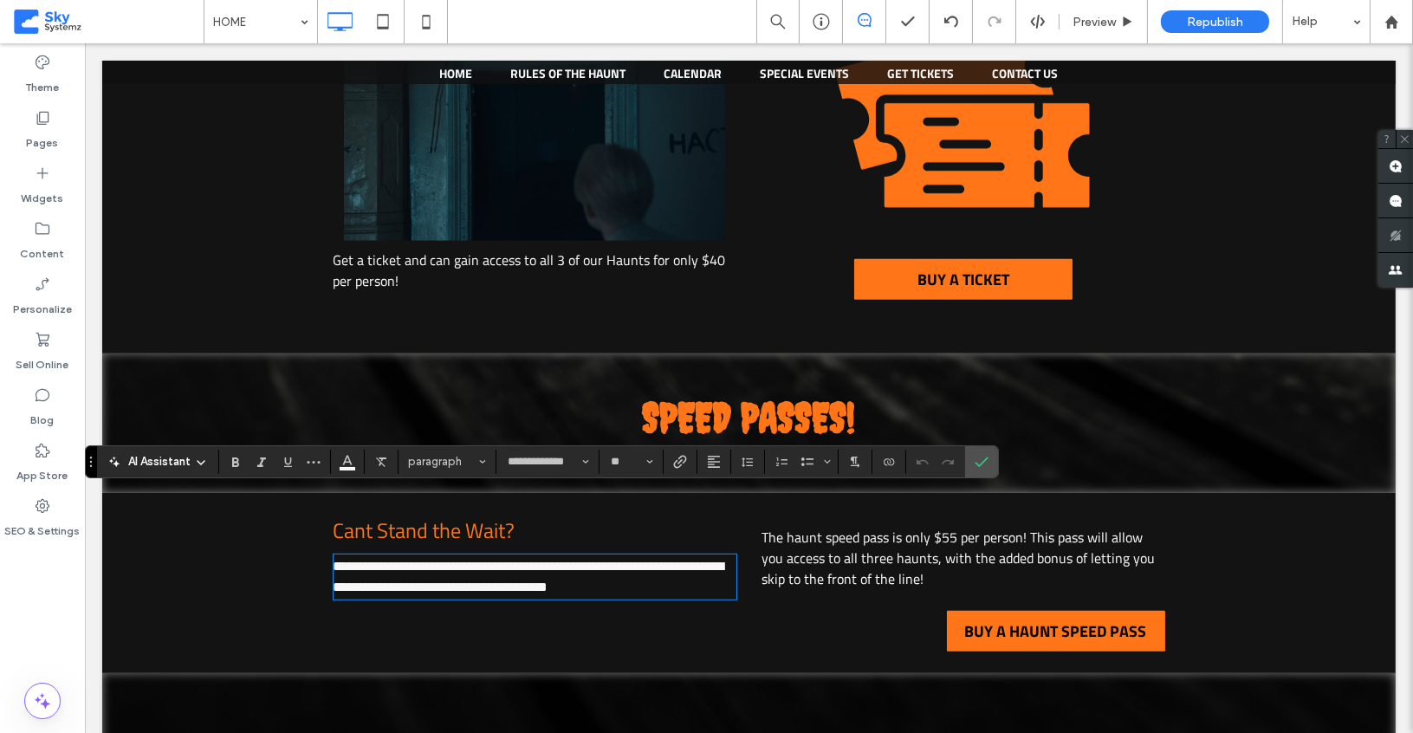
click at [303, 536] on div "**********" at bounding box center [748, 583] width 1293 height 181
click at [460, 421] on div "SPEED PASSES! ﻿ Click To Paste Row + Add Section" at bounding box center [748, 422] width 1293 height 139
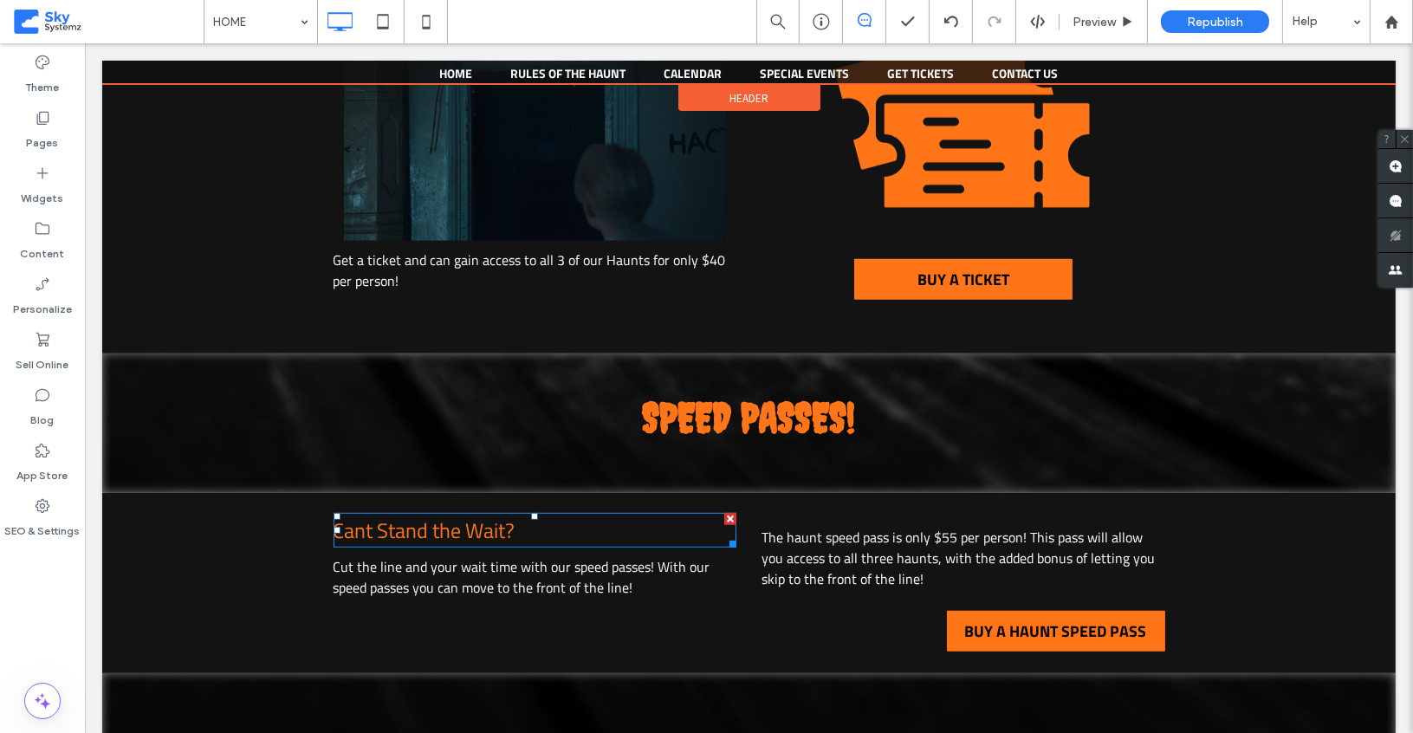
click at [452, 515] on span "Cant Stand the Wait?" at bounding box center [424, 530] width 182 height 31
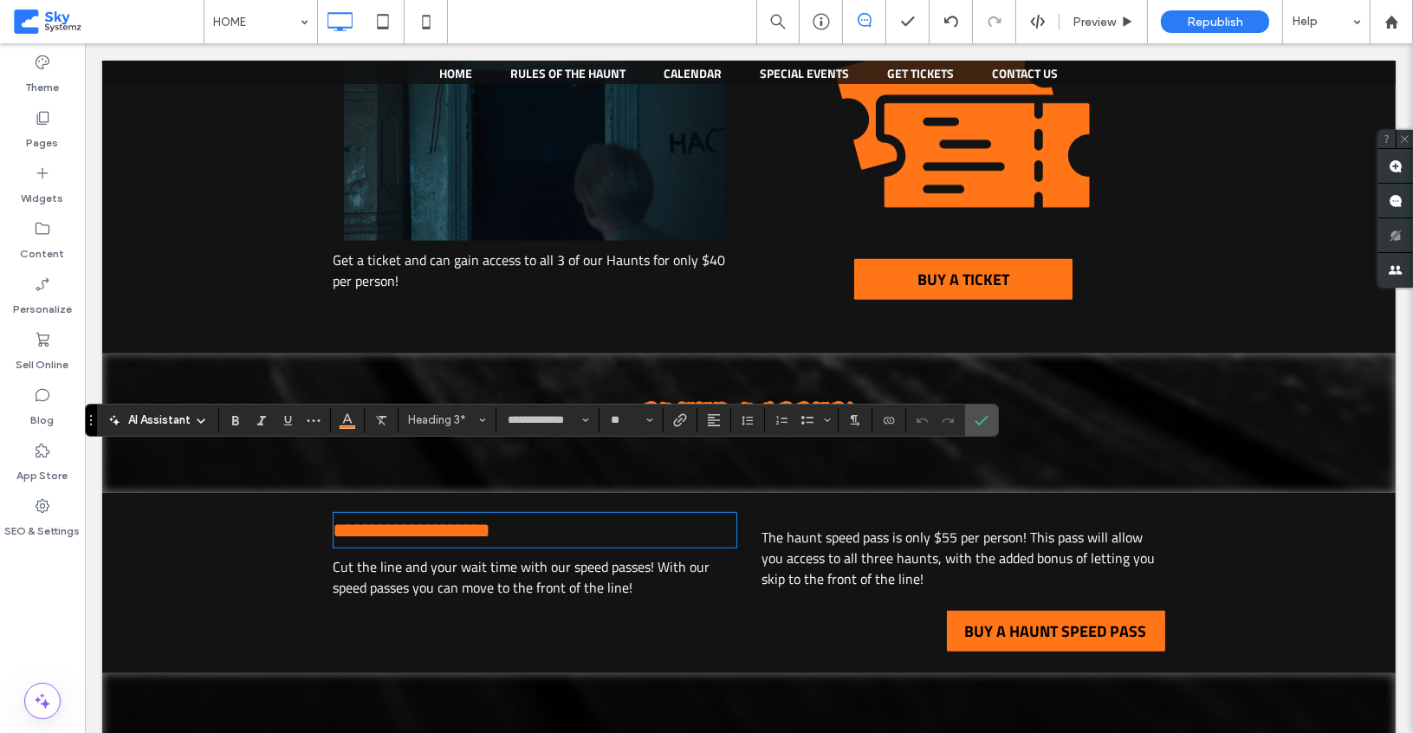
click at [286, 505] on div "**********" at bounding box center [748, 583] width 1293 height 181
click at [1214, 22] on span "Republish" at bounding box center [1215, 22] width 56 height 15
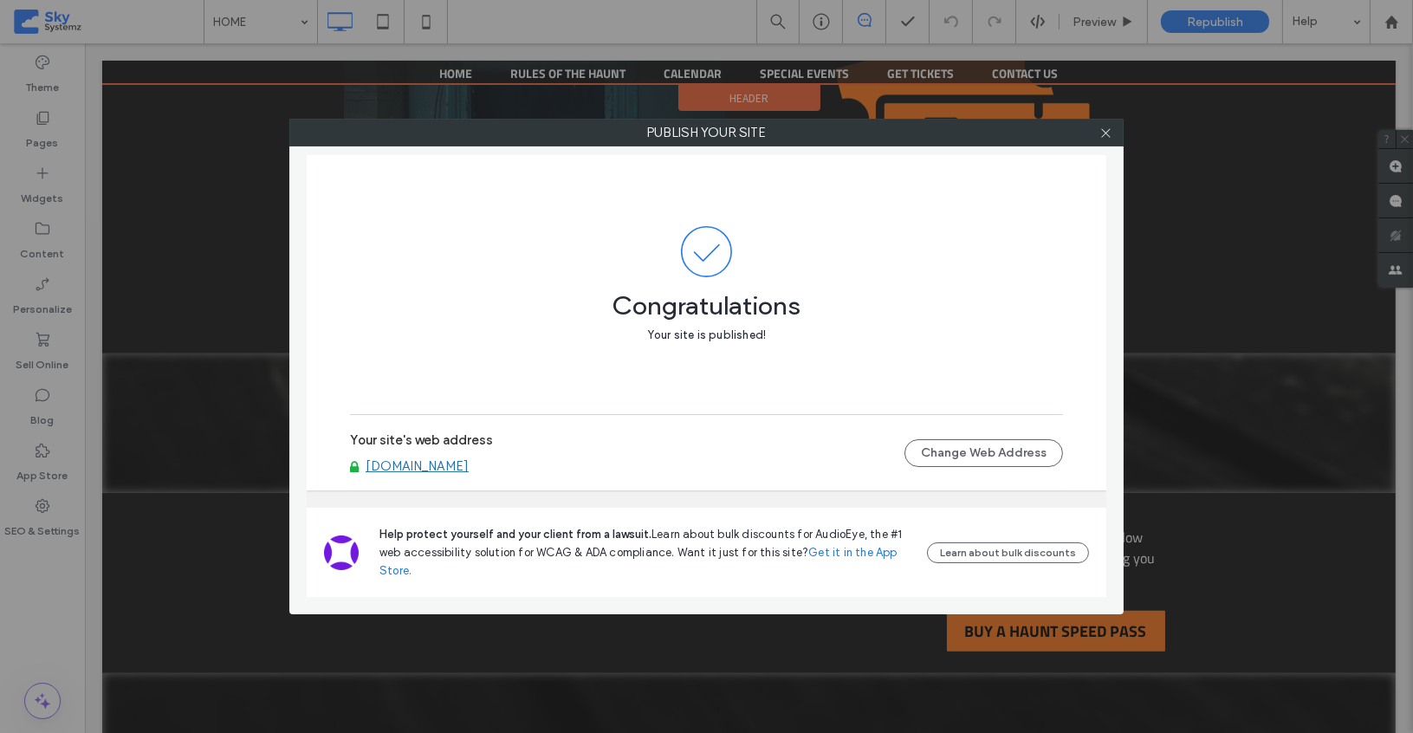
click at [469, 465] on link "[DOMAIN_NAME]" at bounding box center [417, 466] width 103 height 16
